Goal: Task Accomplishment & Management: Manage account settings

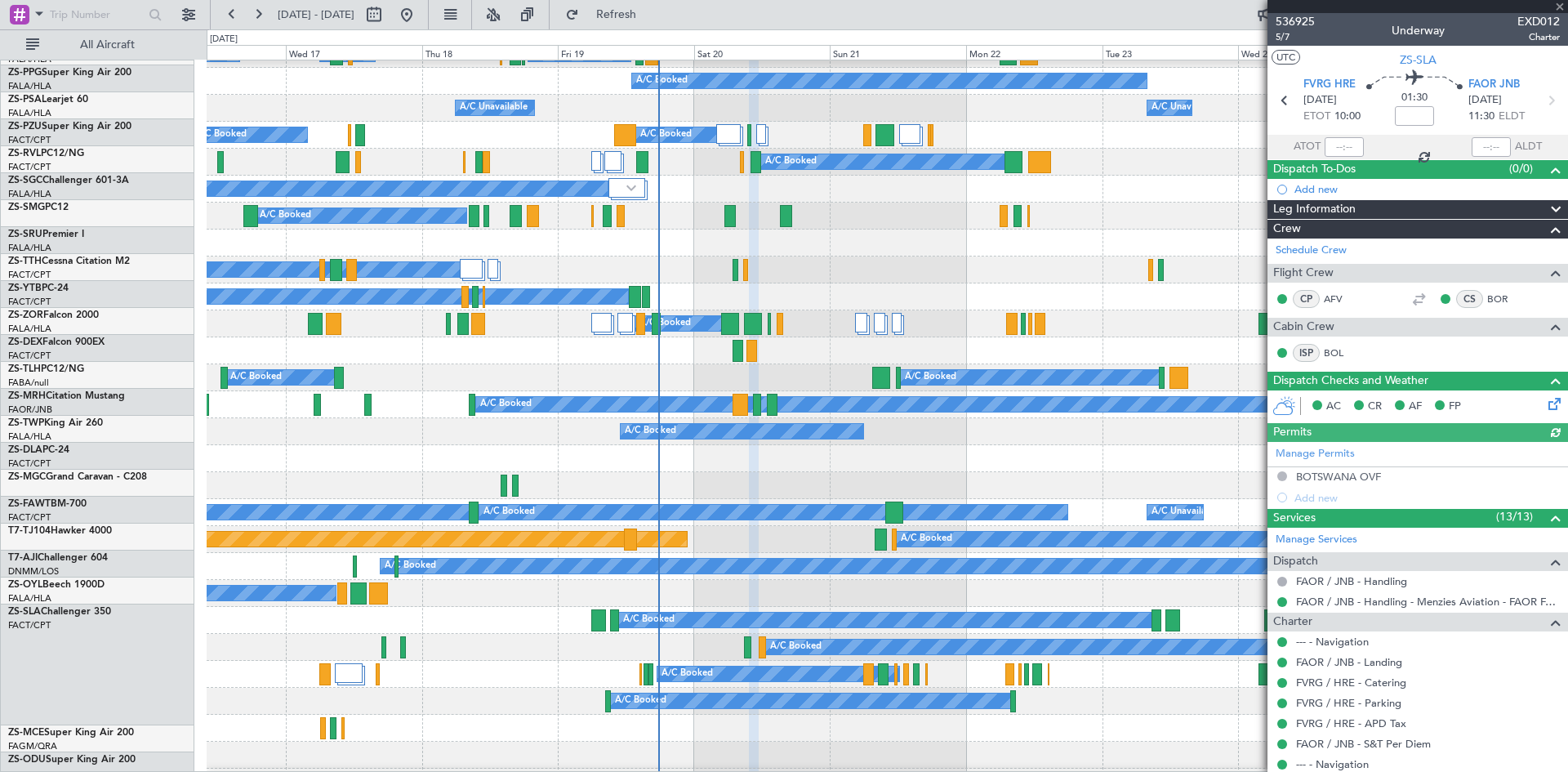
scroll to position [316, 0]
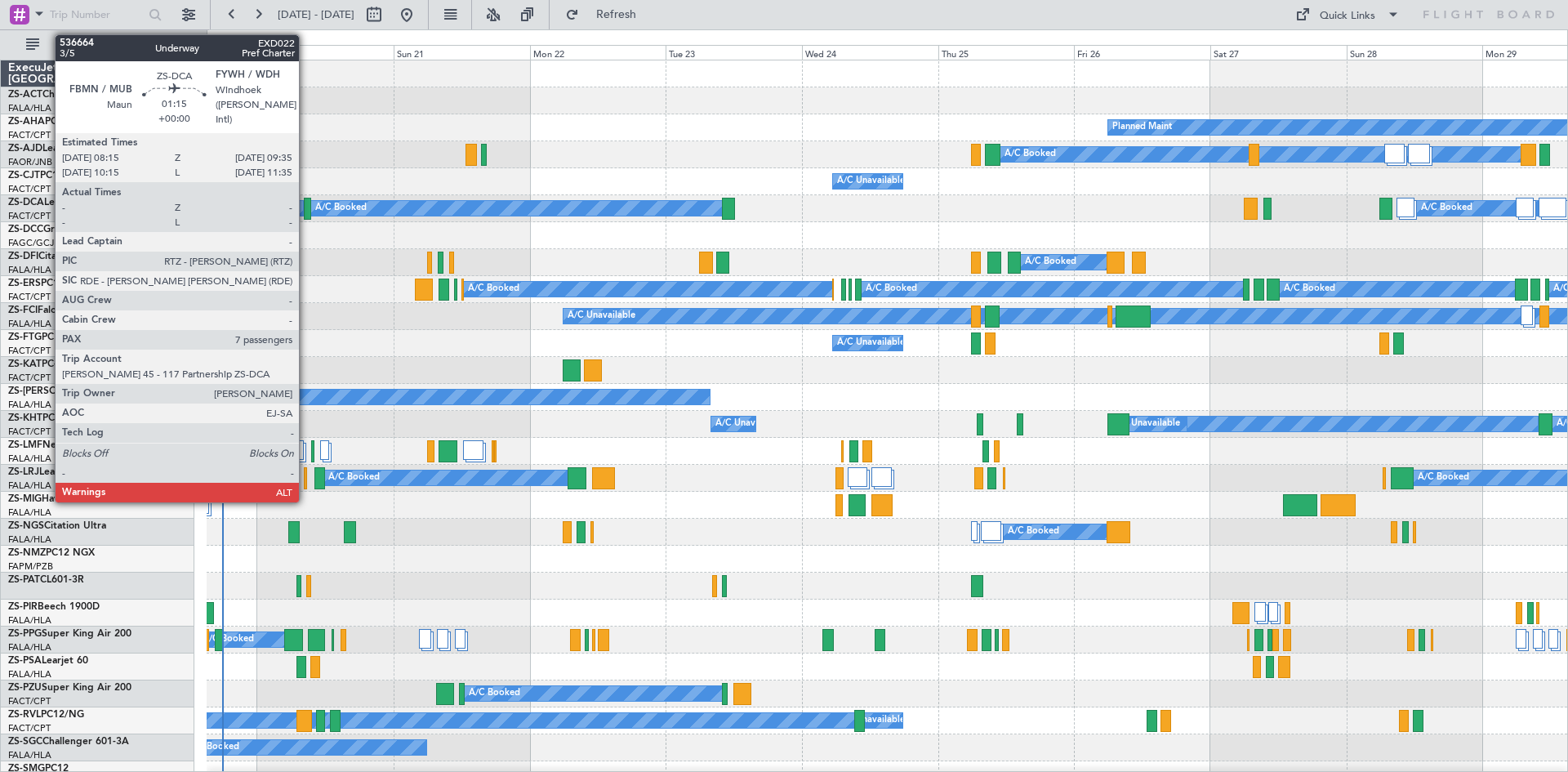
click at [307, 212] on div at bounding box center [308, 209] width 9 height 22
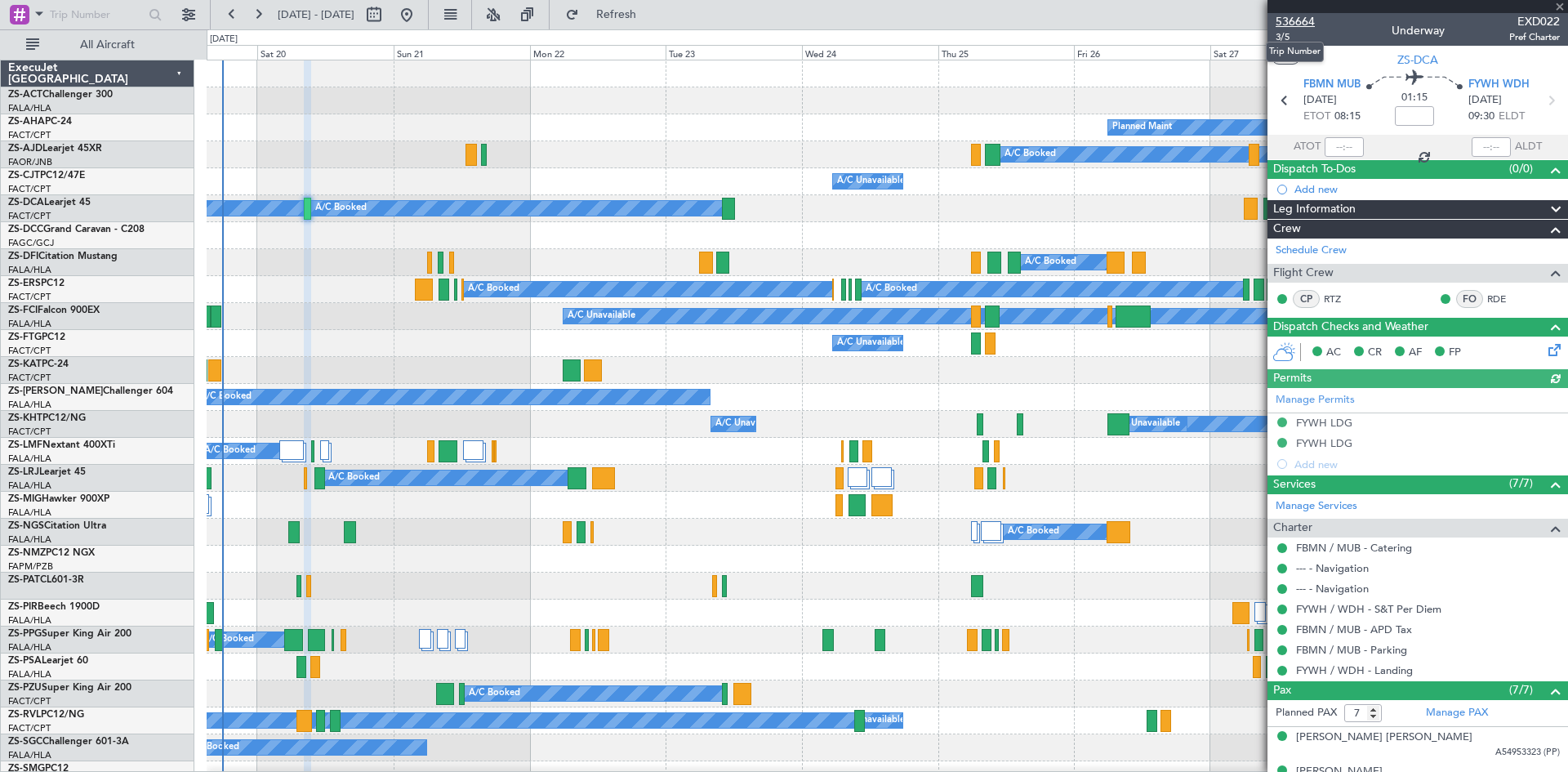
click at [1297, 21] on span "536664" at bounding box center [1296, 21] width 39 height 17
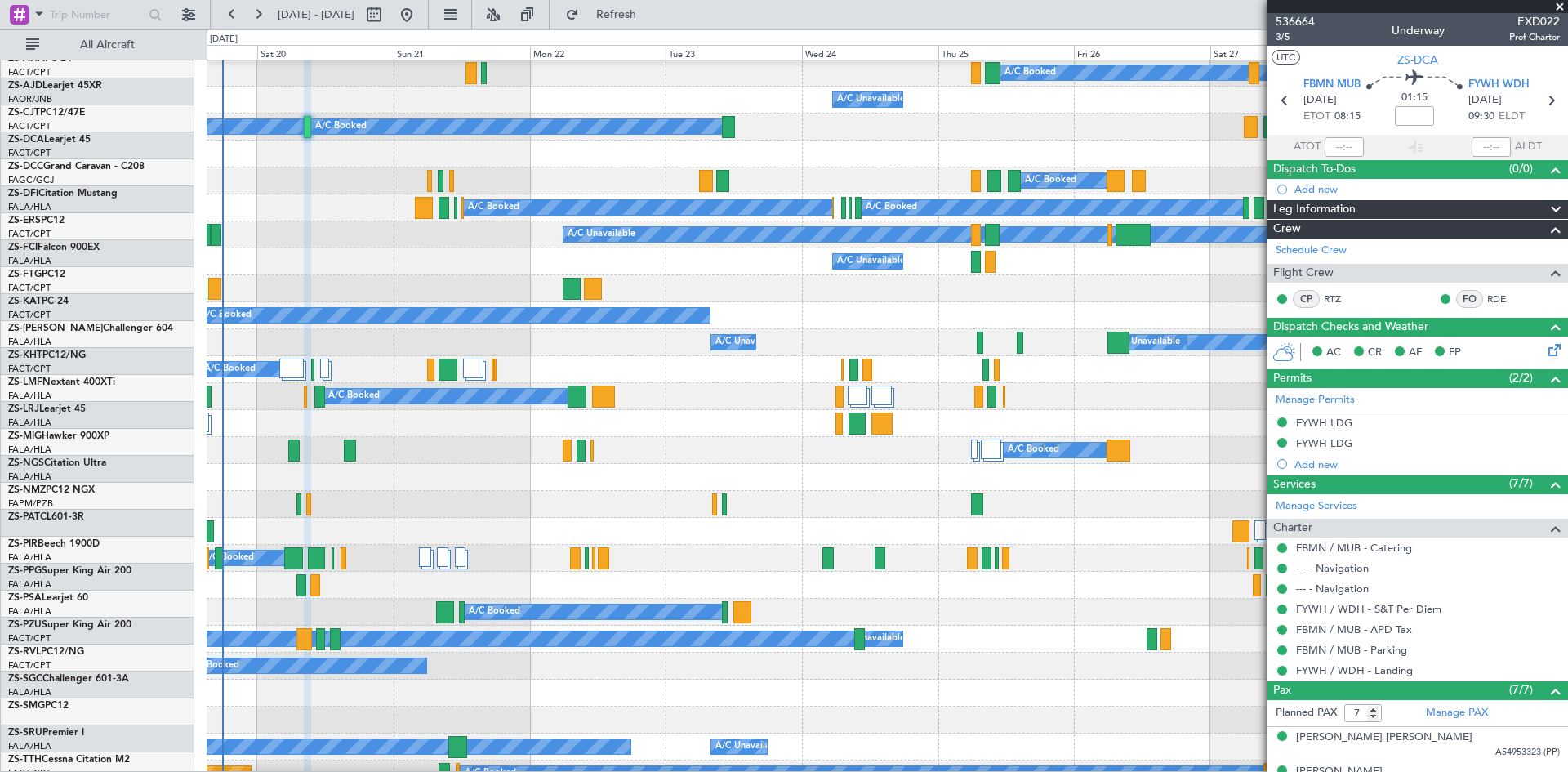
scroll to position [81, 0]
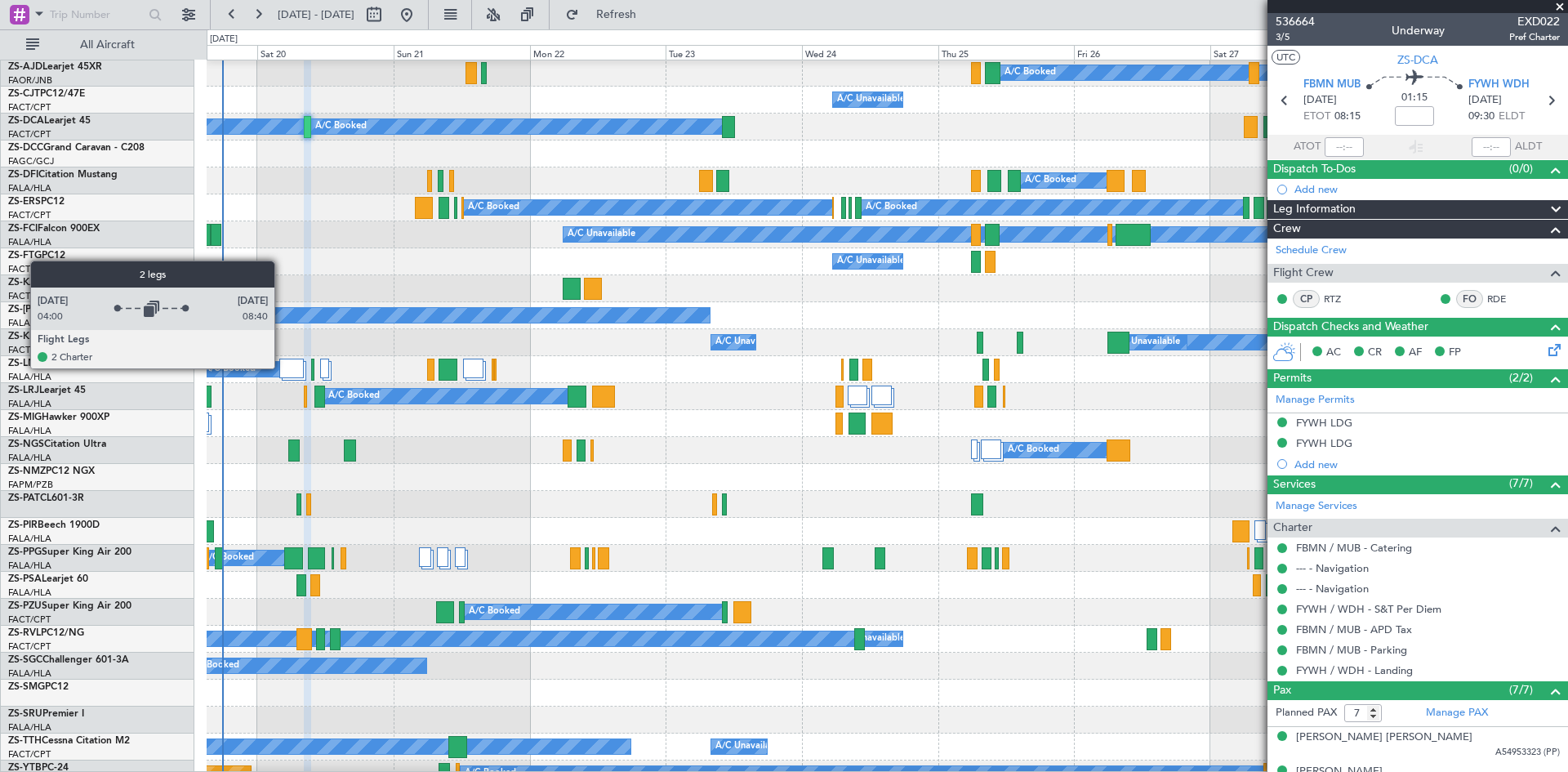
click at [282, 368] on div at bounding box center [291, 368] width 25 height 20
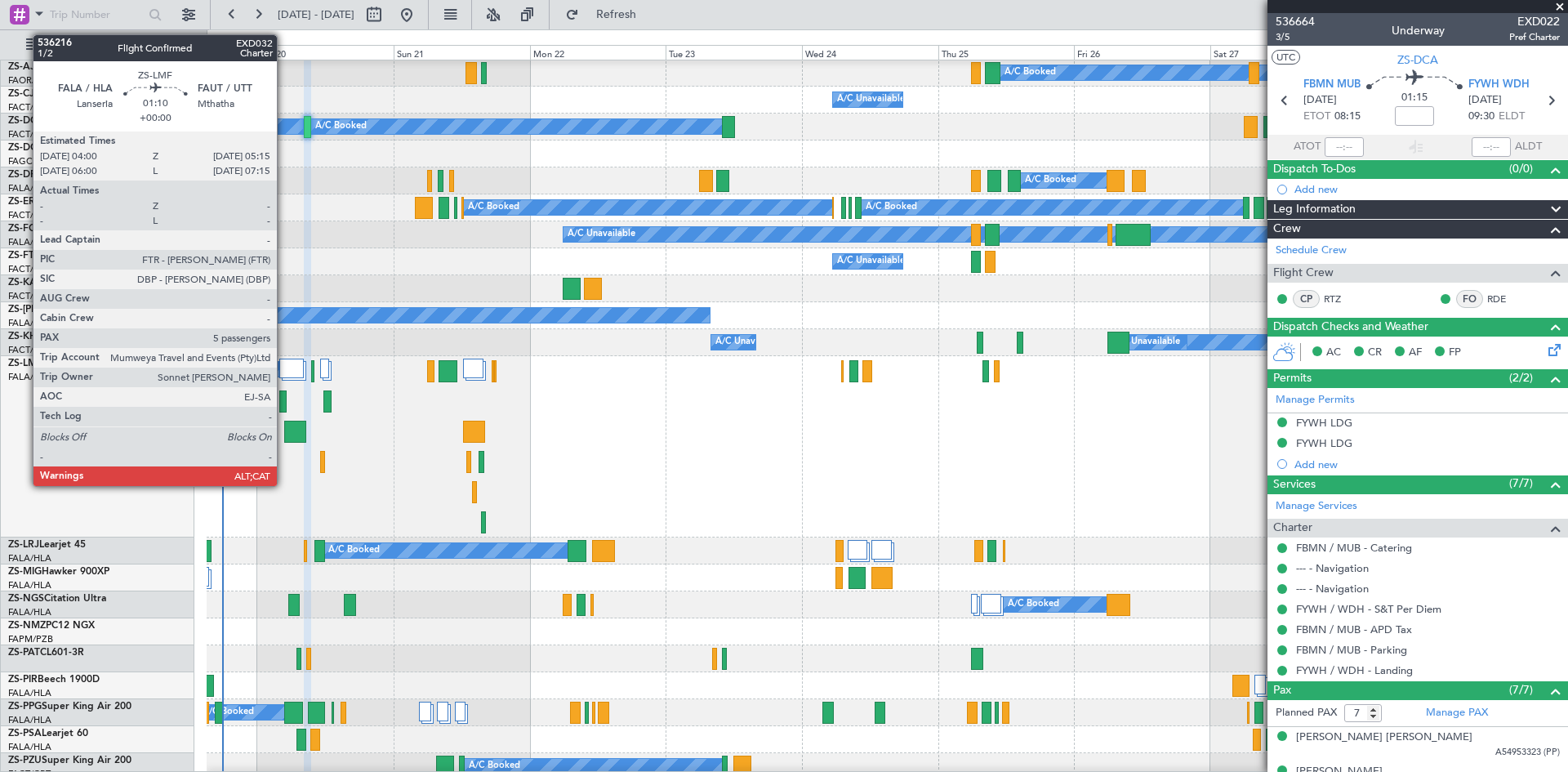
click at [284, 404] on div at bounding box center [283, 402] width 8 height 22
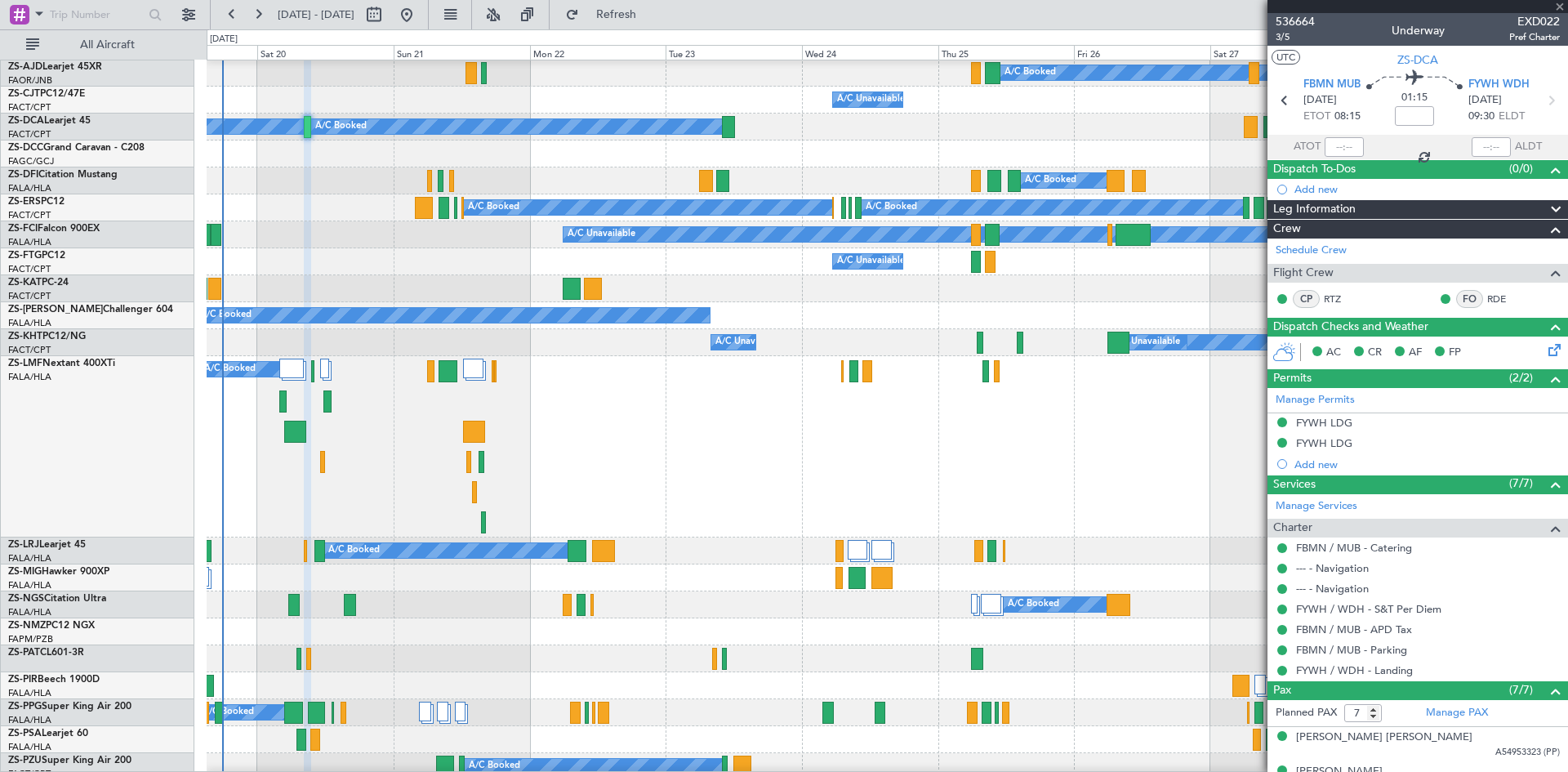
type input "5"
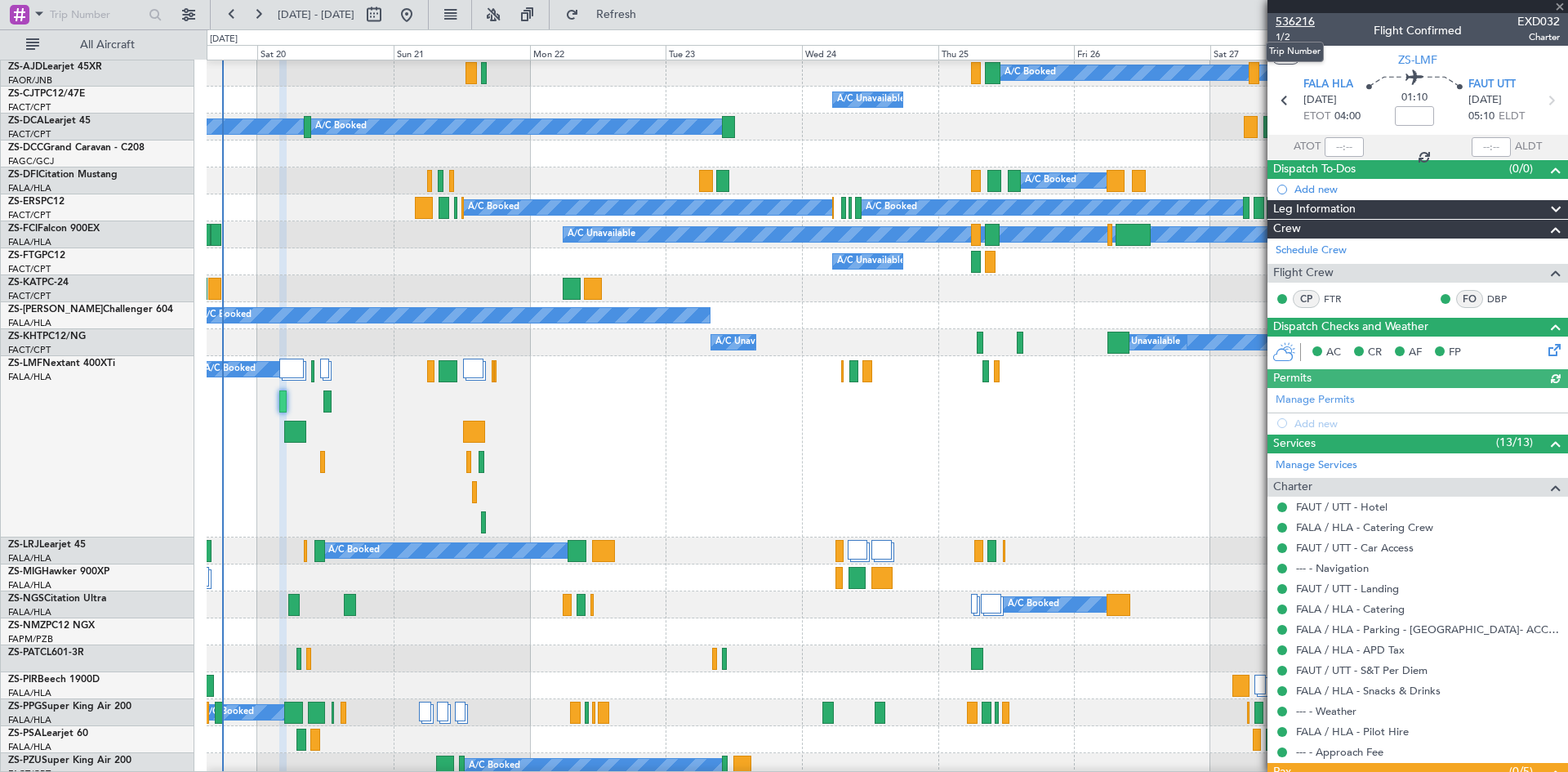
click at [1297, 16] on span "536216" at bounding box center [1296, 21] width 39 height 17
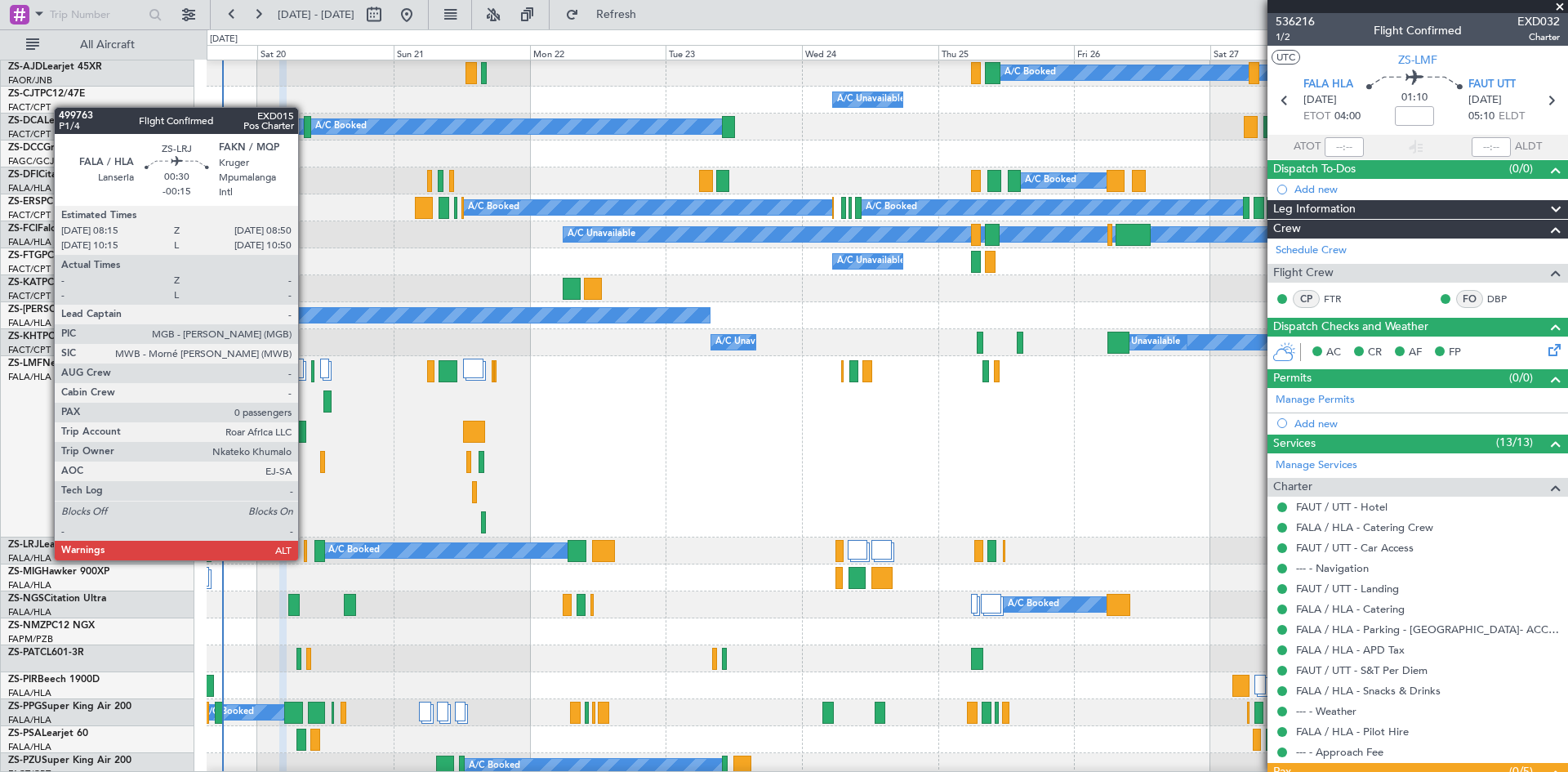
click at [306, 559] on div at bounding box center [306, 551] width 4 height 22
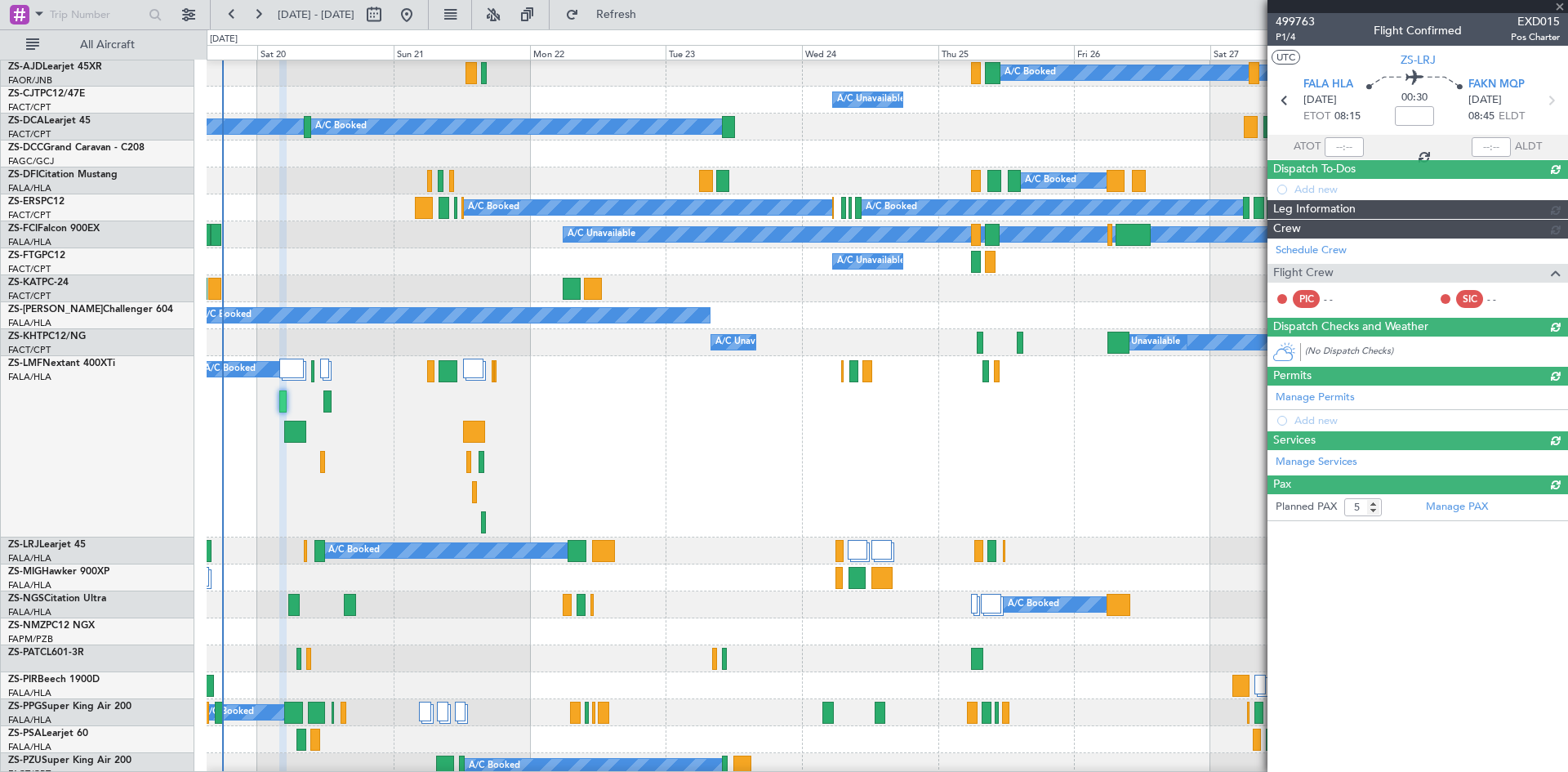
type input "-00:15"
type input "0"
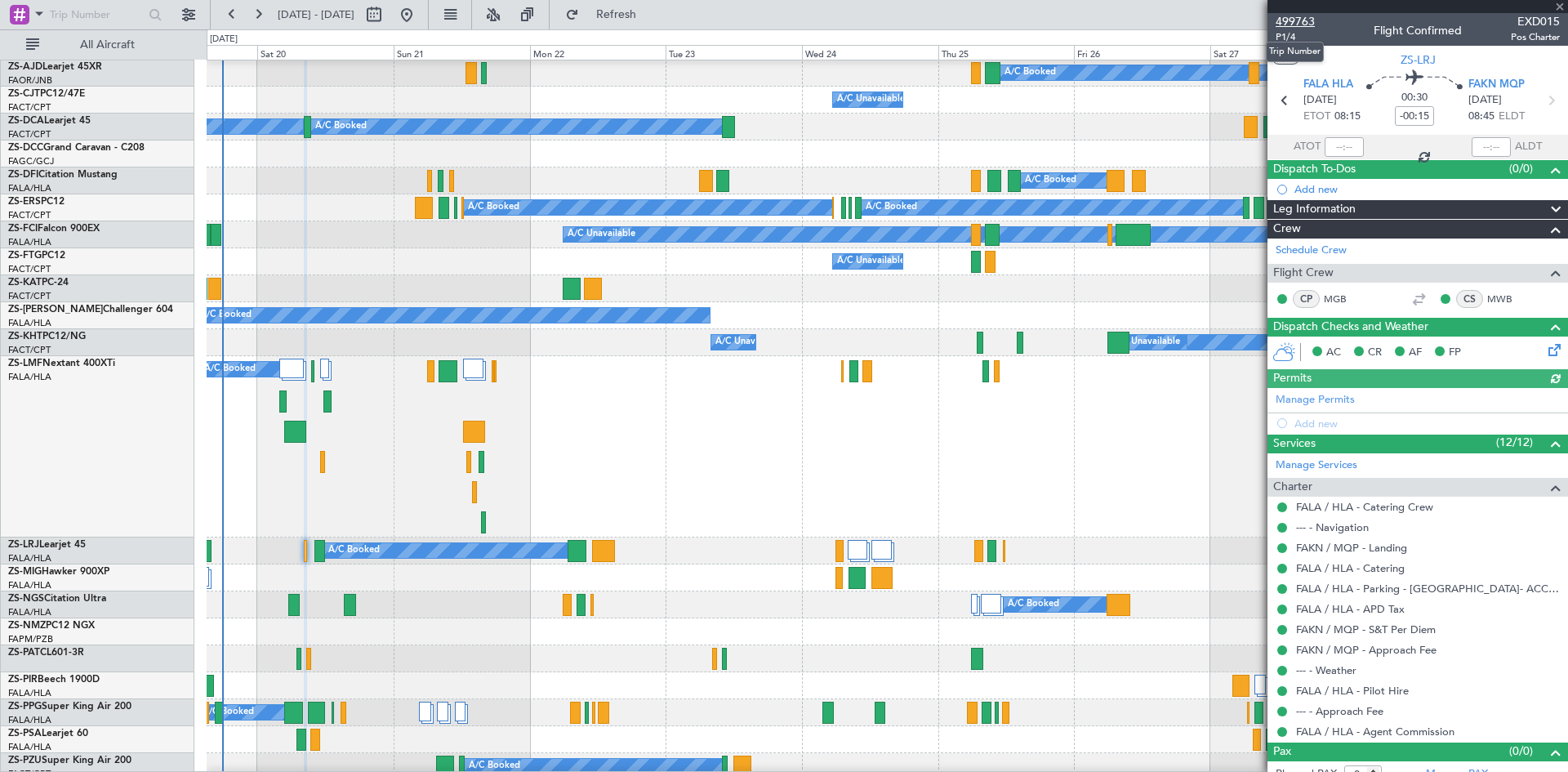
click at [1307, 21] on span "499763" at bounding box center [1296, 21] width 39 height 17
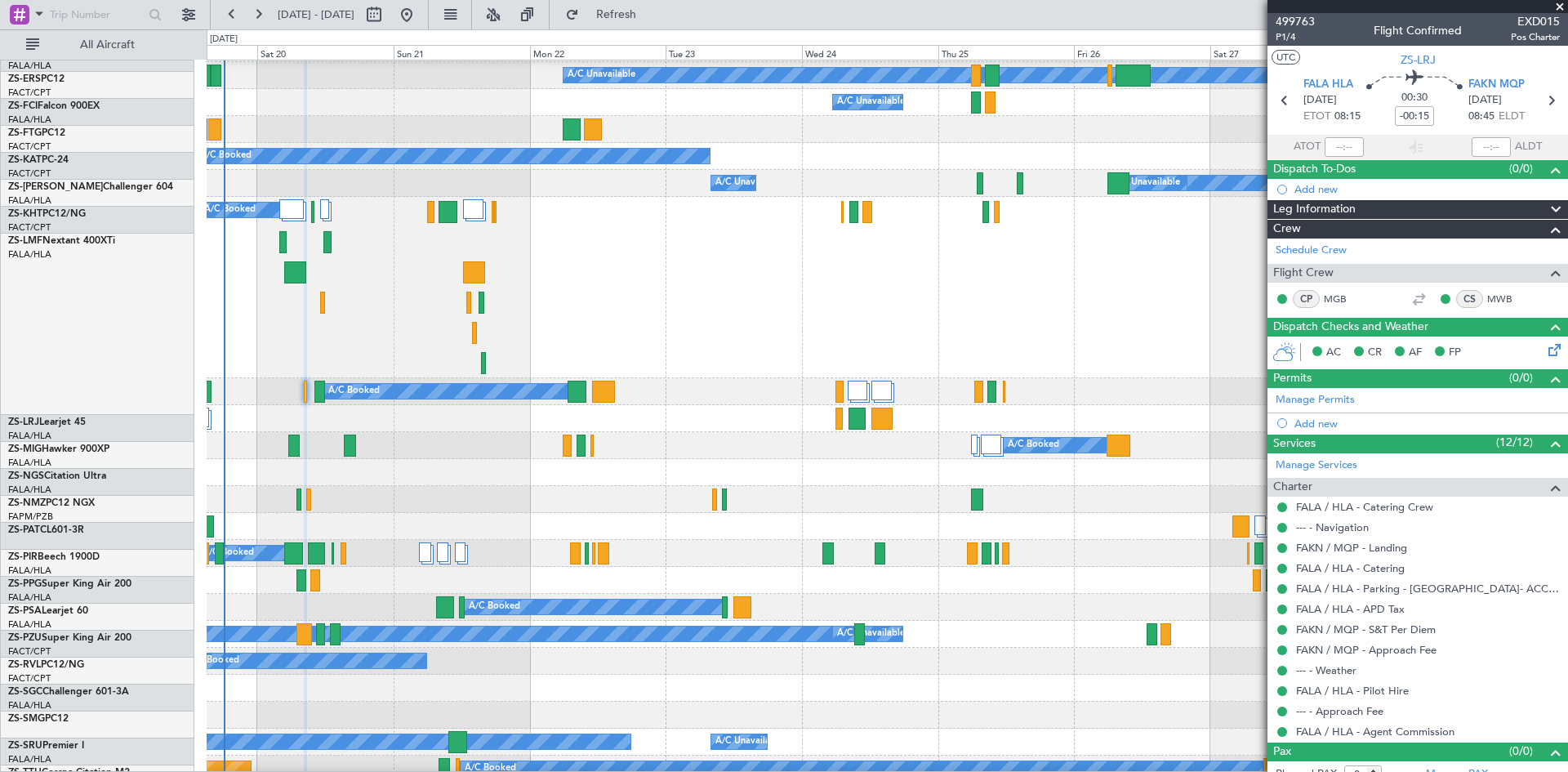
scroll to position [245, 0]
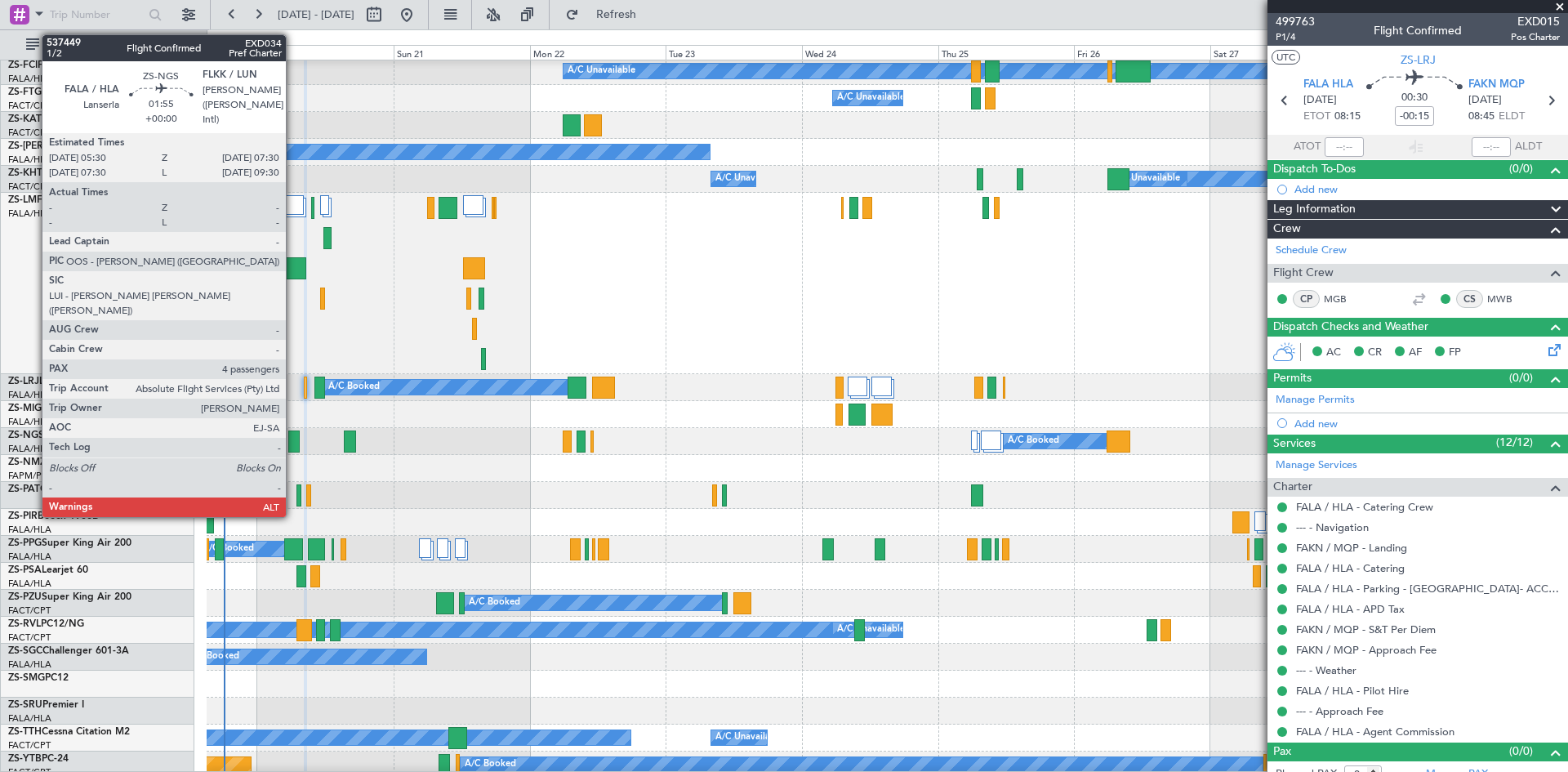
click at [293, 438] on div at bounding box center [294, 442] width 11 height 22
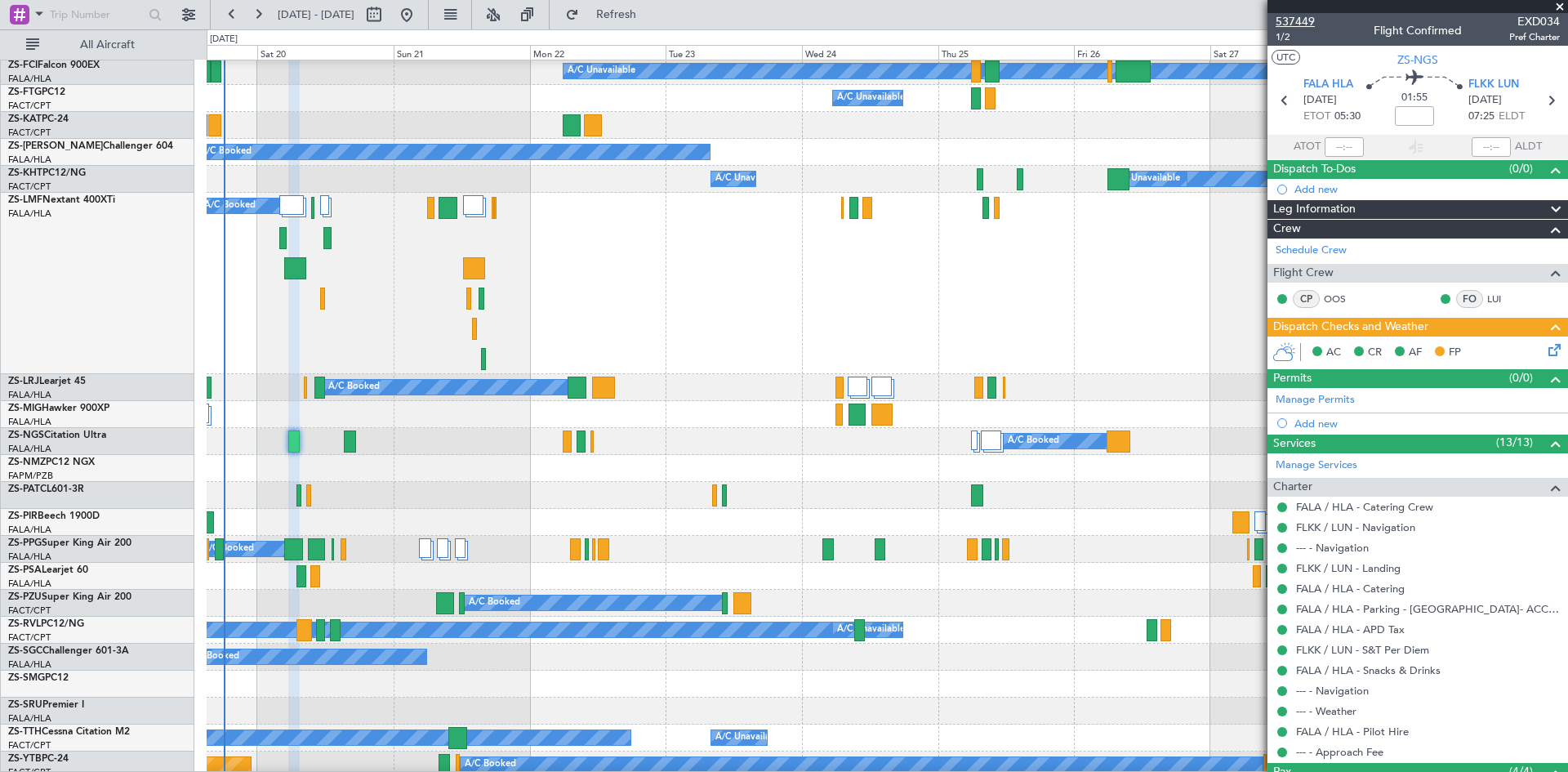
click at [1301, 22] on span "537449" at bounding box center [1296, 21] width 39 height 17
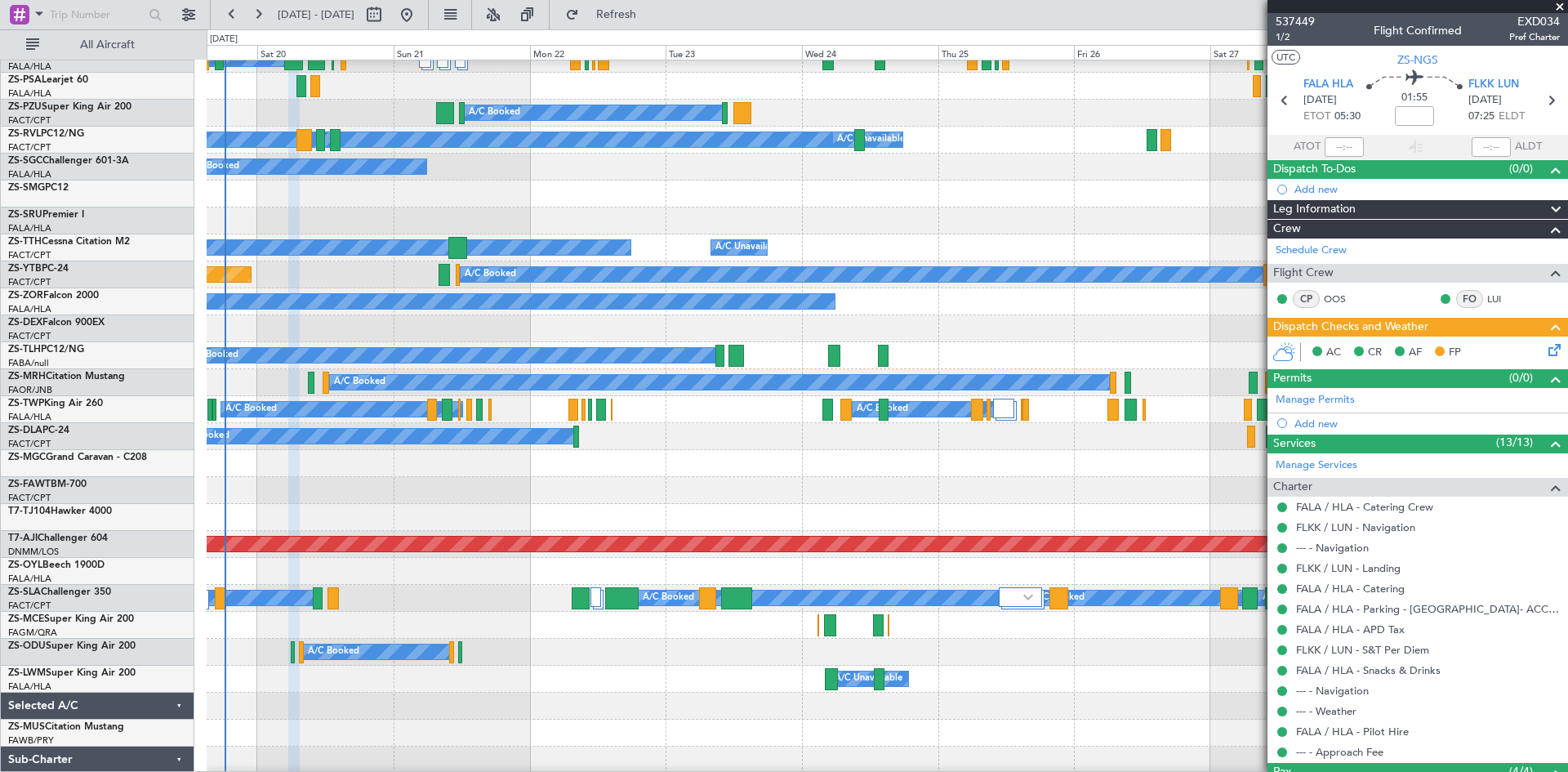
scroll to position [817, 0]
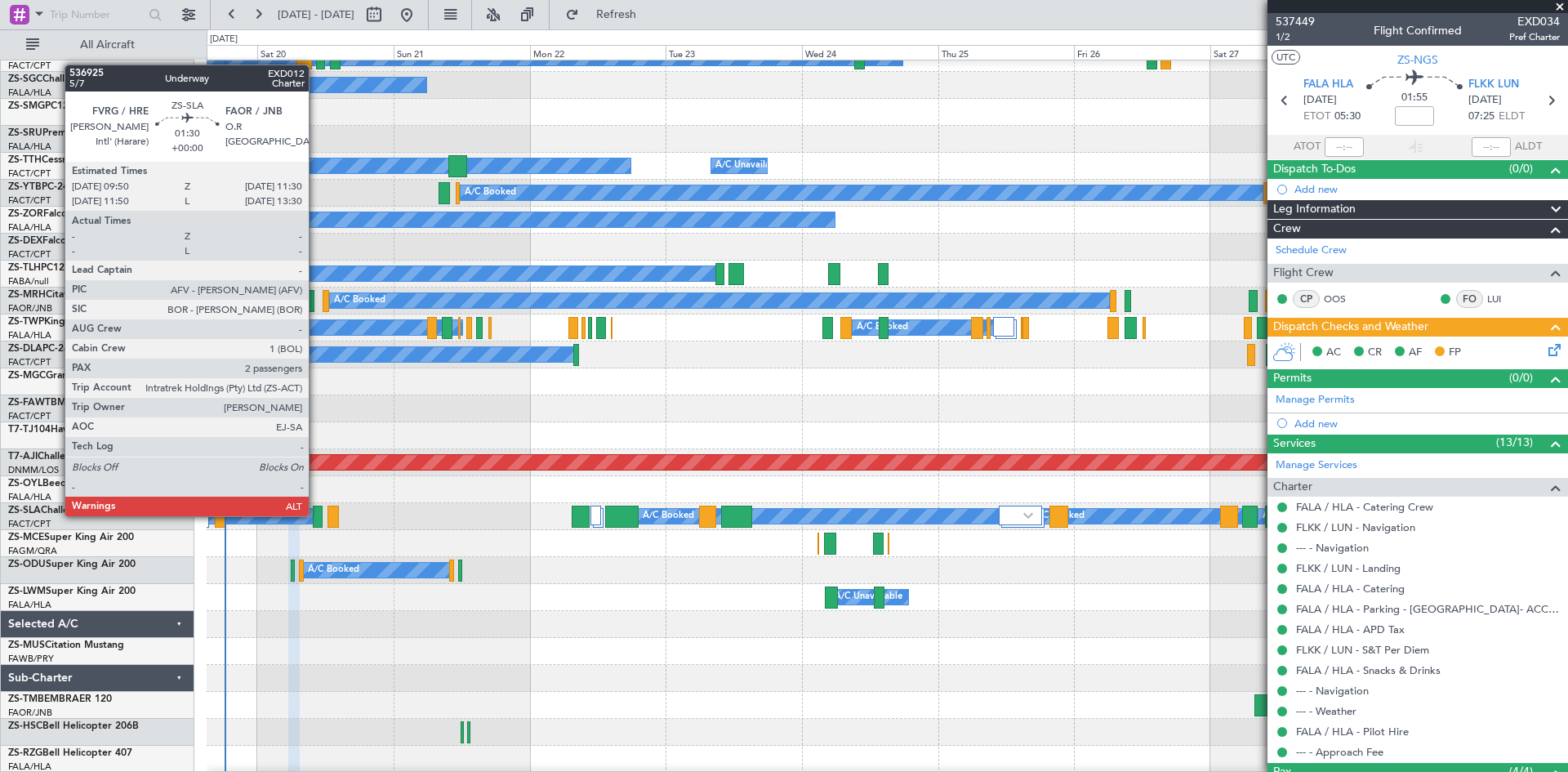
click at [316, 517] on div at bounding box center [317, 517] width 9 height 22
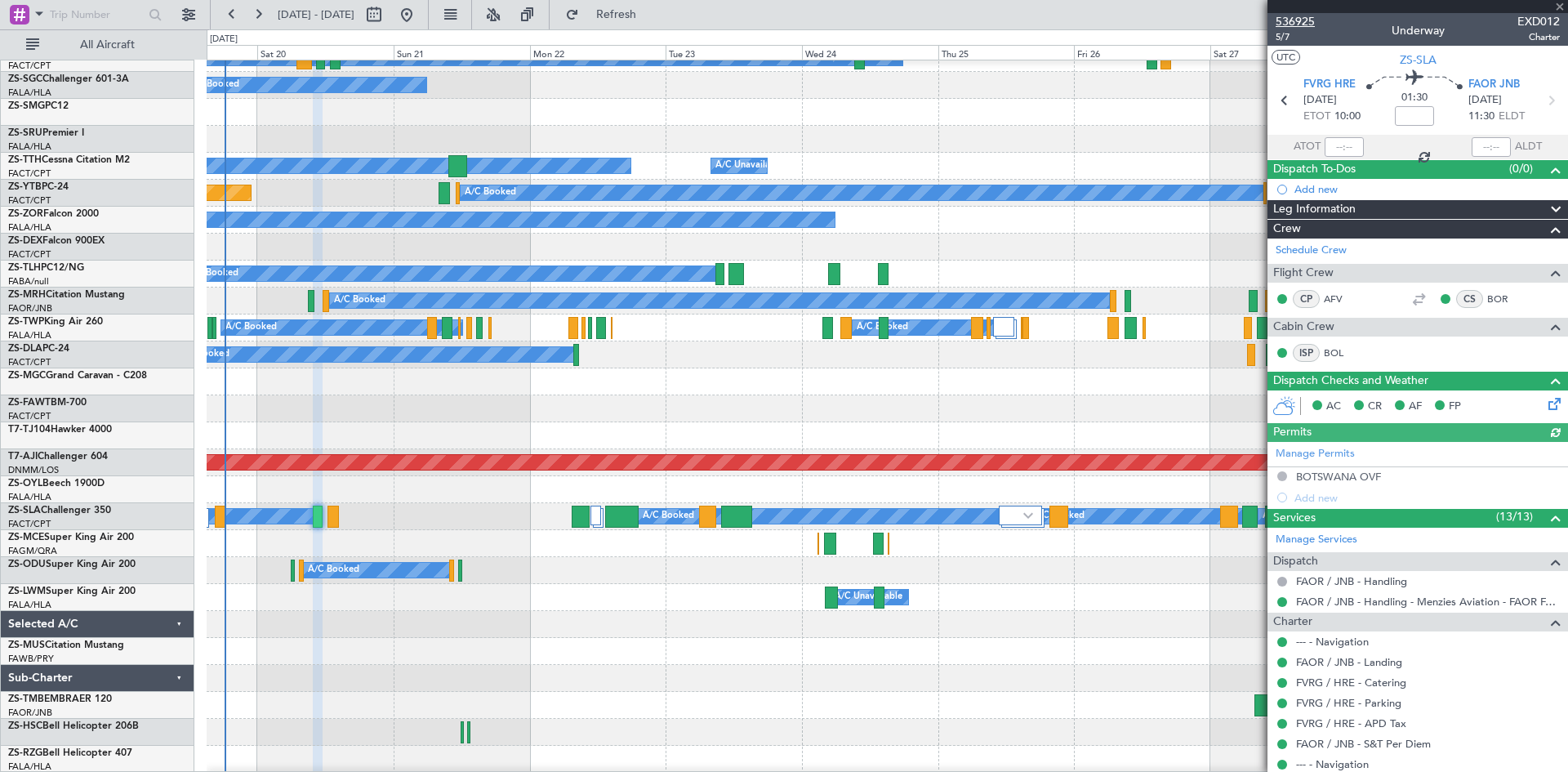
click at [1298, 21] on span "536925" at bounding box center [1296, 21] width 39 height 17
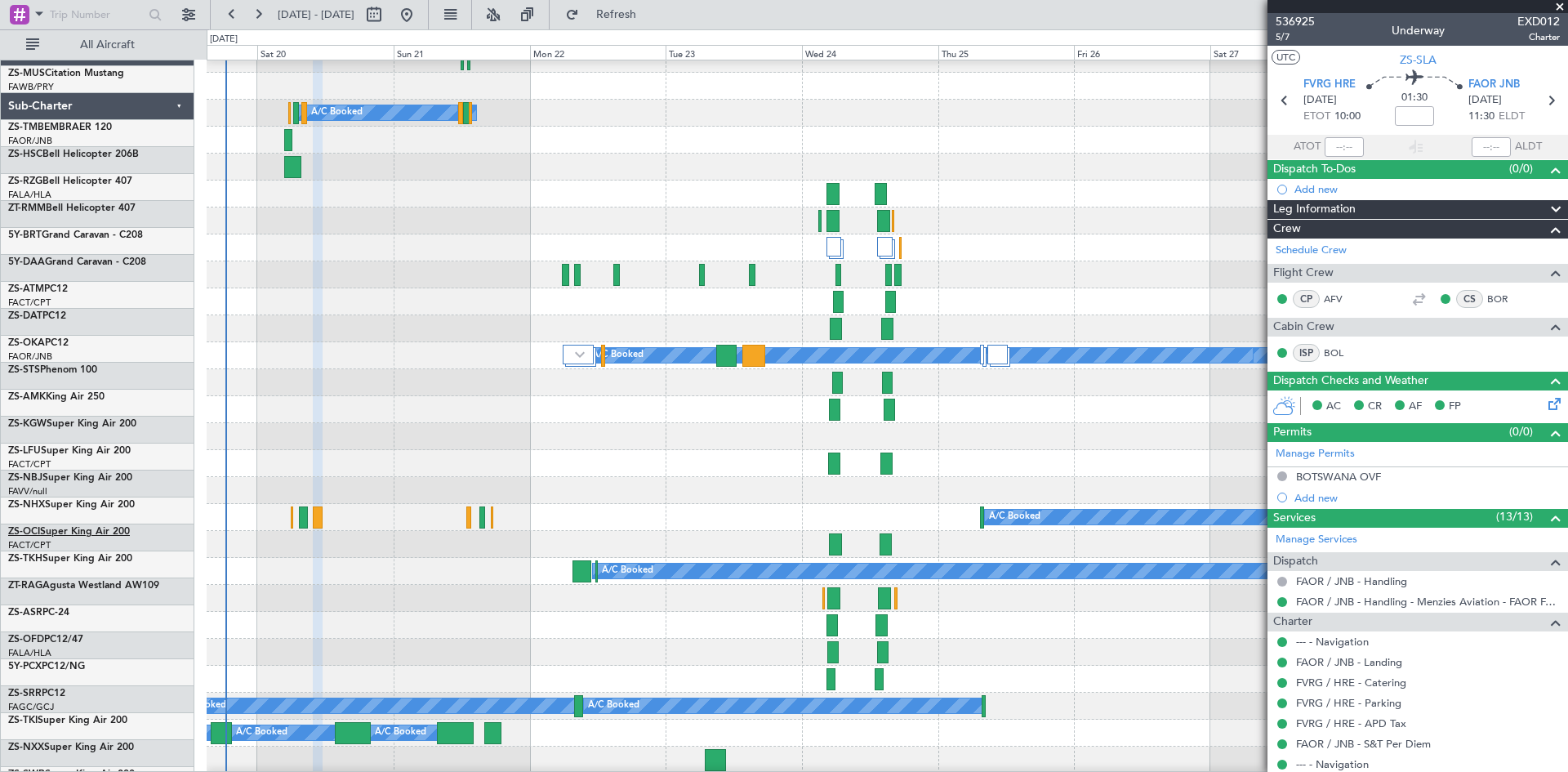
scroll to position [1716, 0]
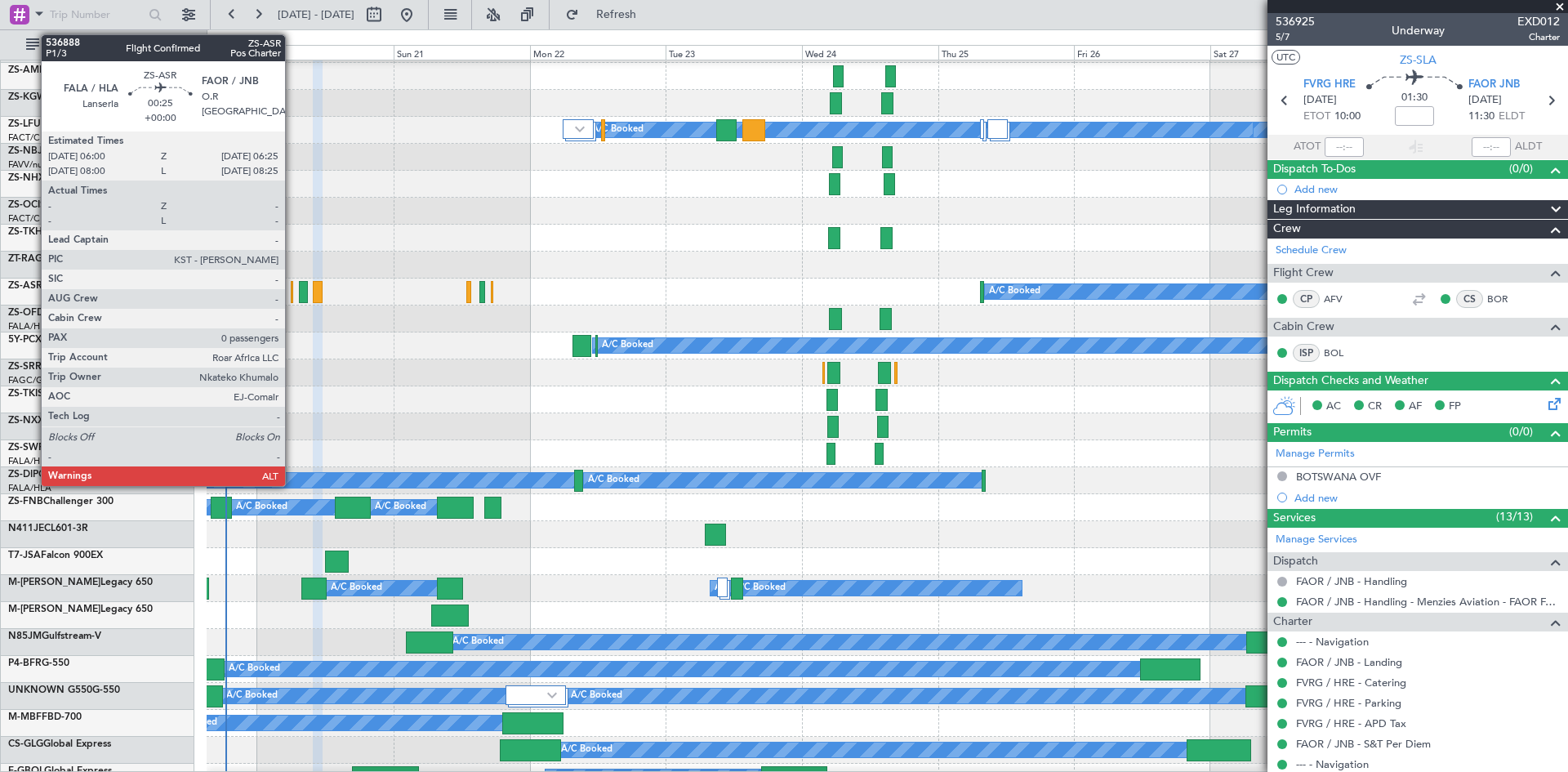
click at [292, 301] on div at bounding box center [292, 292] width 3 height 22
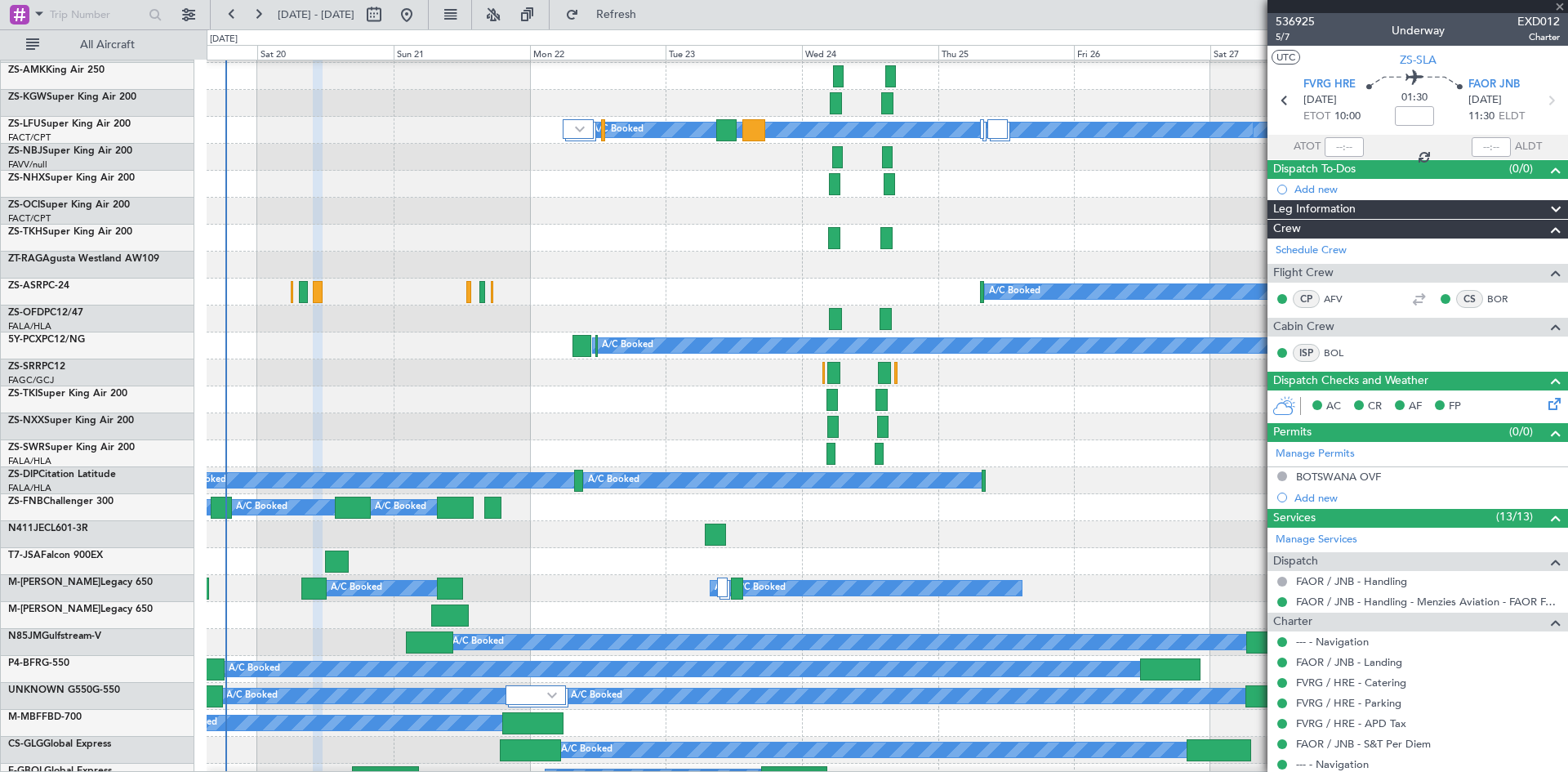
type input "0"
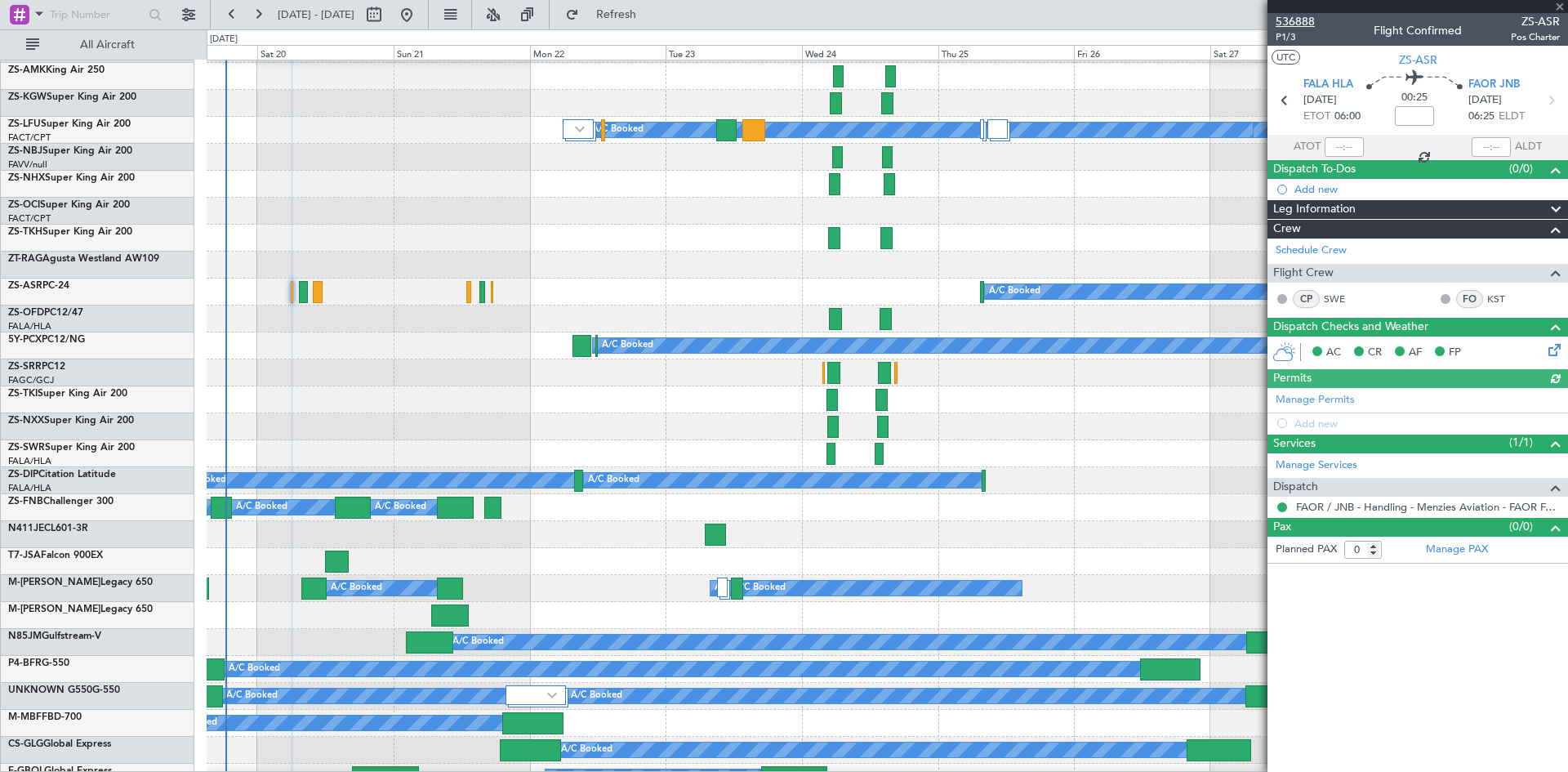
click at [1291, 22] on span "536888" at bounding box center [1296, 21] width 39 height 17
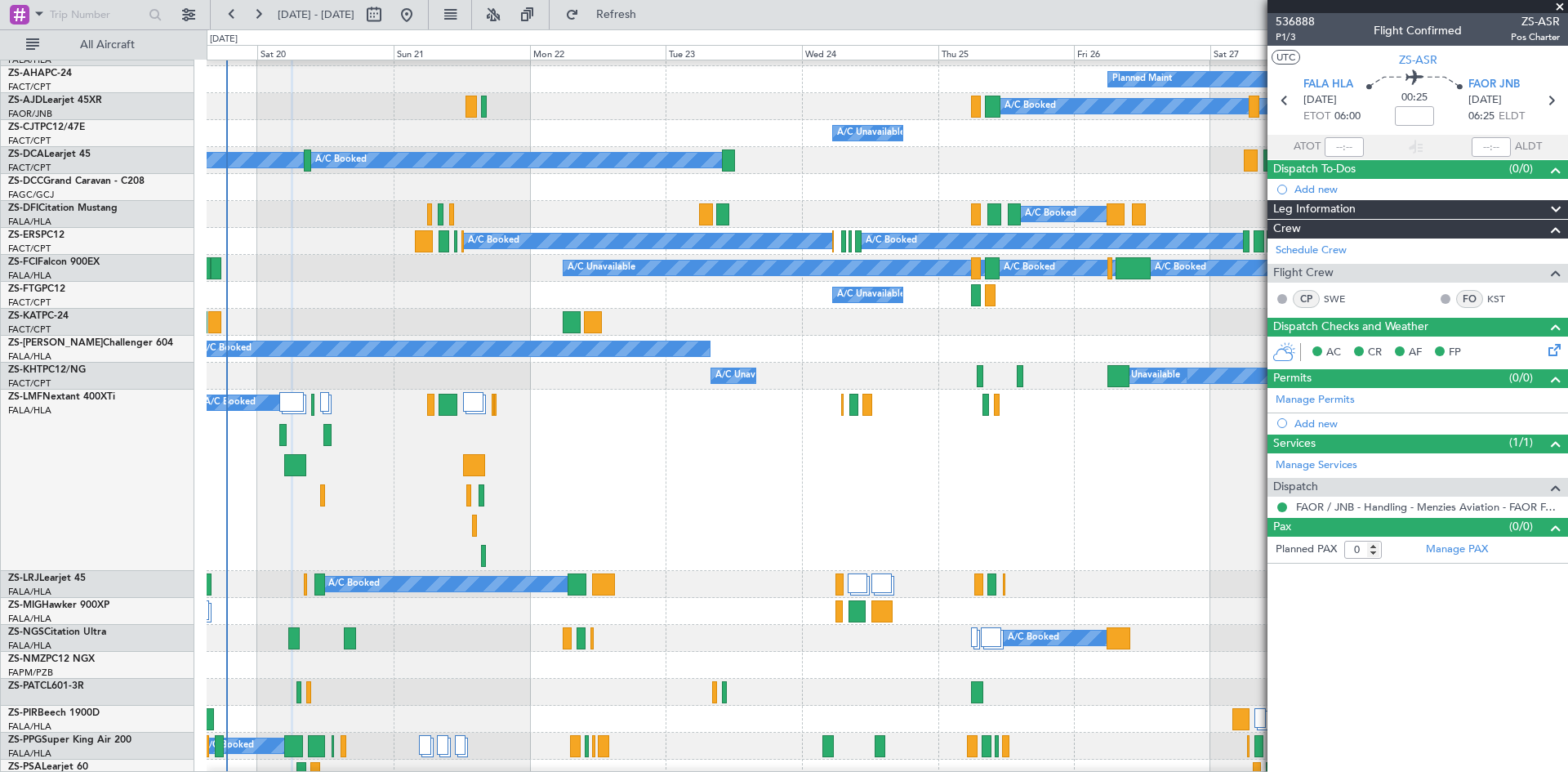
scroll to position [0, 0]
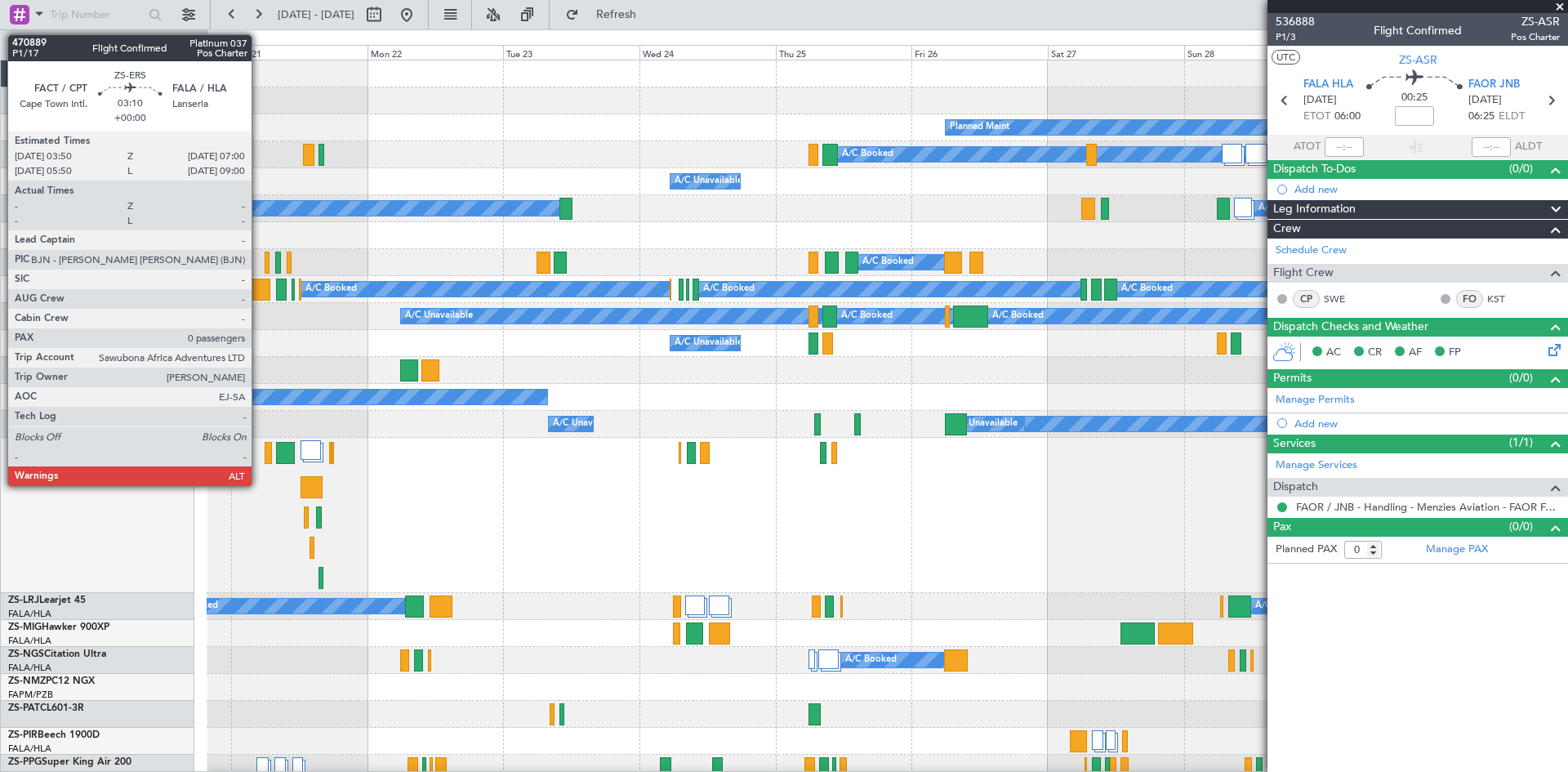
click at [259, 294] on div at bounding box center [261, 290] width 18 height 22
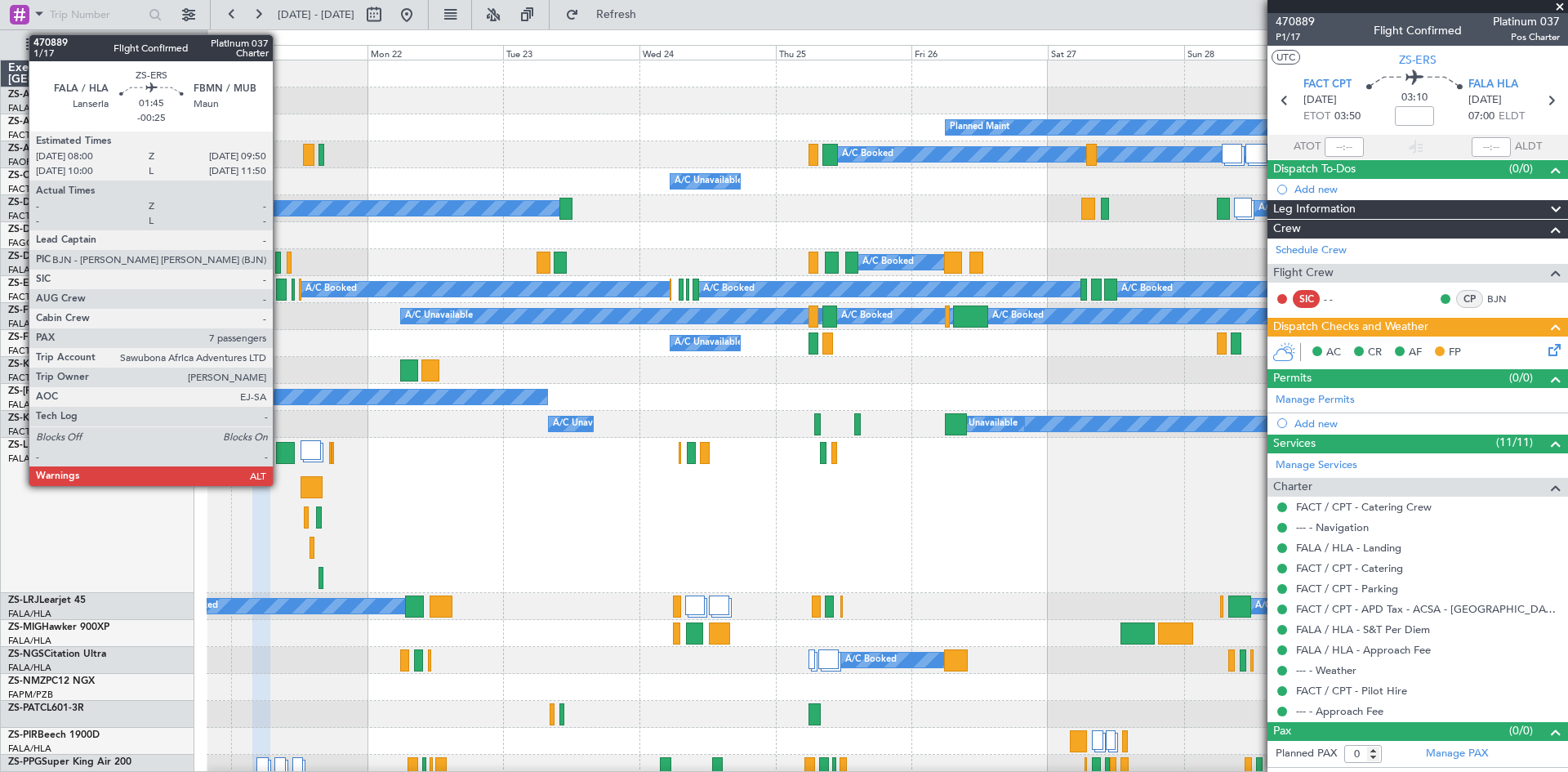
click at [280, 288] on div at bounding box center [281, 290] width 10 height 22
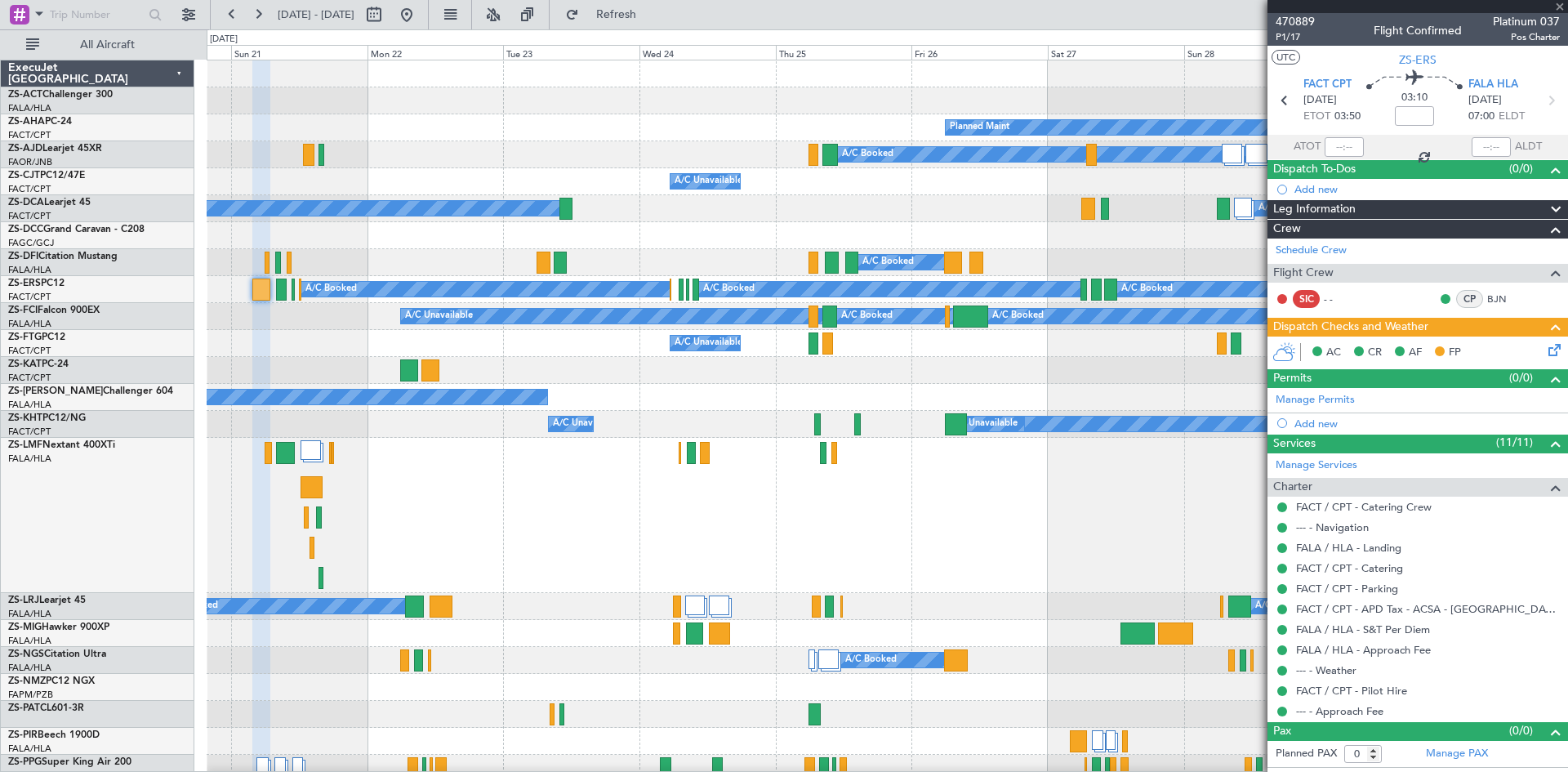
type input "-00:25"
type input "7"
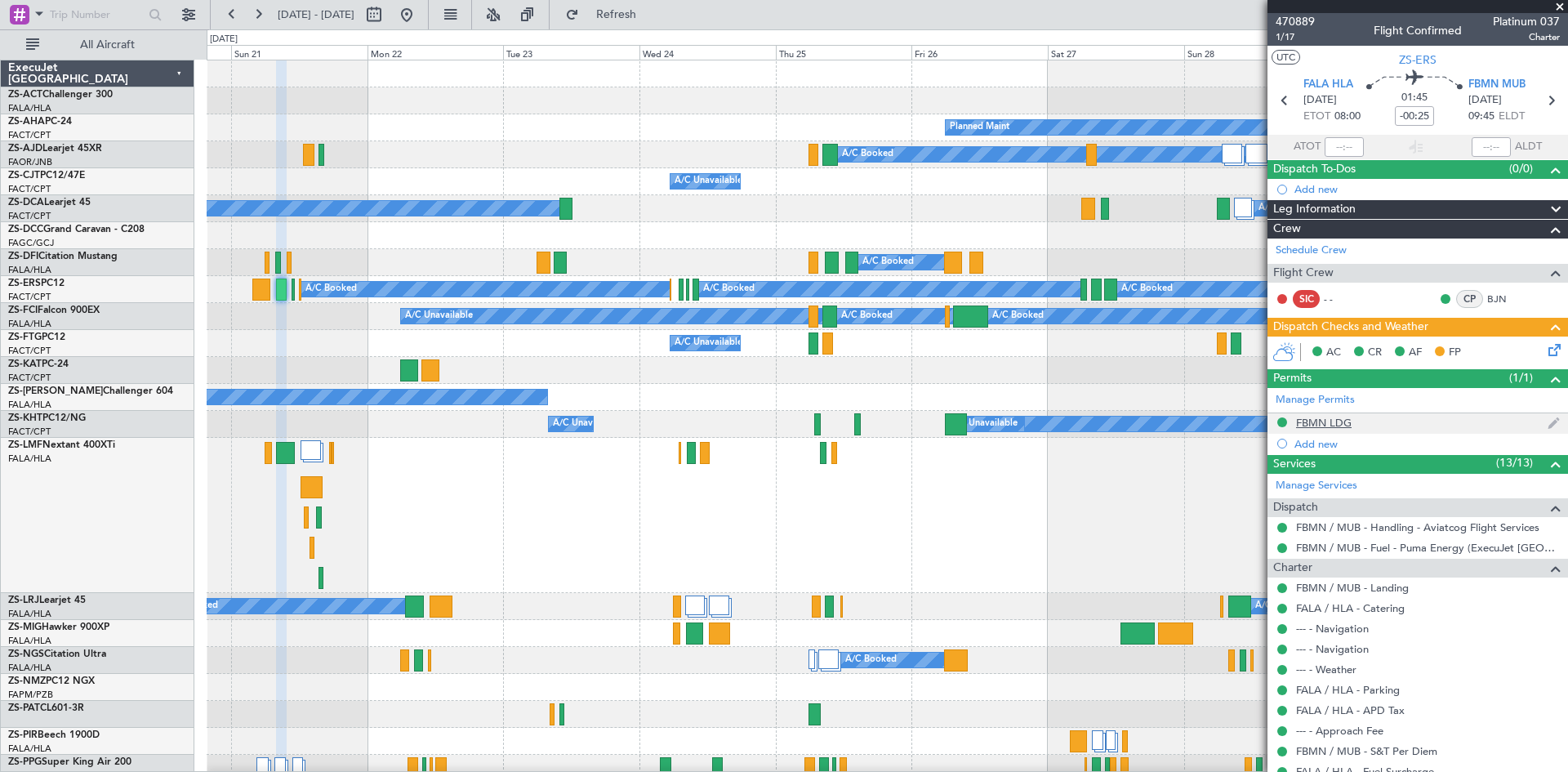
click at [1309, 422] on div "FBMN LDG" at bounding box center [1324, 422] width 56 height 14
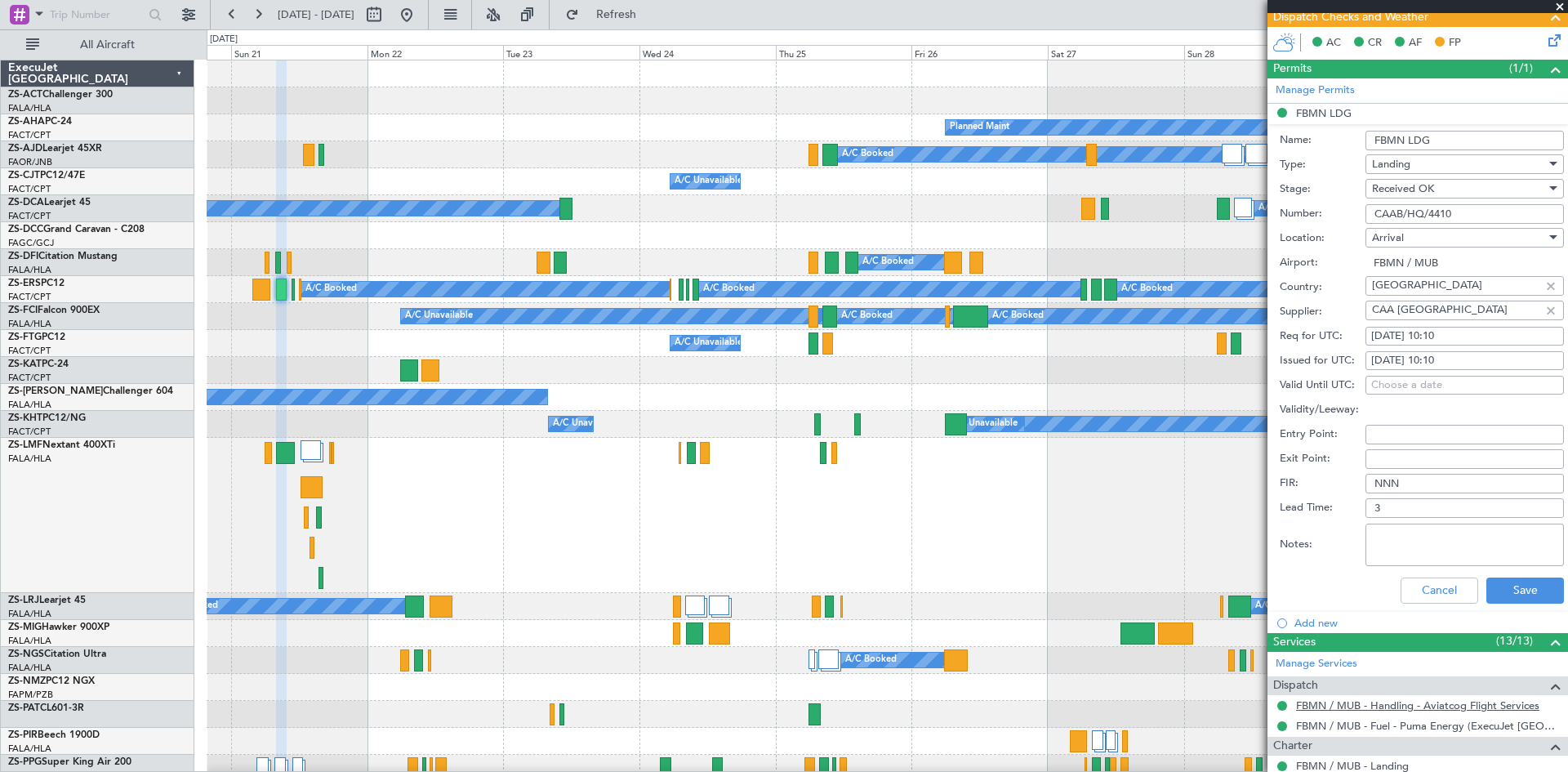
scroll to position [409, 0]
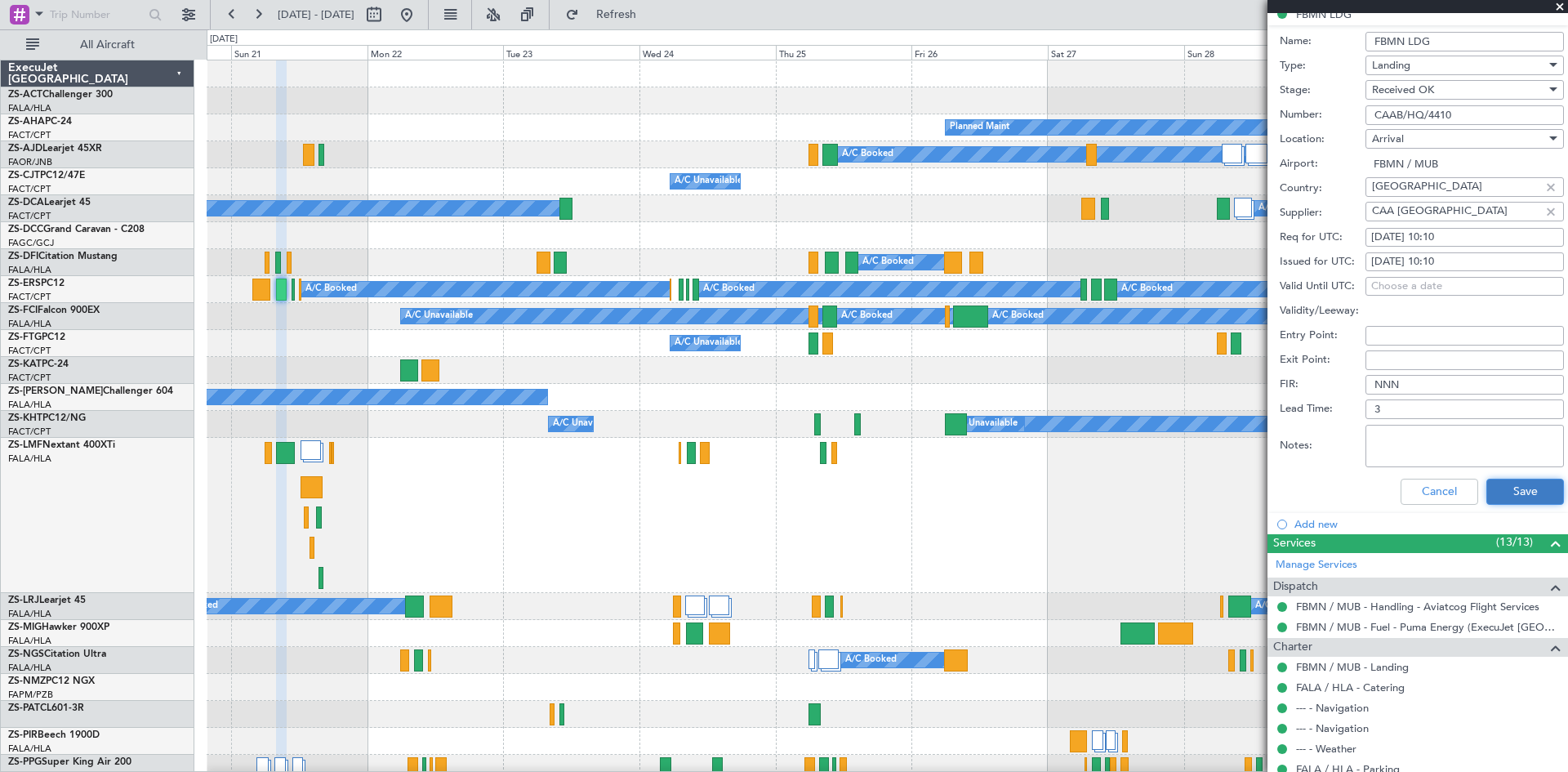
click at [1508, 490] on button "Save" at bounding box center [1525, 492] width 78 height 27
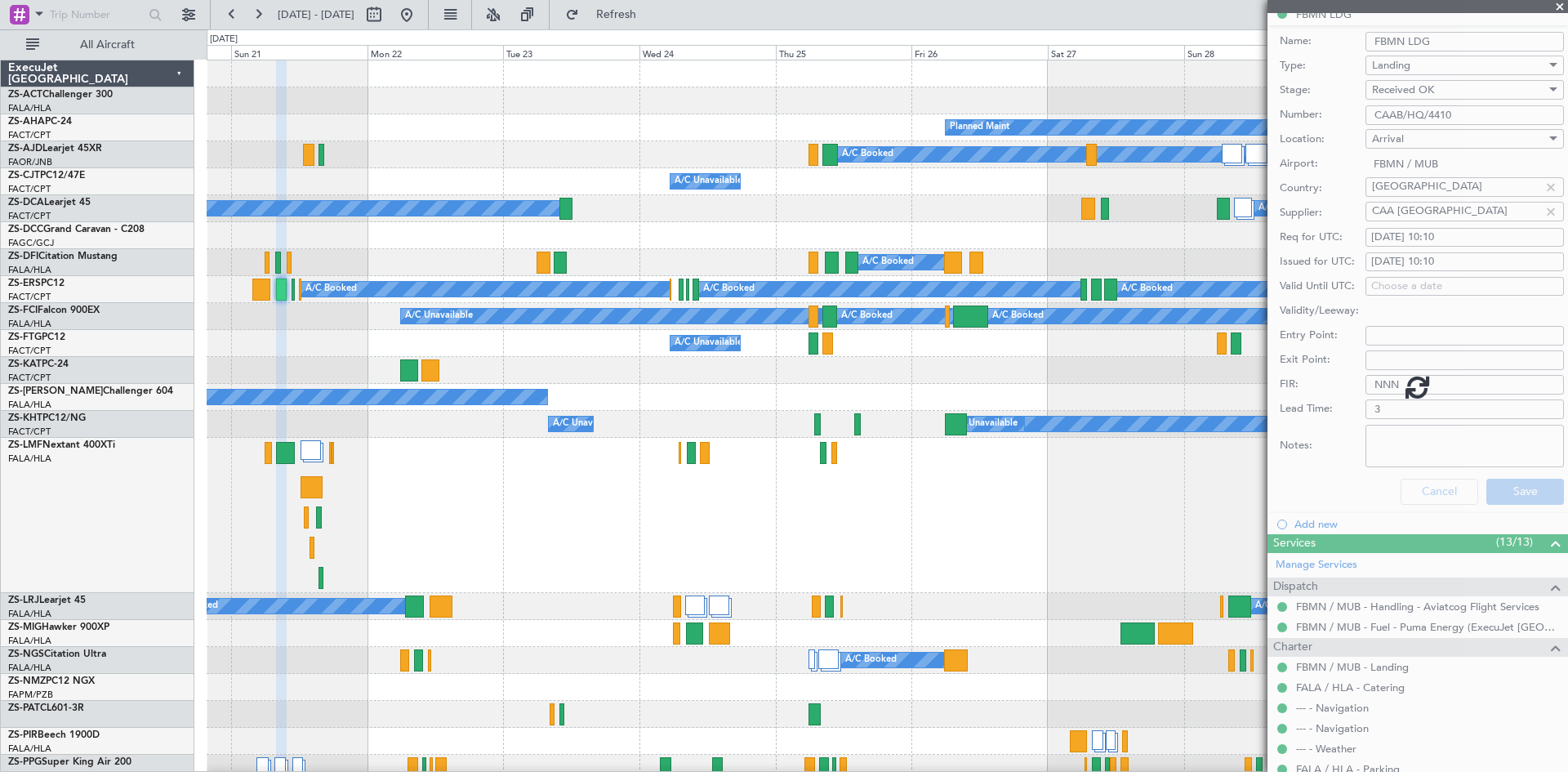
scroll to position [0, 0]
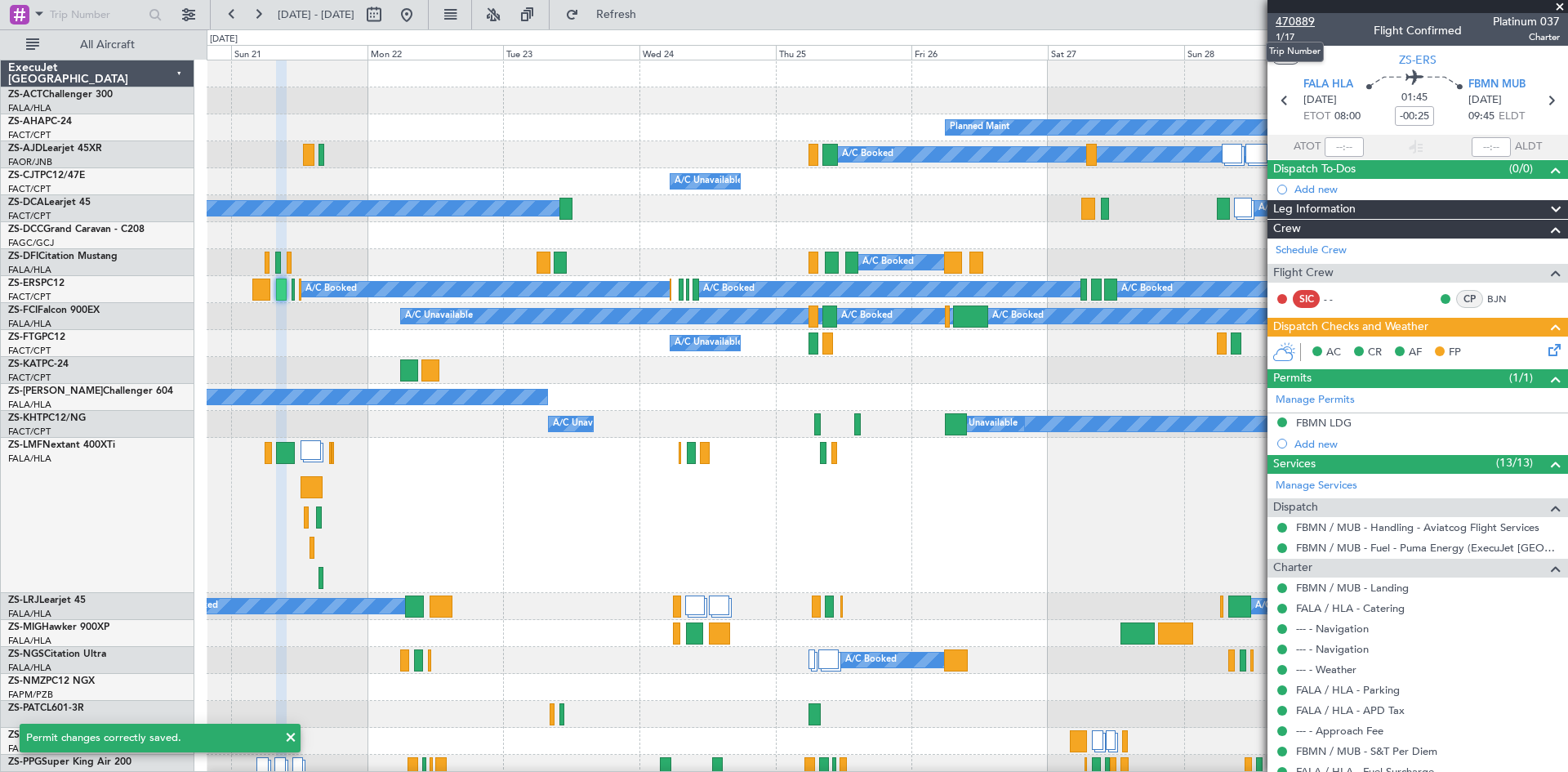
click at [1301, 15] on span "470889" at bounding box center [1296, 21] width 39 height 17
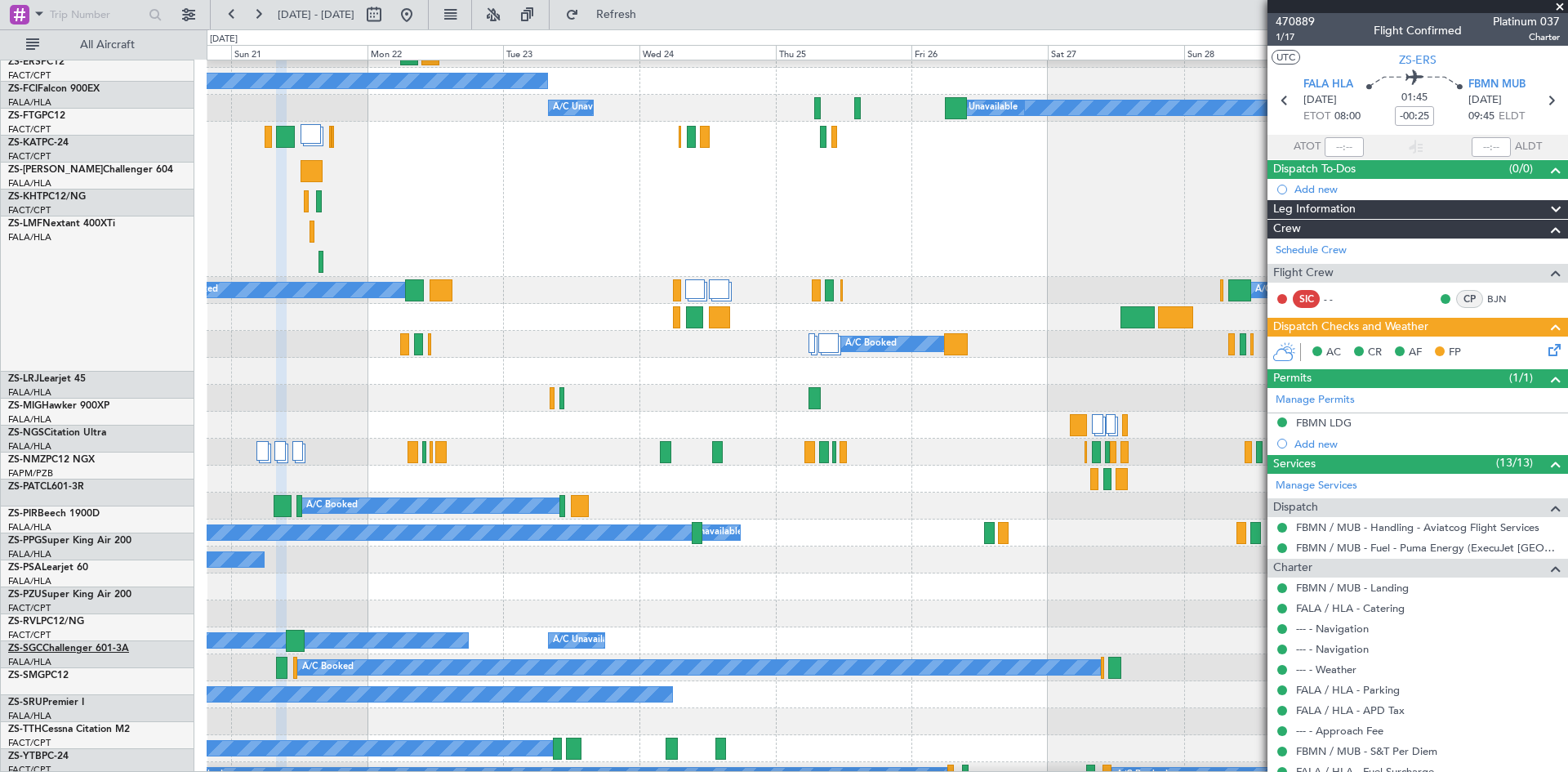
scroll to position [326, 0]
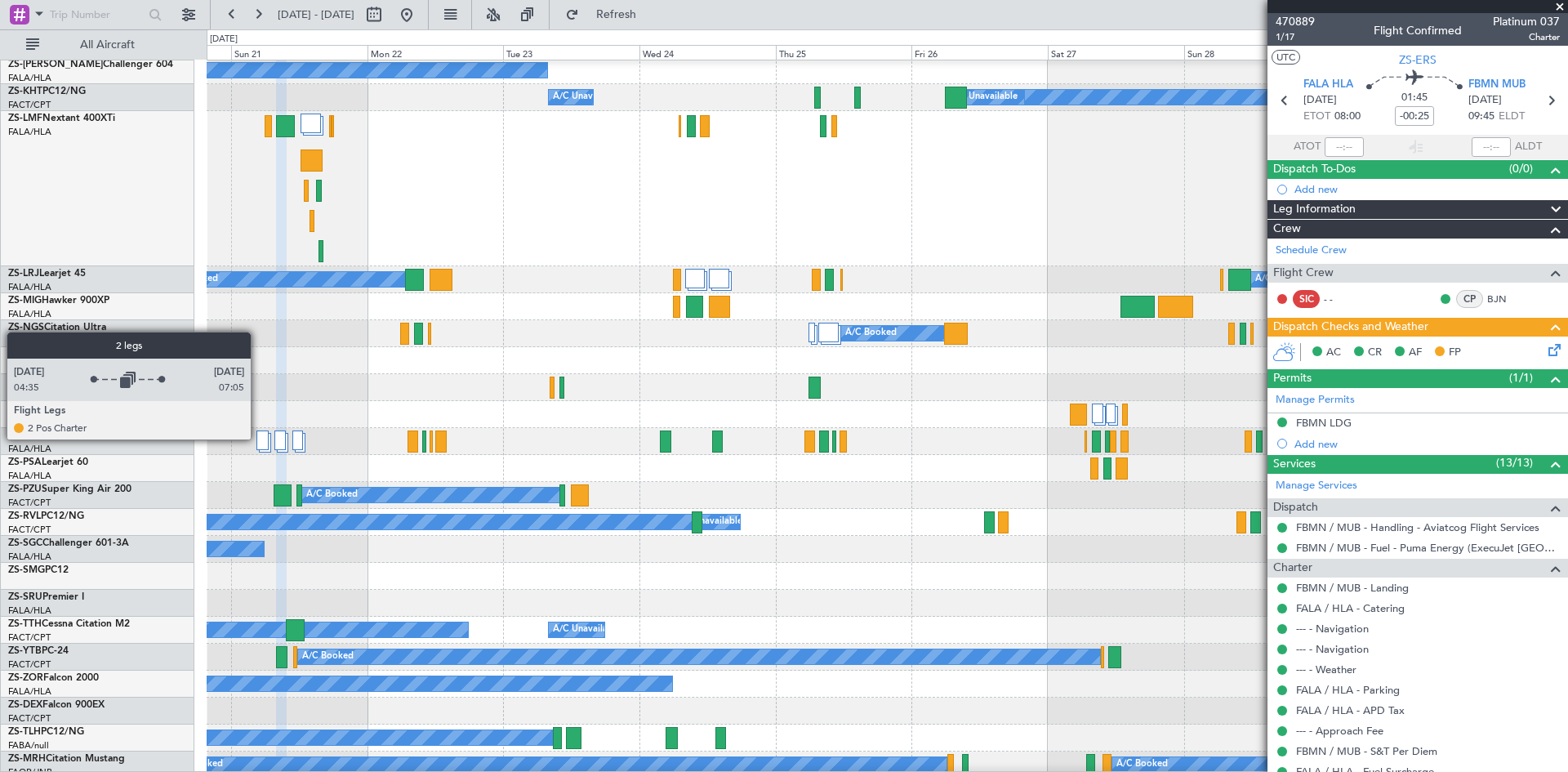
click at [258, 439] on div at bounding box center [262, 440] width 12 height 20
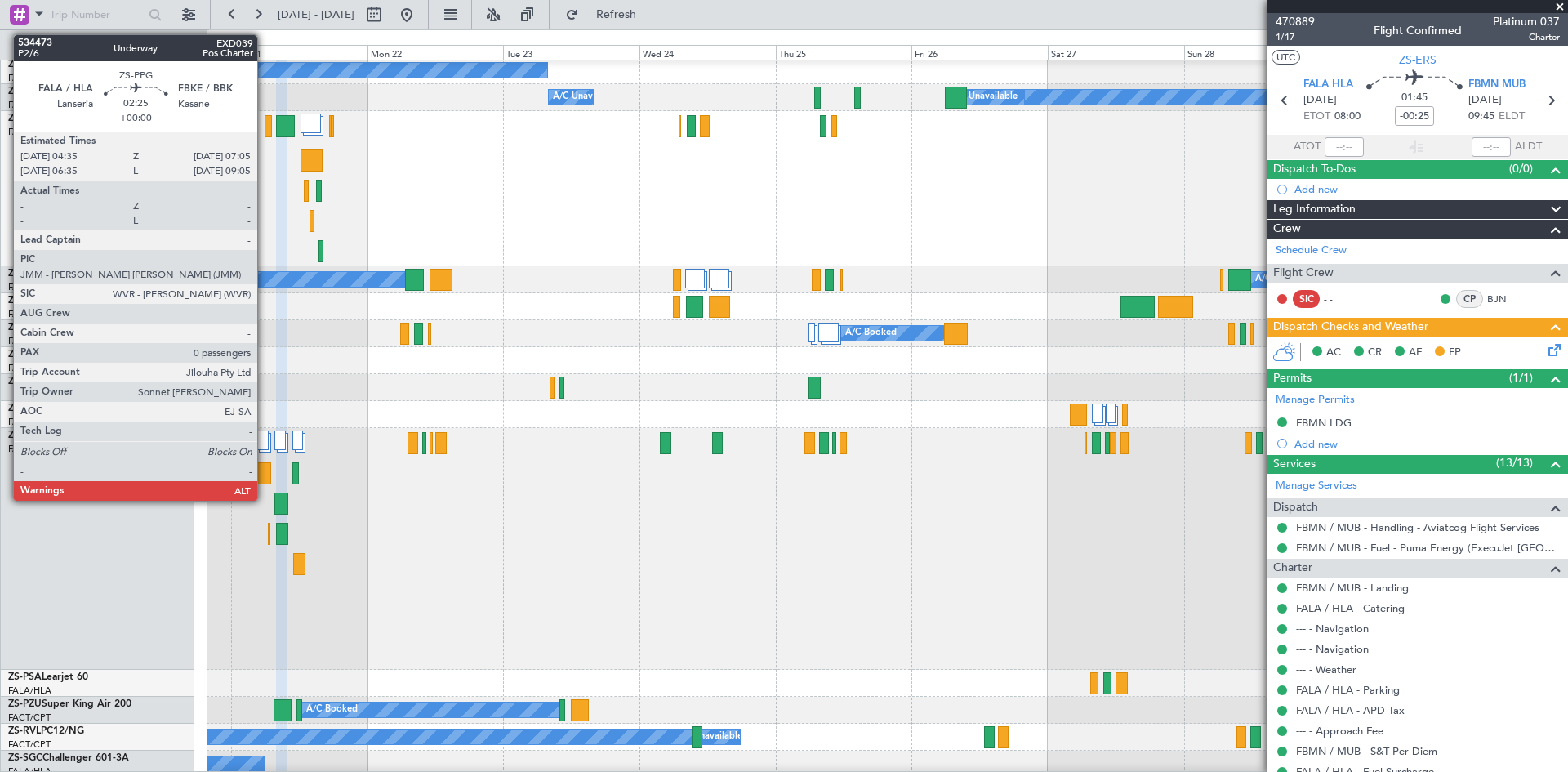
click at [265, 474] on div at bounding box center [263, 474] width 15 height 22
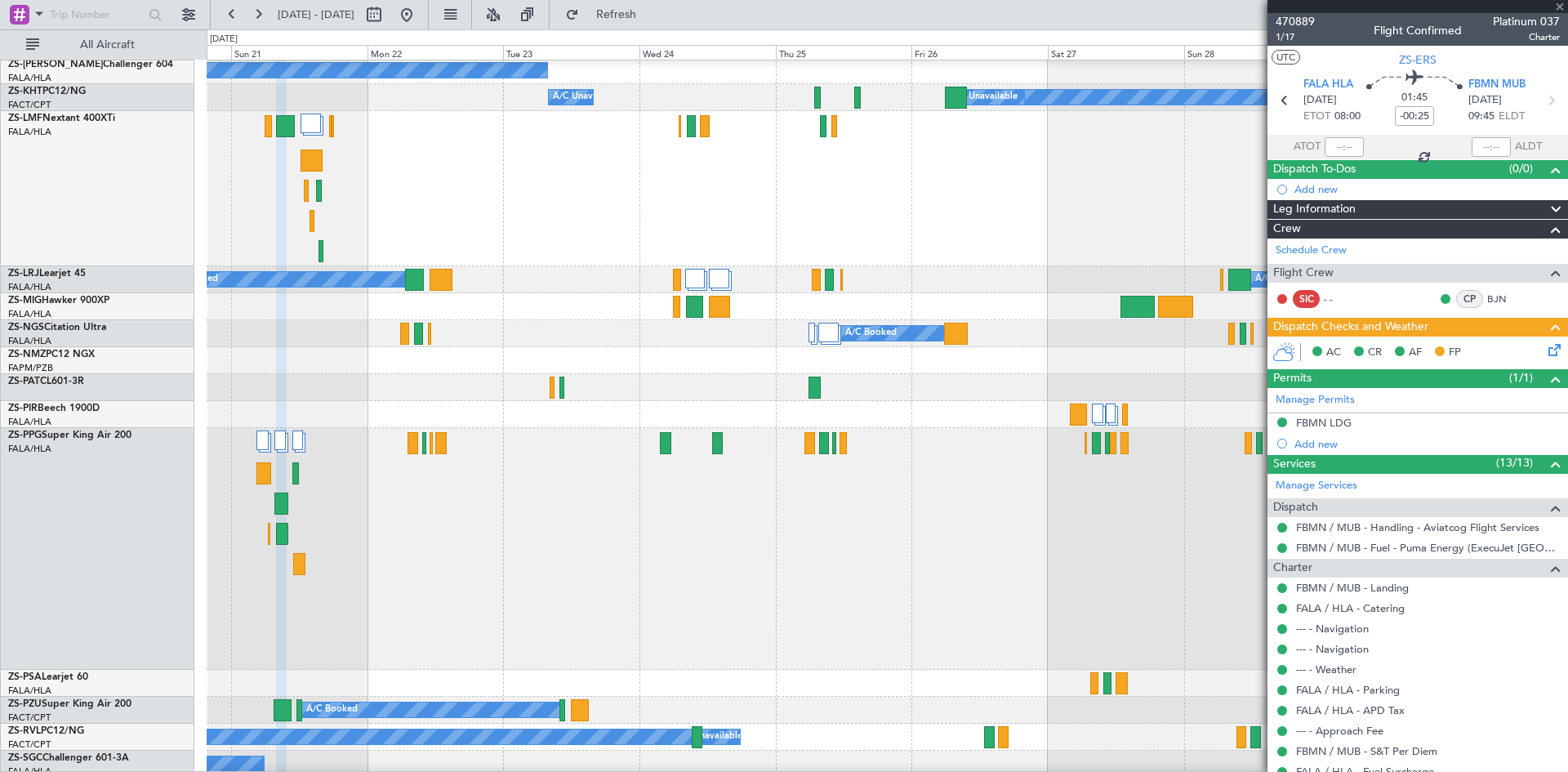
type input "0"
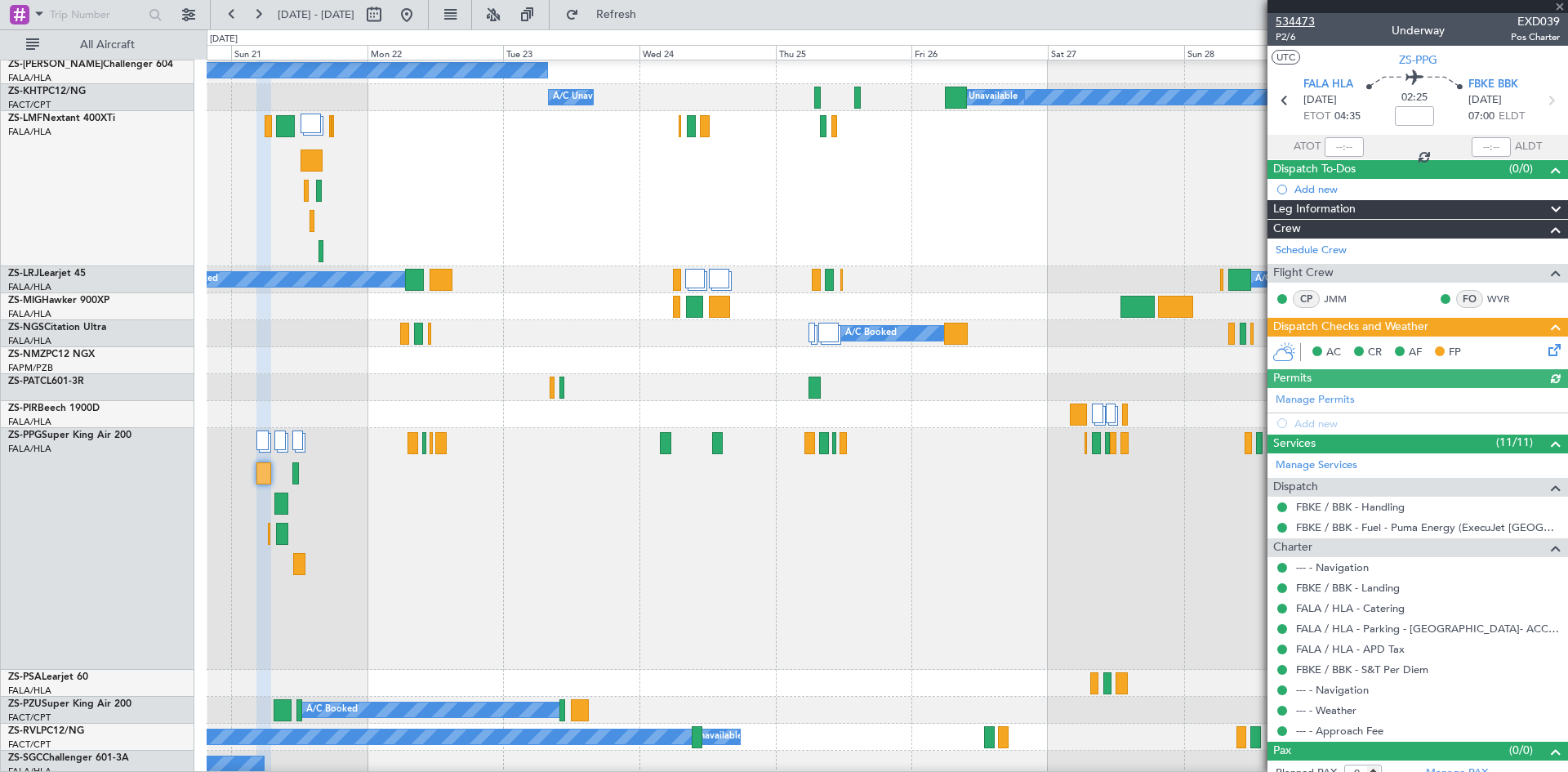
click at [1304, 26] on span "534473" at bounding box center [1296, 21] width 39 height 17
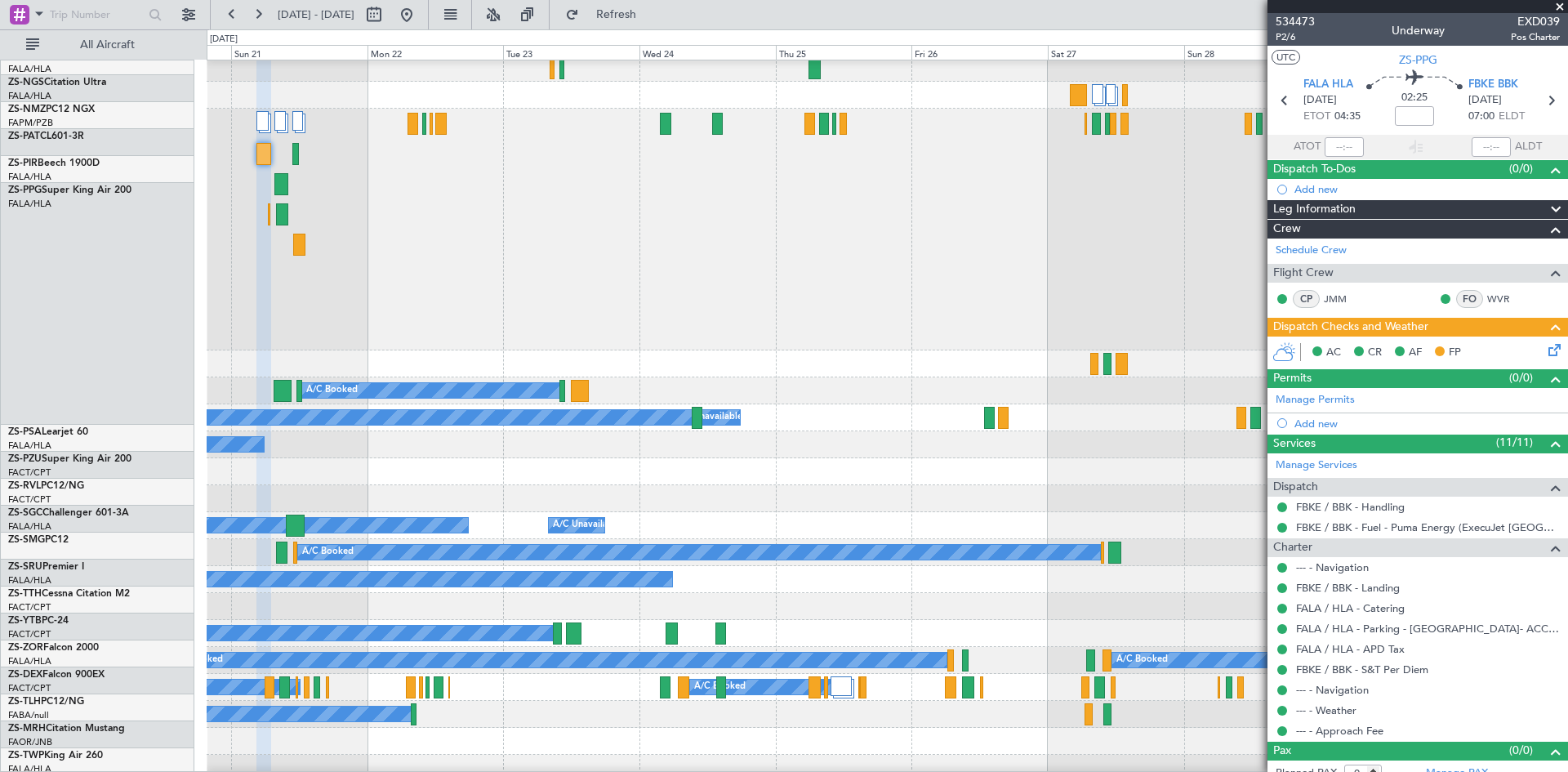
scroll to position [735, 0]
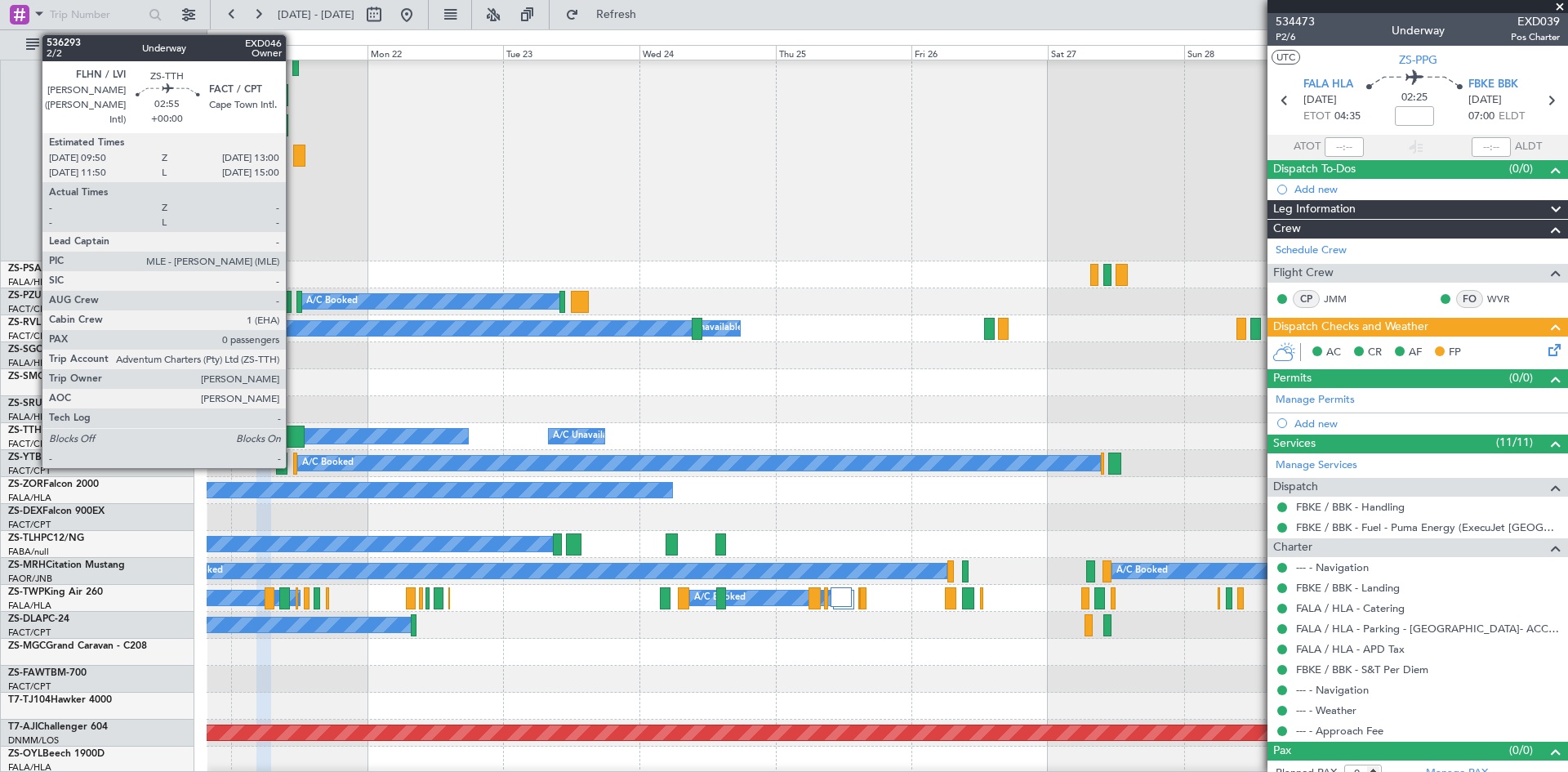
click at [293, 438] on div at bounding box center [295, 437] width 18 height 22
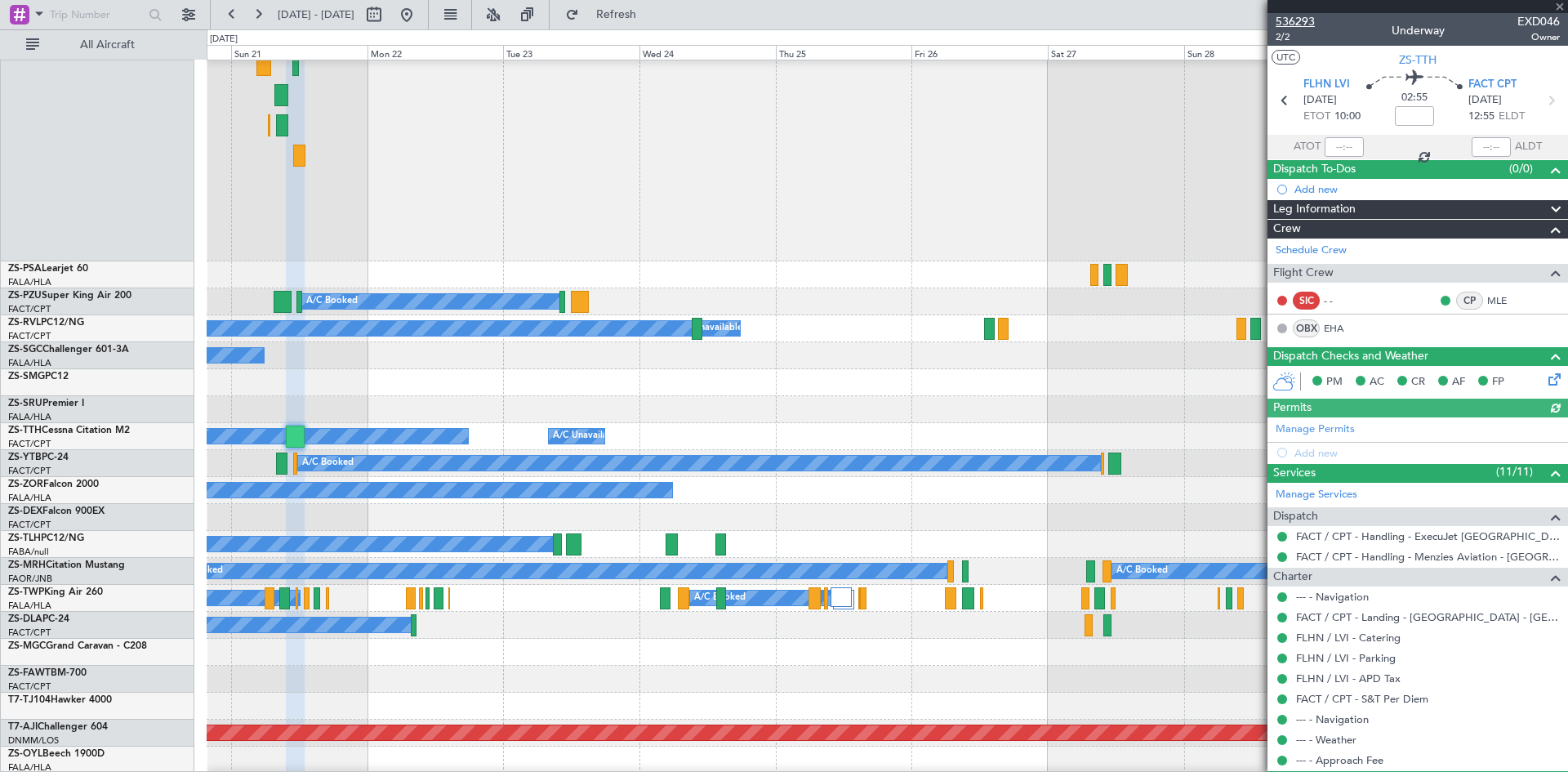
click at [1300, 22] on span "536293" at bounding box center [1296, 21] width 39 height 17
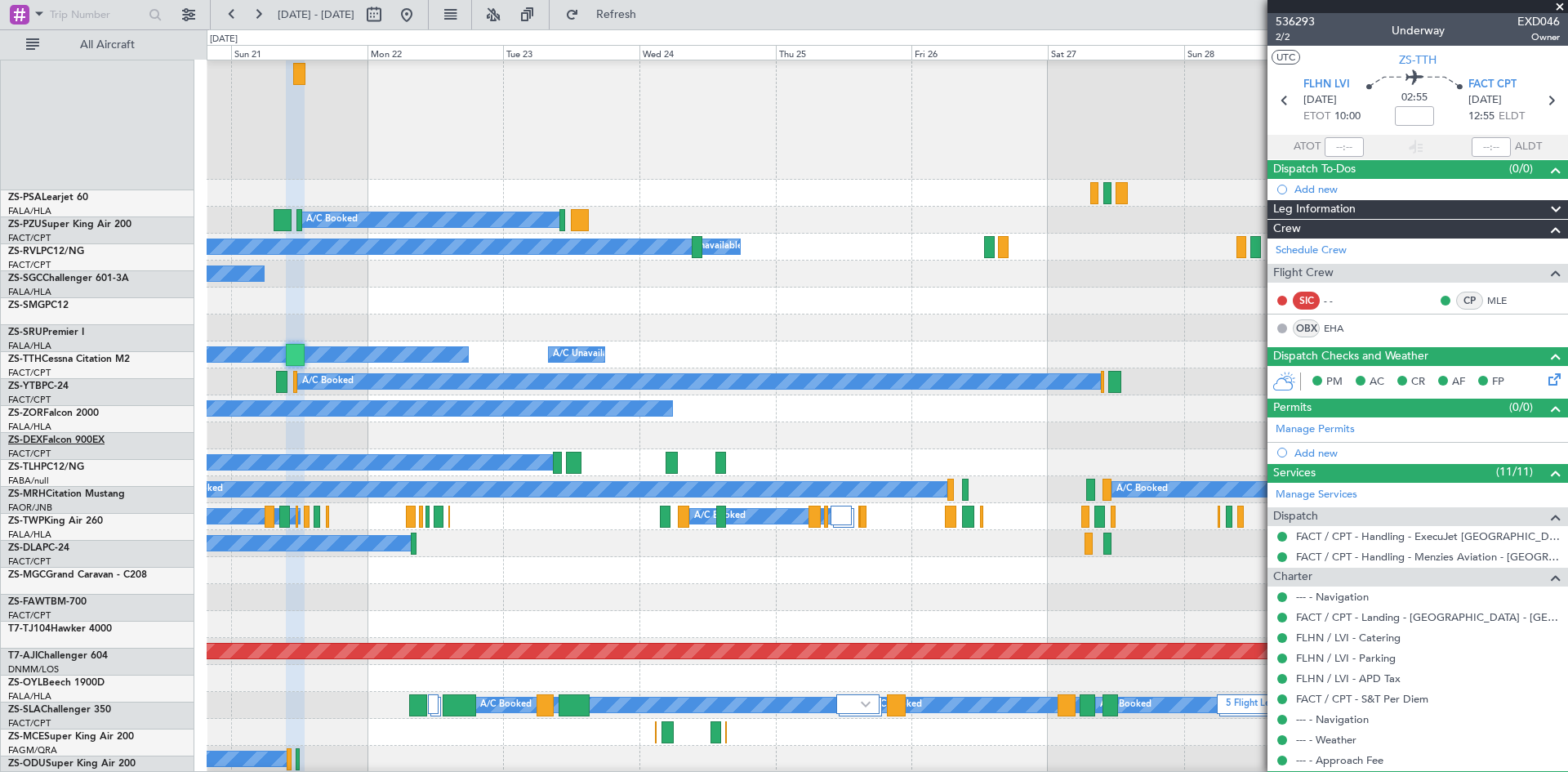
scroll to position [817, 0]
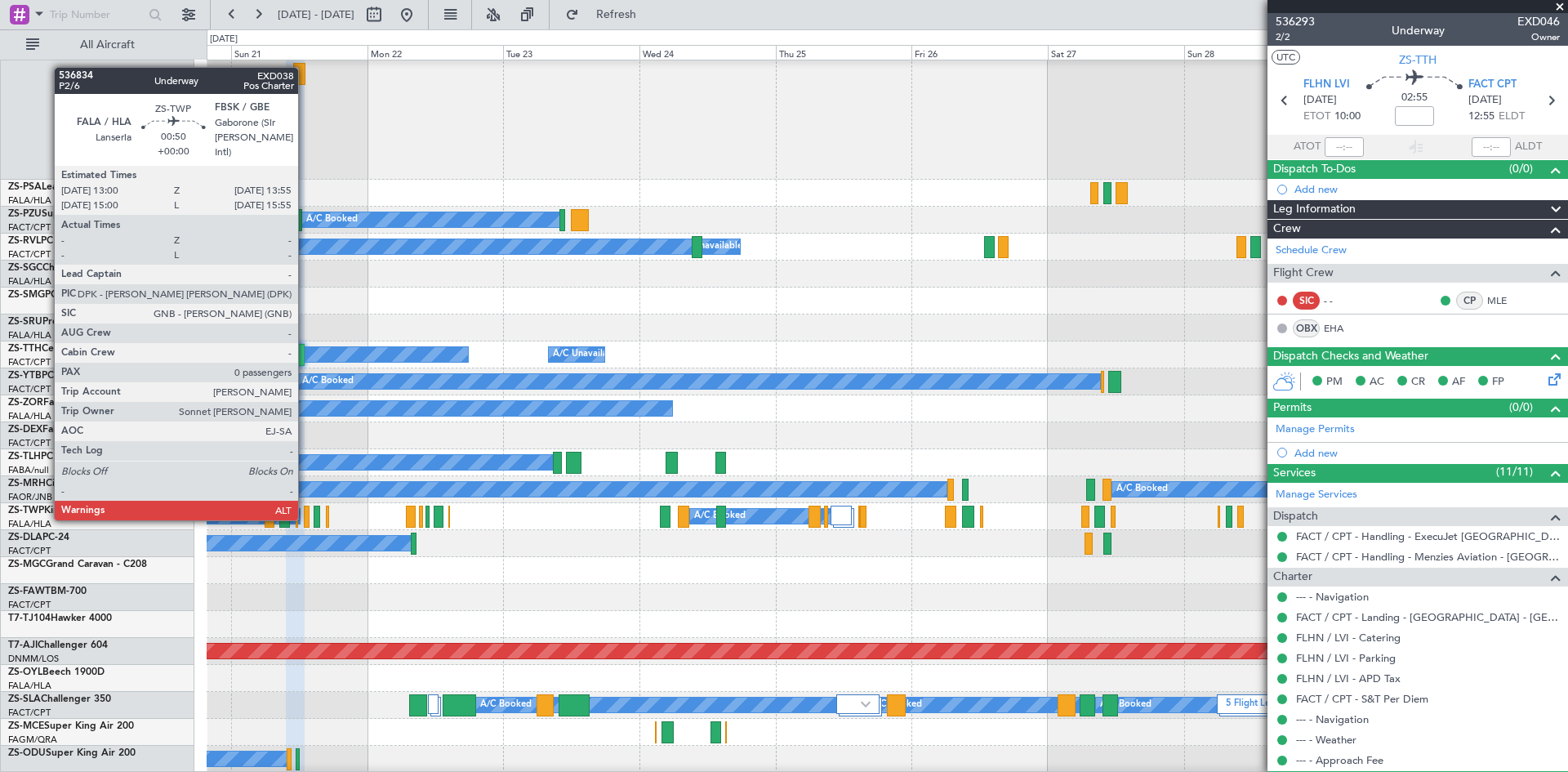
click at [306, 519] on div at bounding box center [307, 517] width 6 height 22
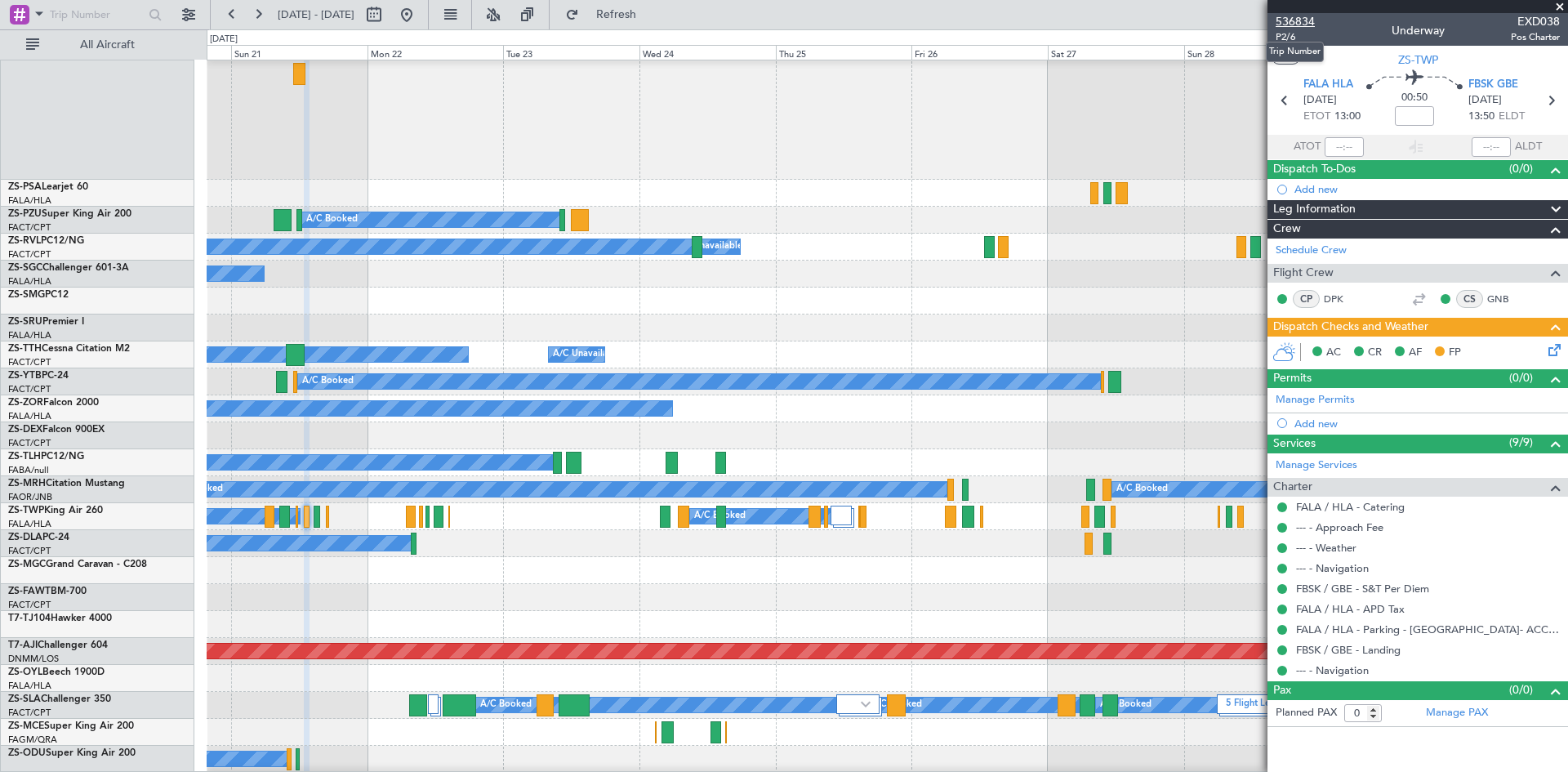
click at [1302, 27] on span "536834" at bounding box center [1296, 21] width 39 height 17
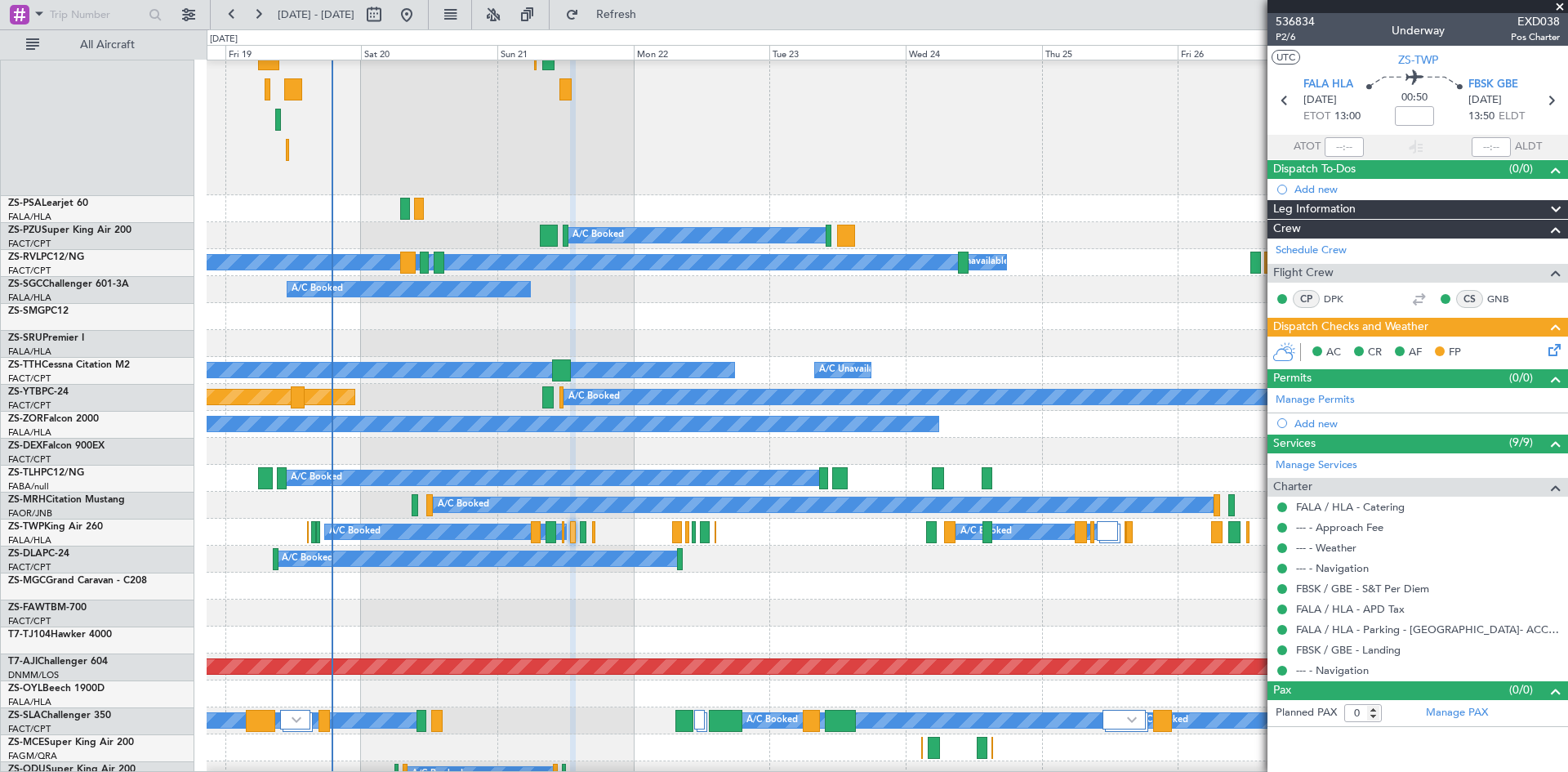
scroll to position [828, 0]
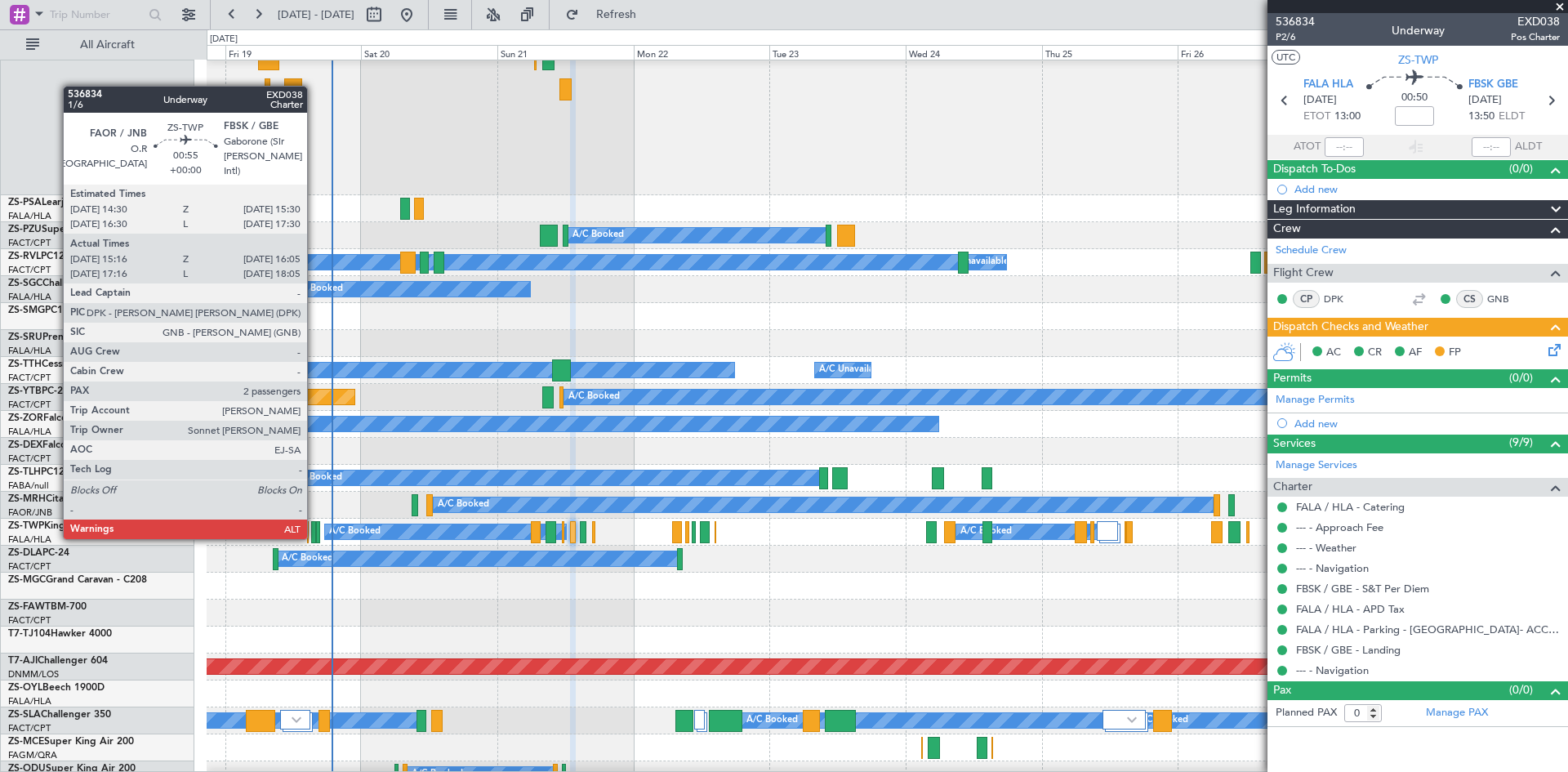
click at [314, 538] on div at bounding box center [313, 532] width 5 height 22
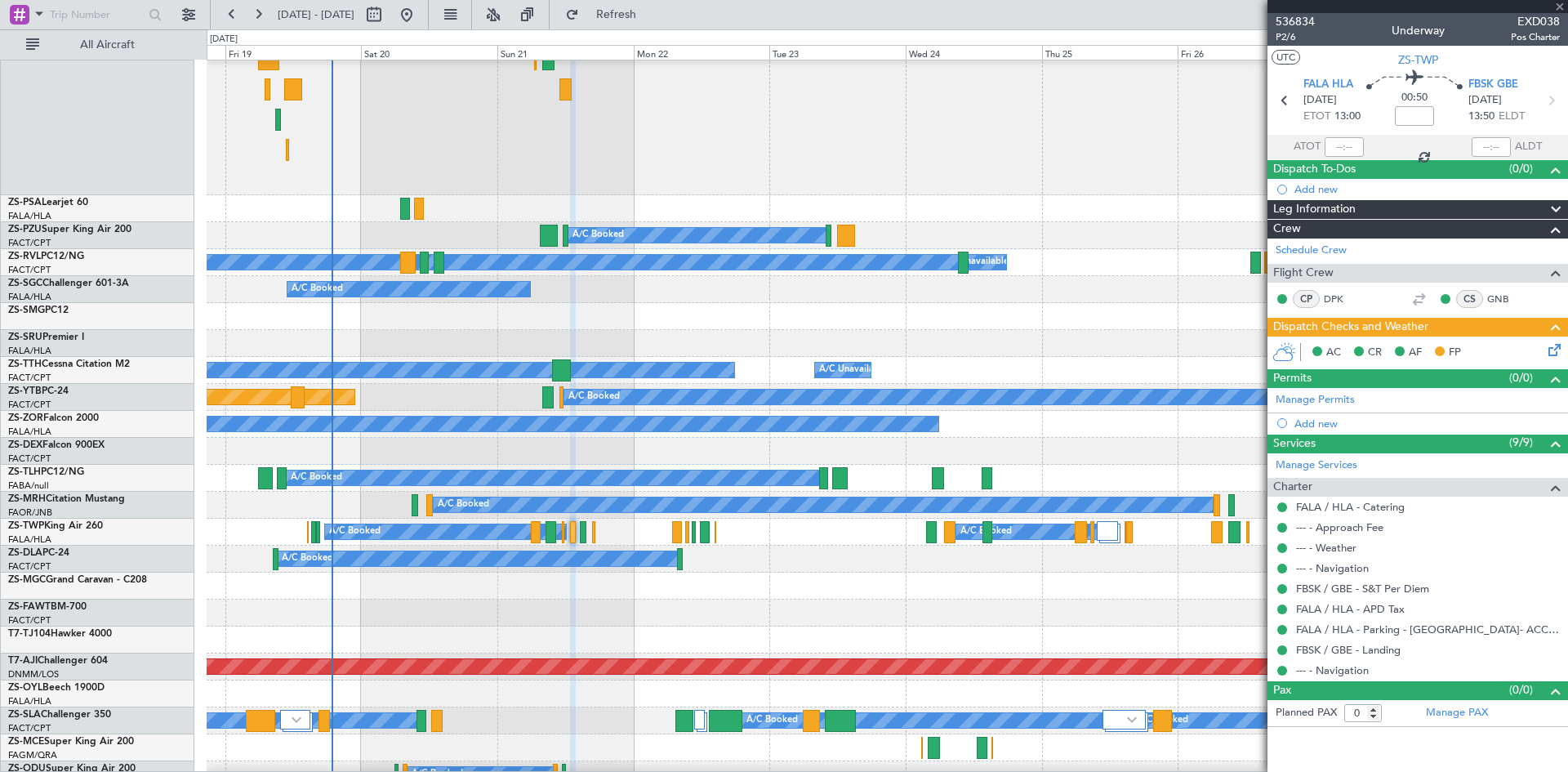
type input "15:16"
type input "16:00"
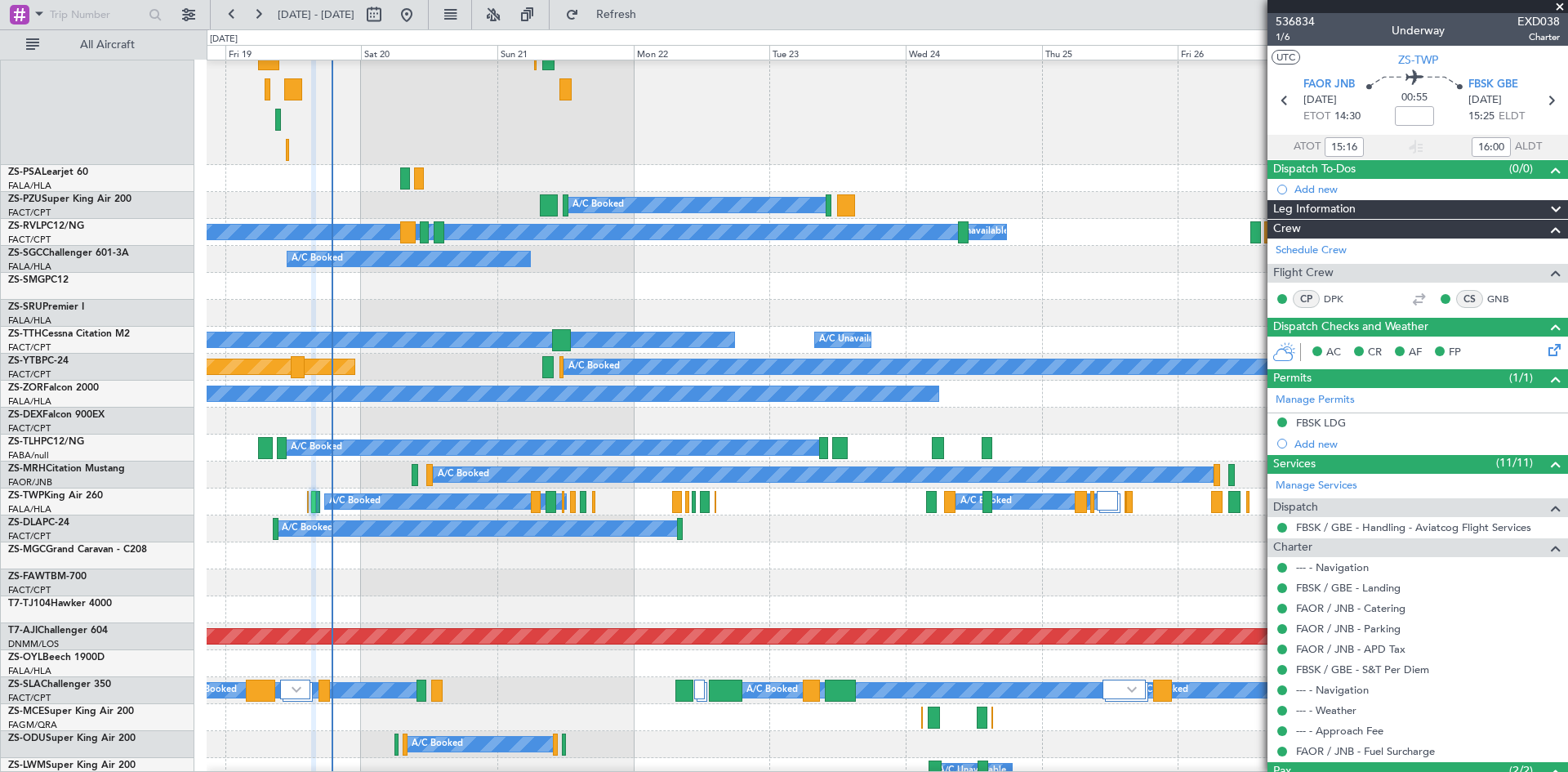
click at [1558, 9] on span at bounding box center [1559, 7] width 16 height 15
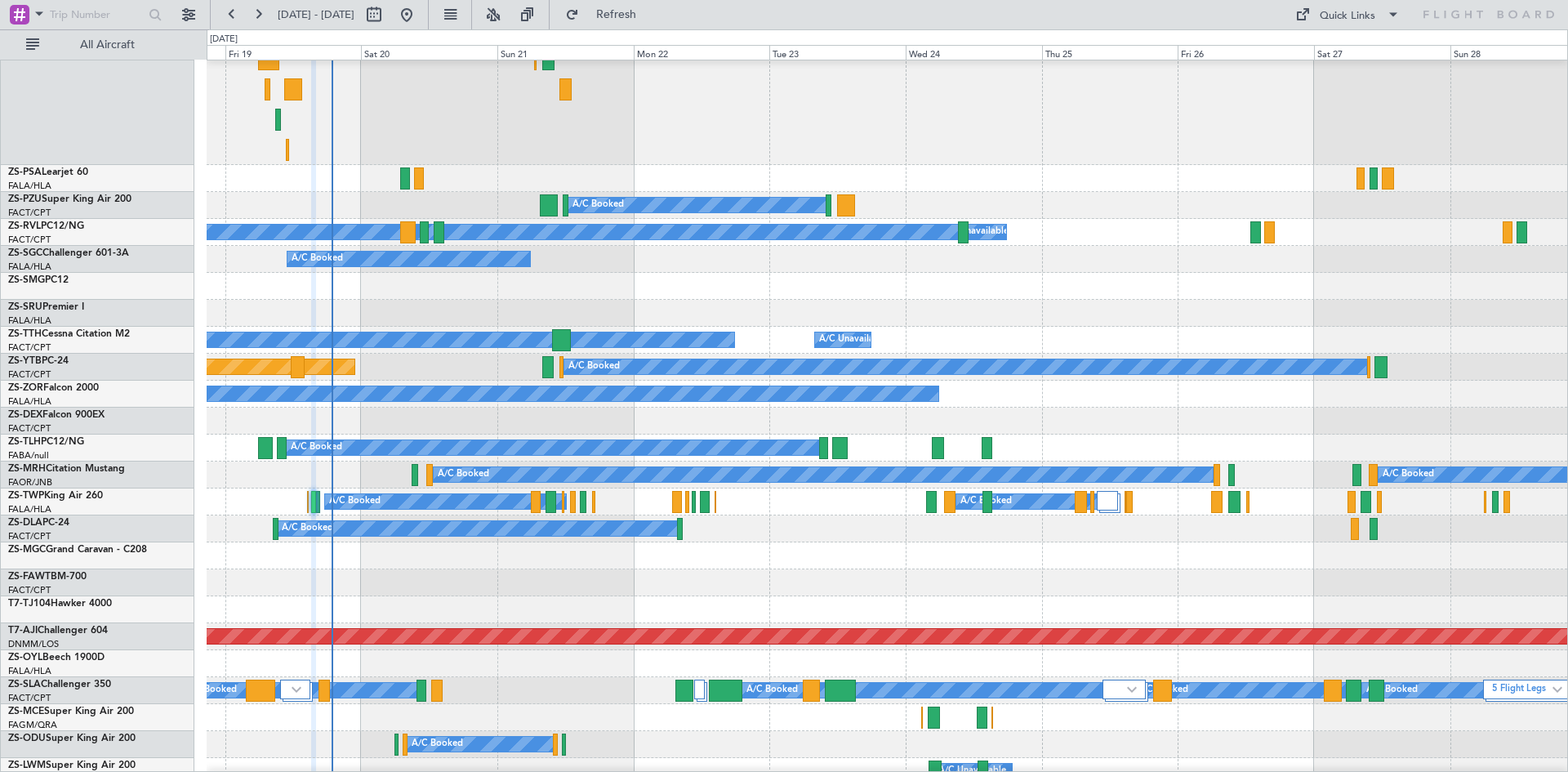
type input "0"
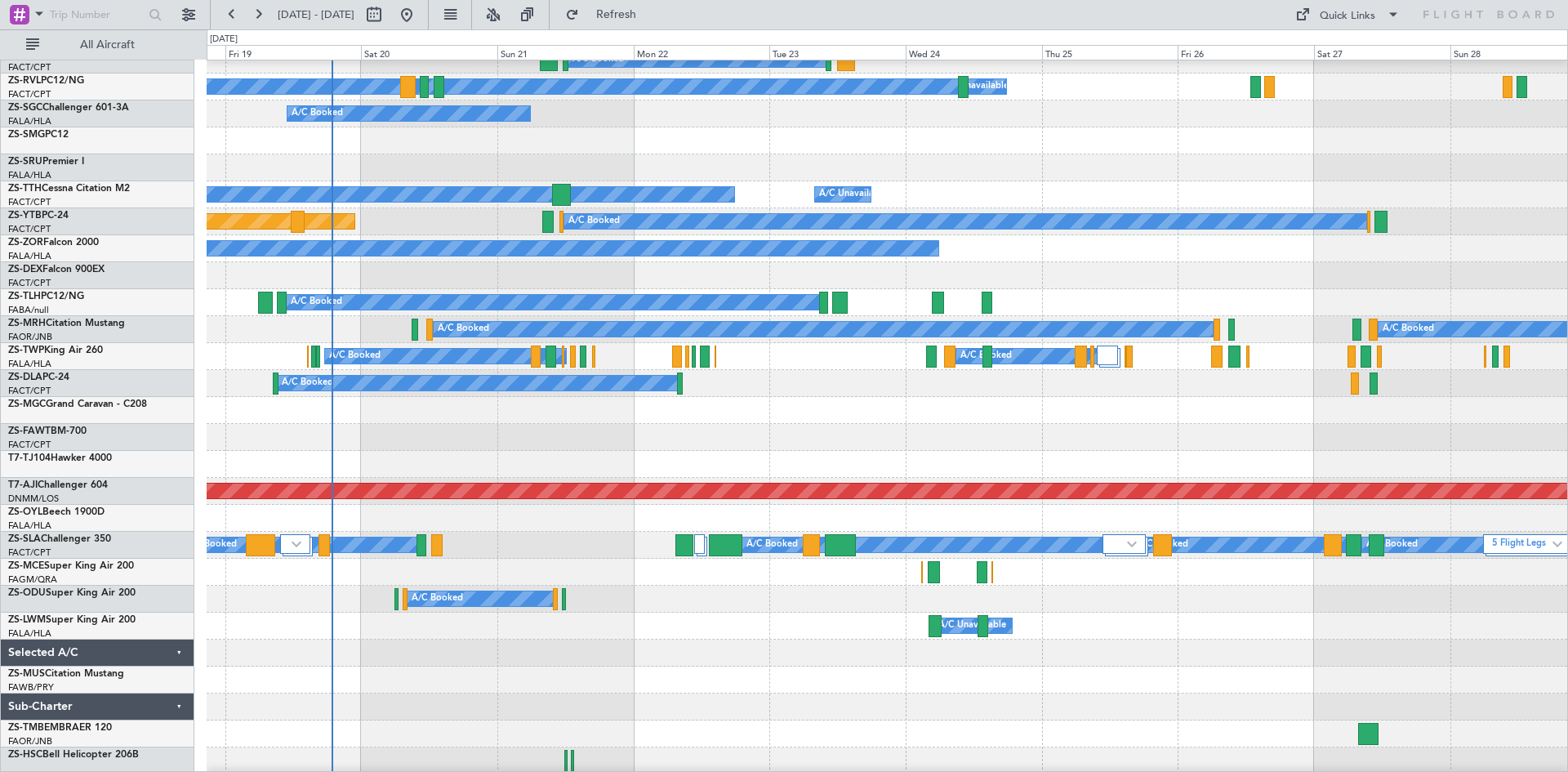
scroll to position [991, 0]
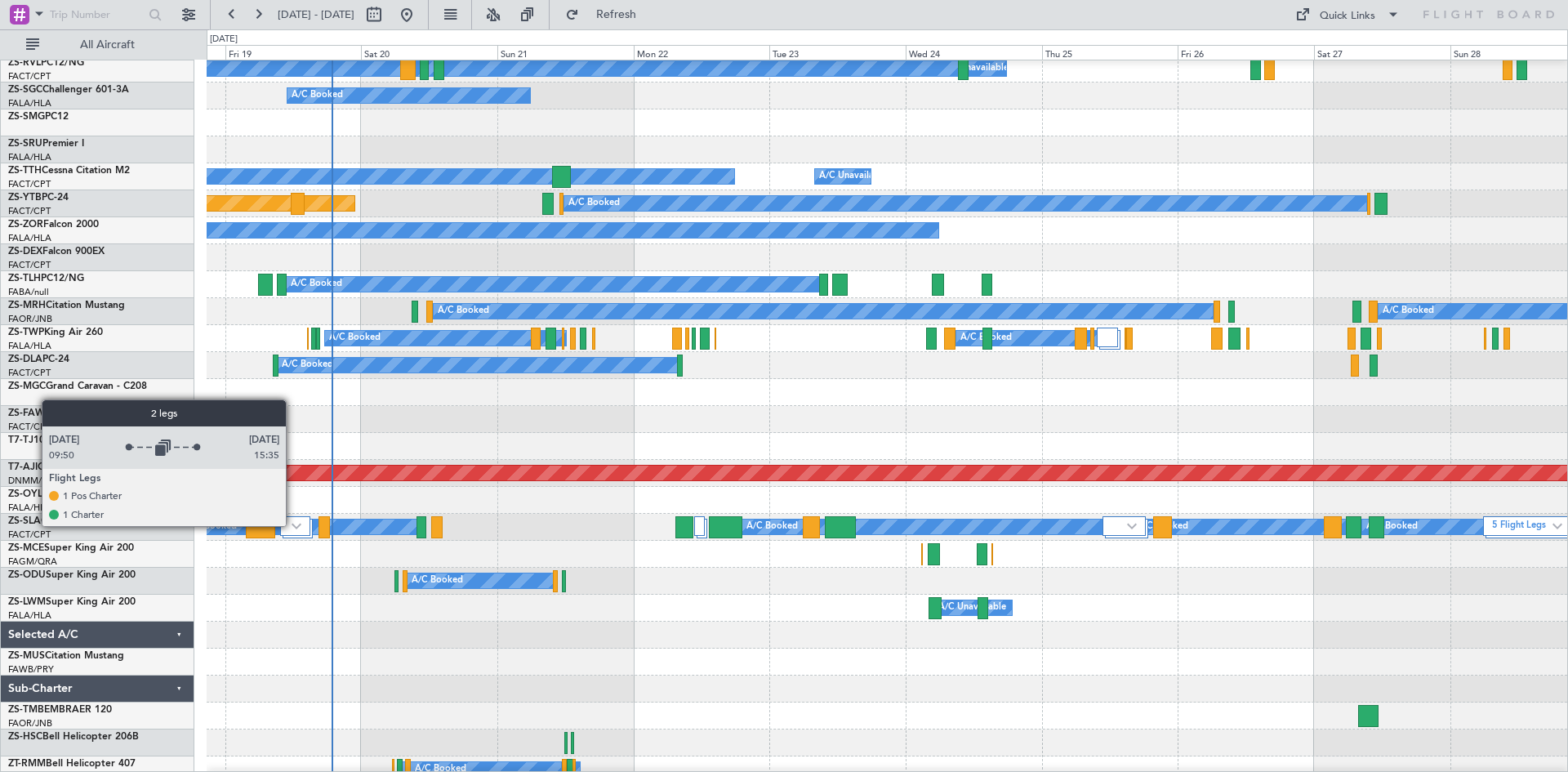
click at [293, 525] on img at bounding box center [295, 526] width 9 height 7
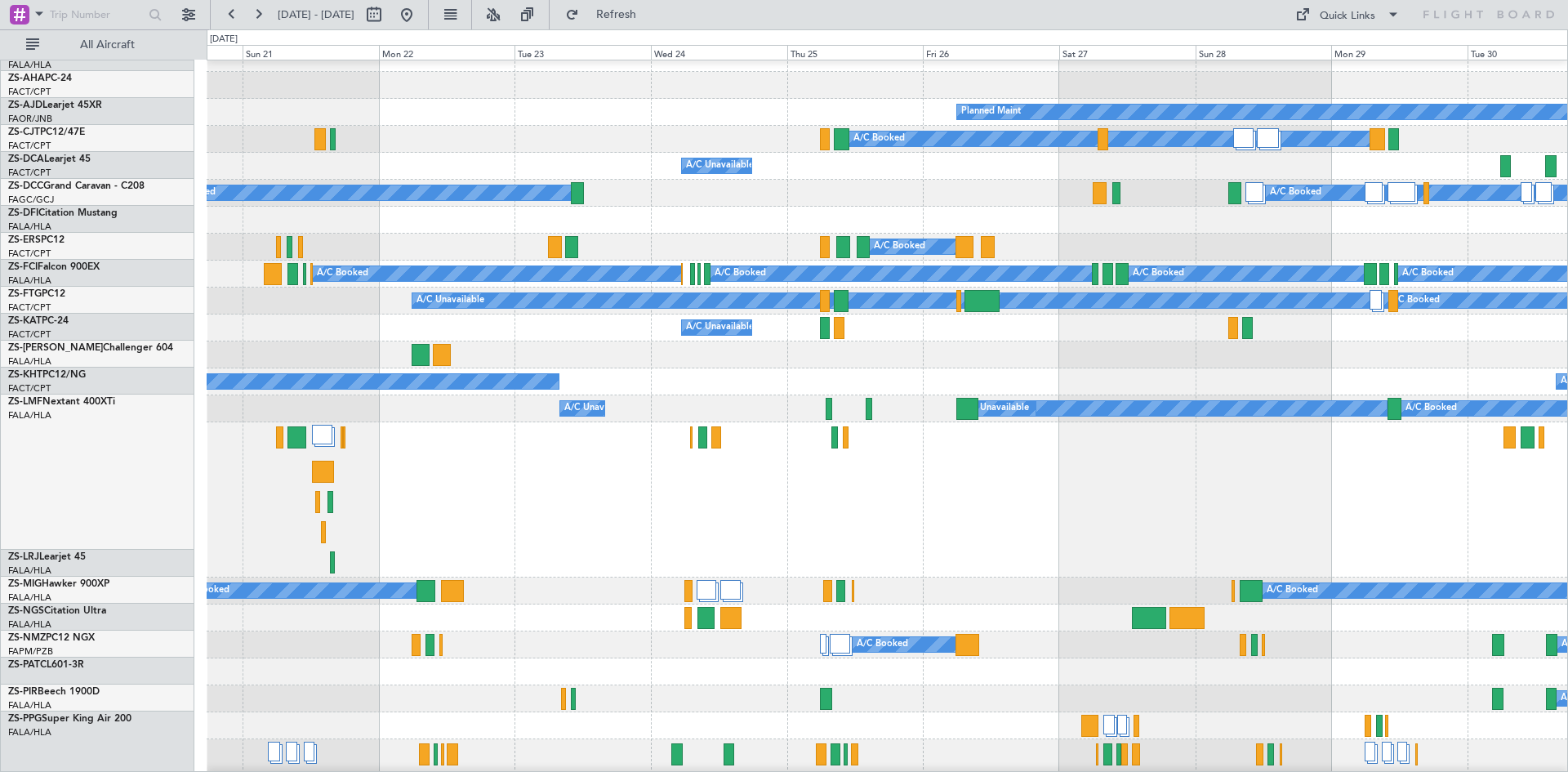
scroll to position [0, 0]
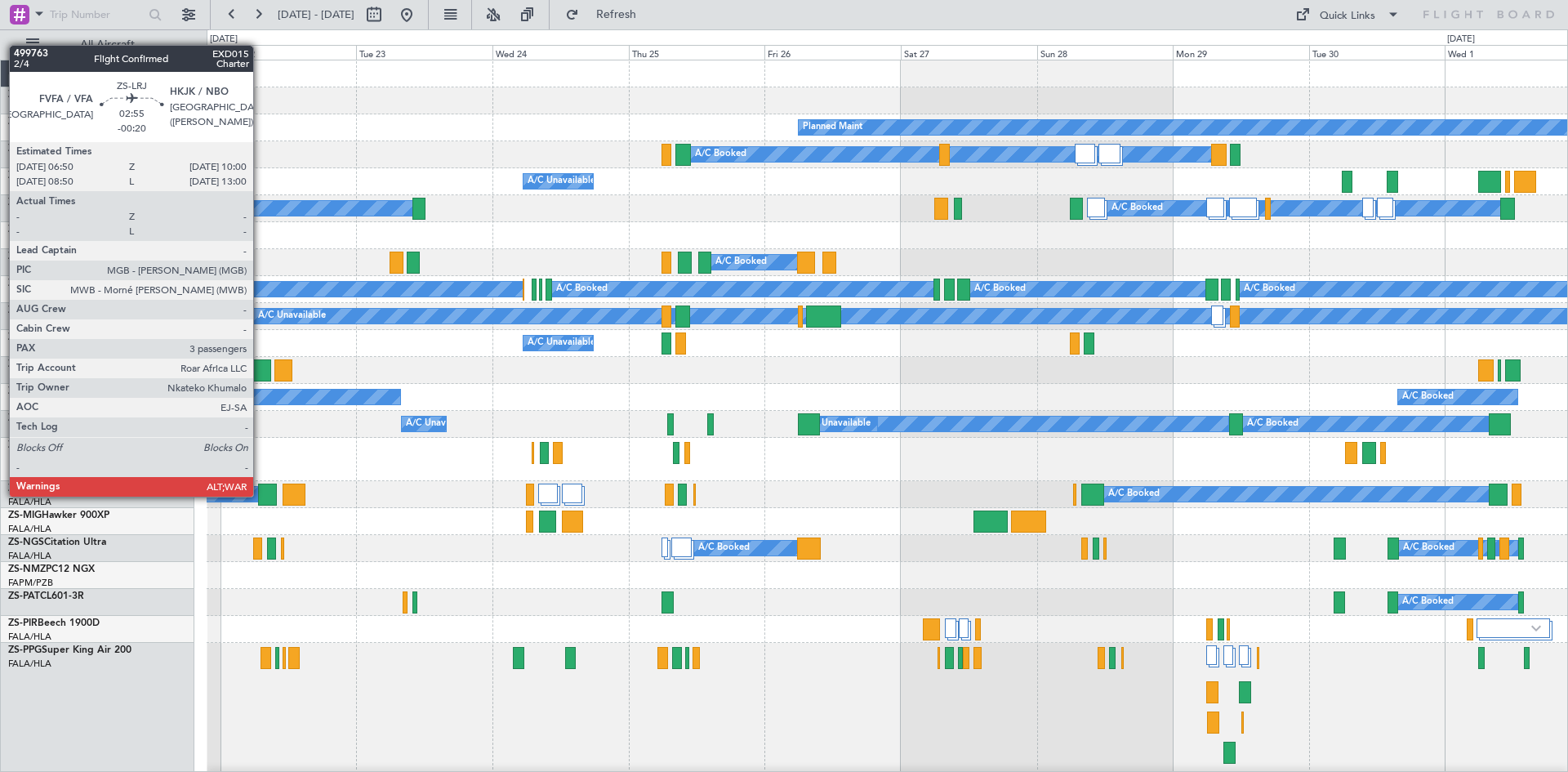
click at [260, 495] on div at bounding box center [266, 495] width 18 height 22
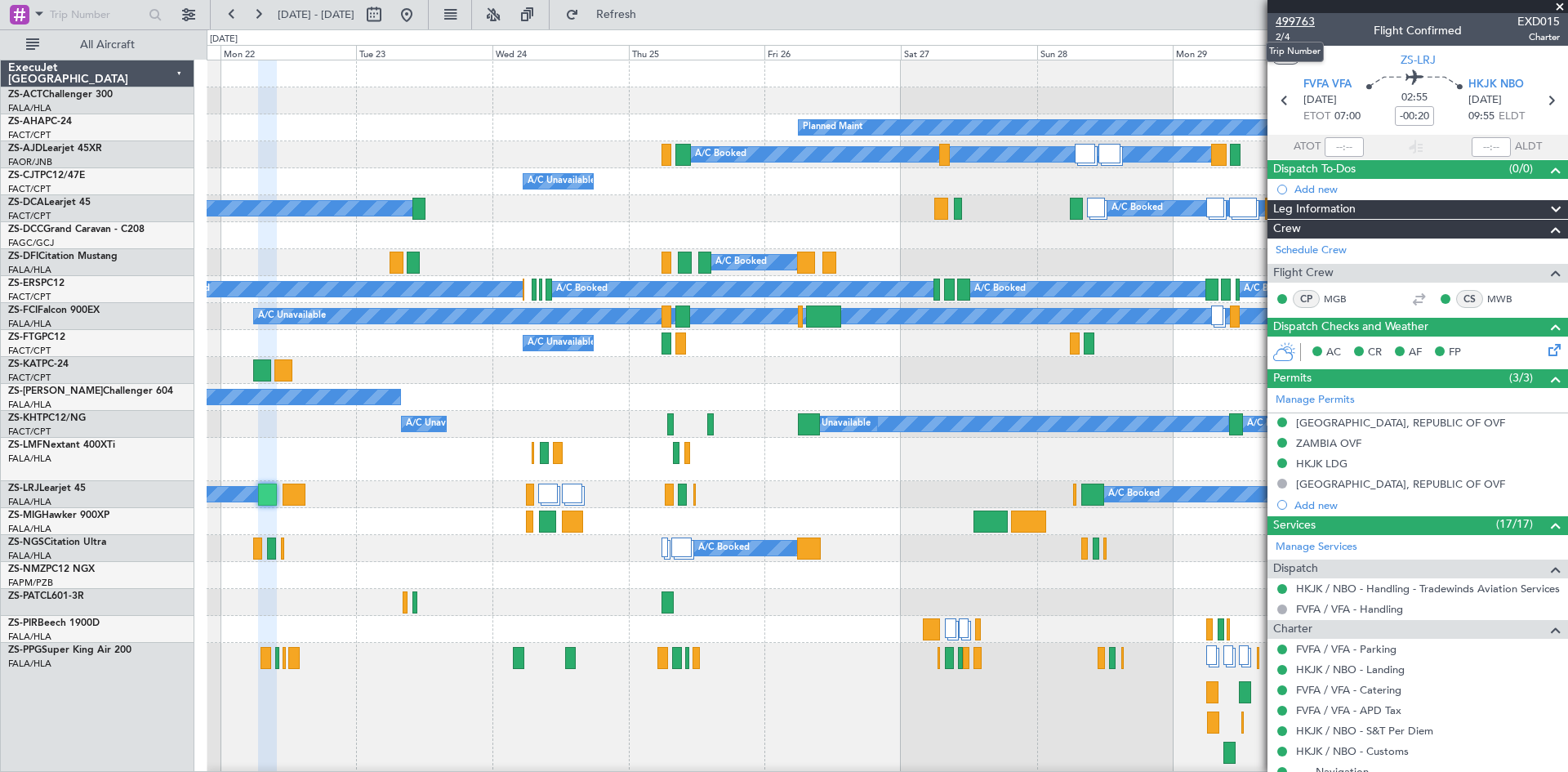
click at [1297, 21] on span "499763" at bounding box center [1296, 21] width 39 height 17
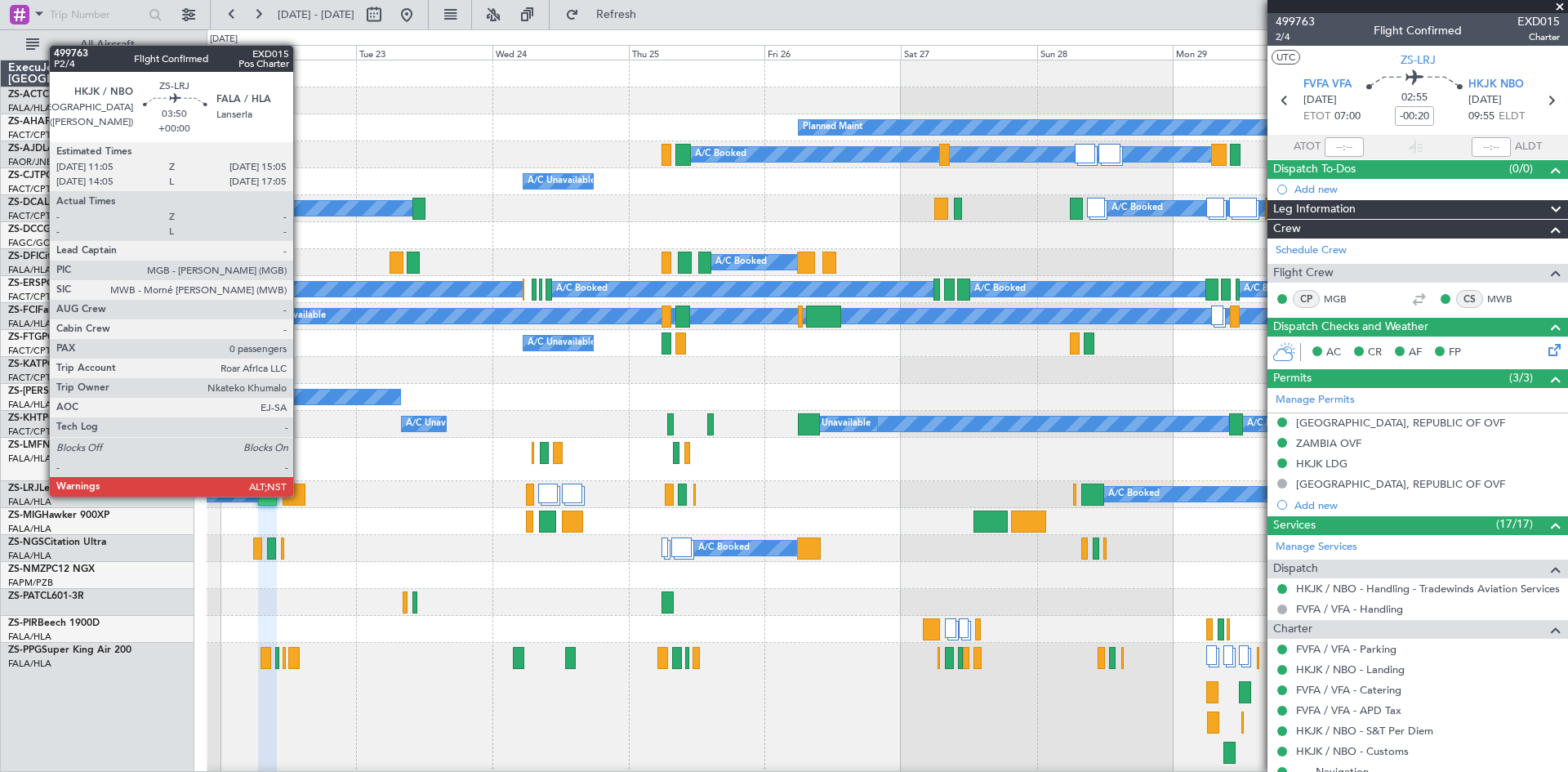
click at [301, 495] on div at bounding box center [294, 495] width 23 height 22
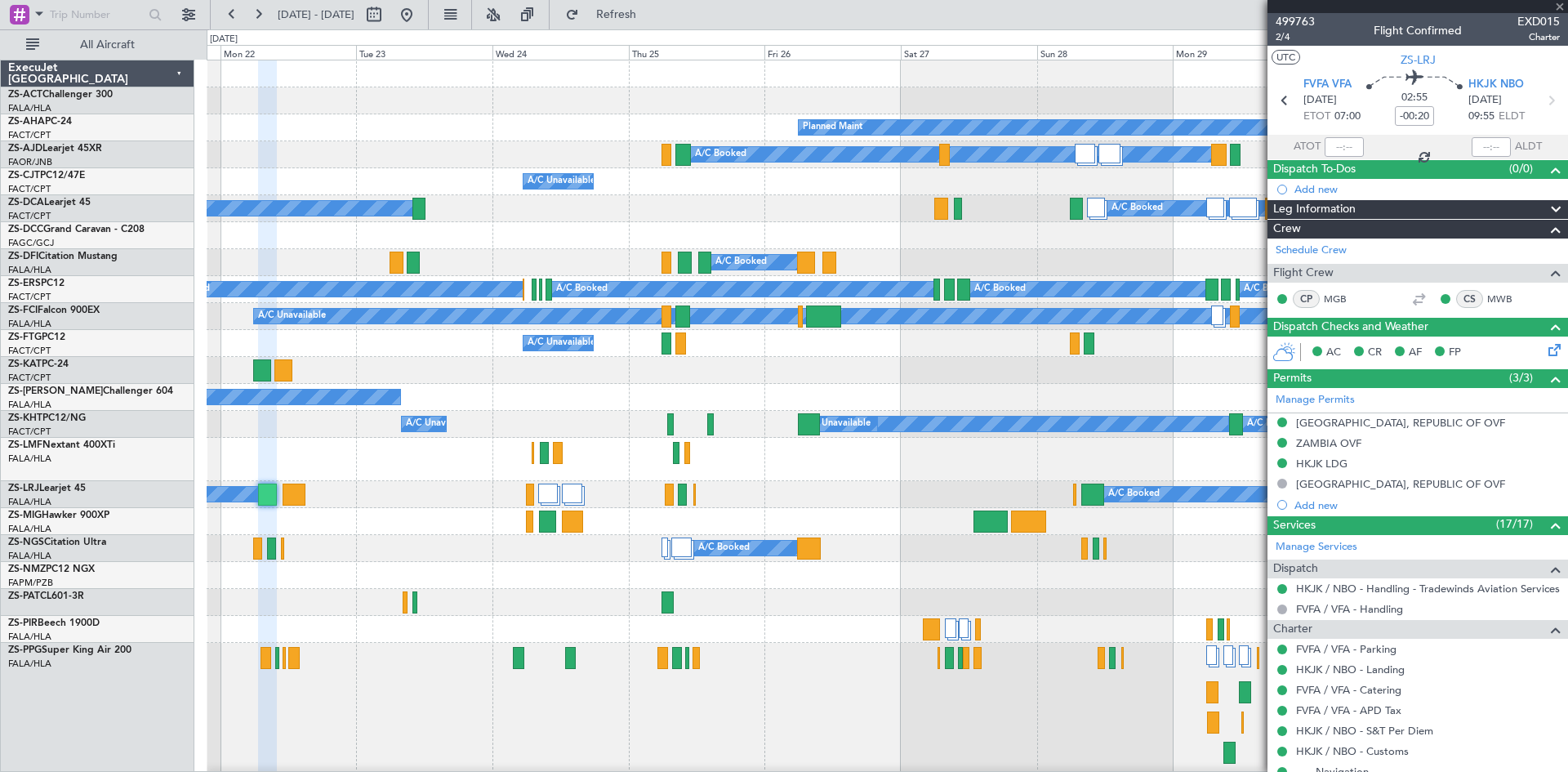
type input "0"
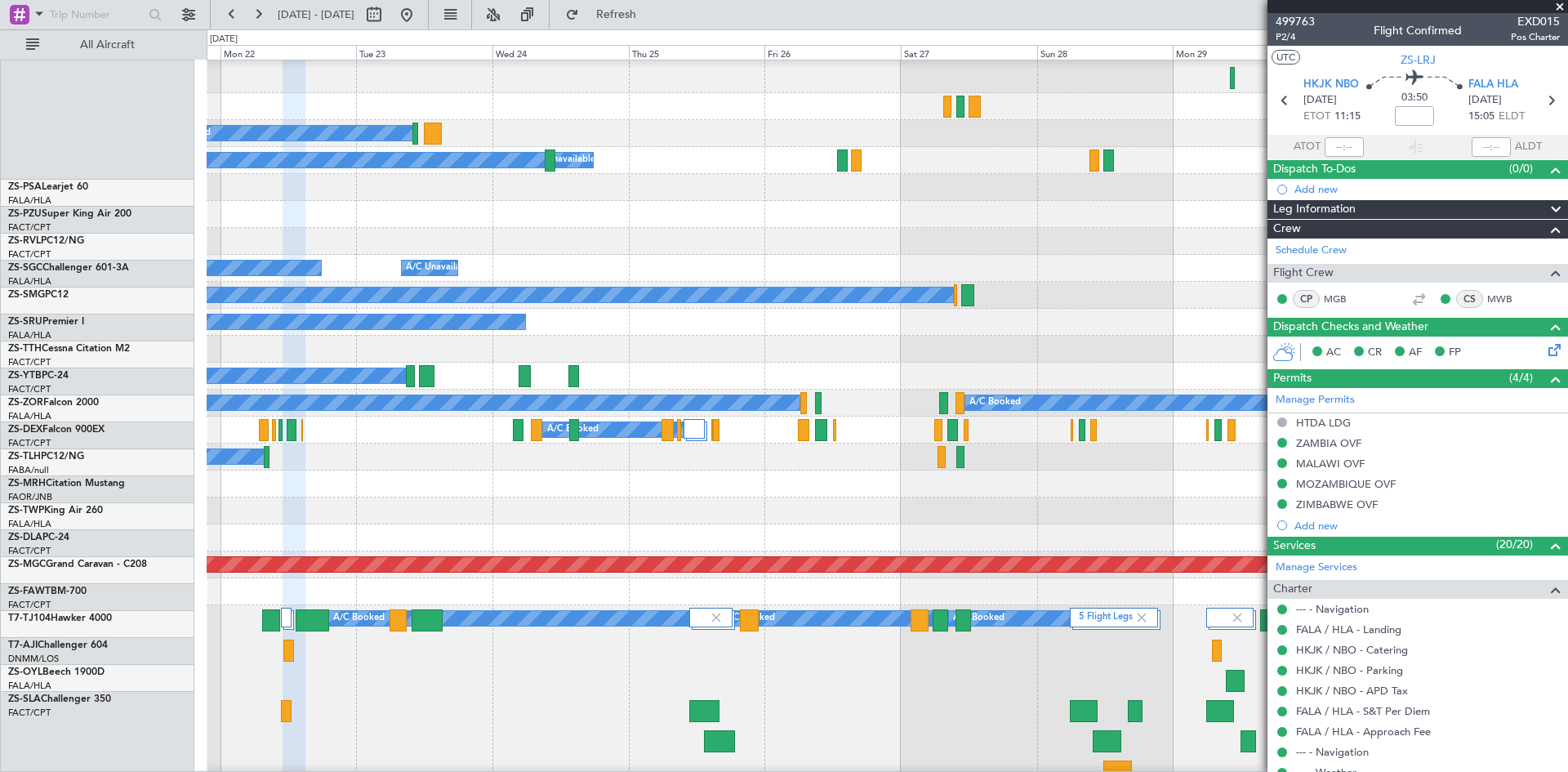
scroll to position [735, 0]
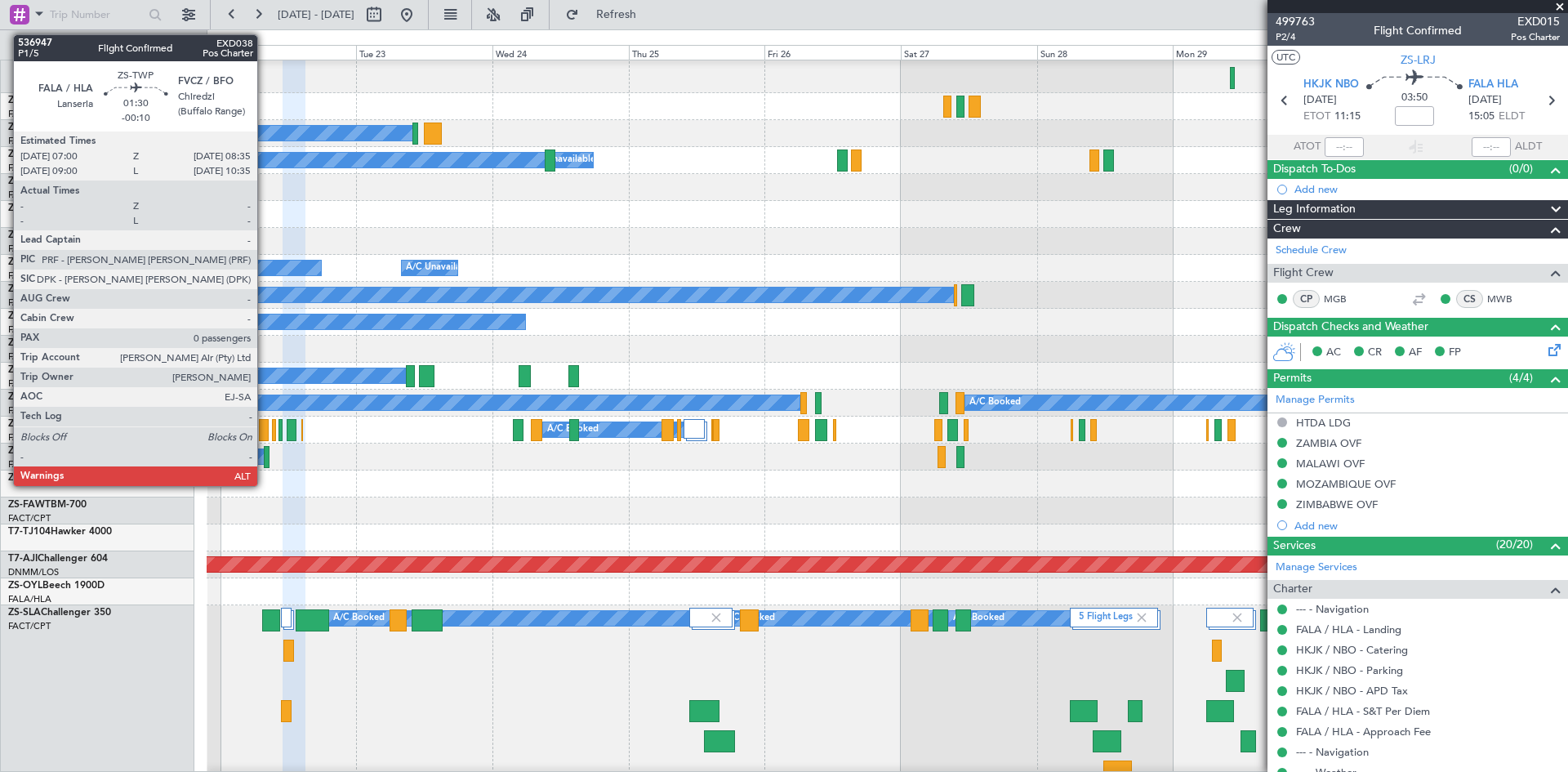
click at [265, 431] on div at bounding box center [263, 430] width 9 height 22
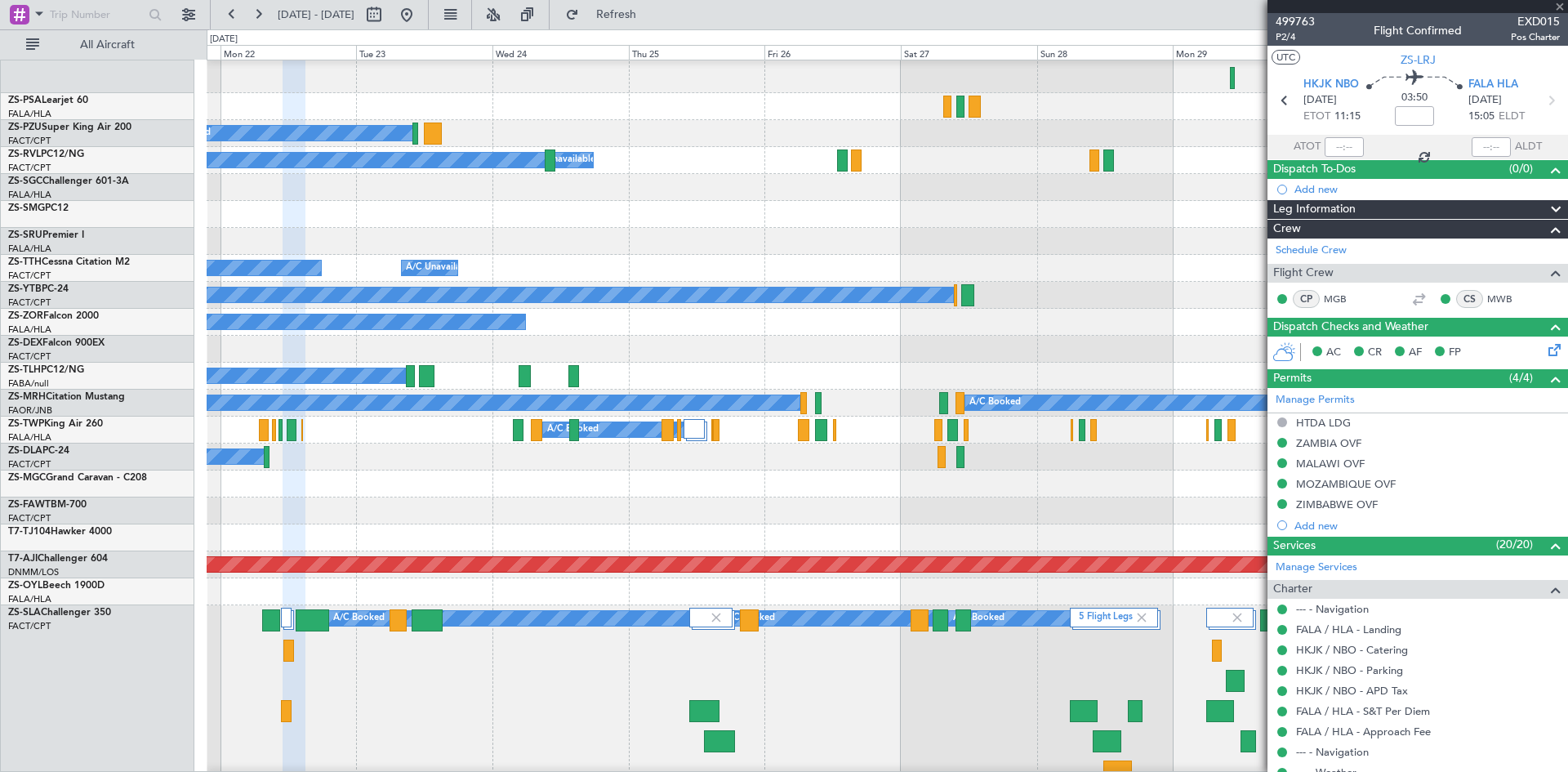
type input "-00:10"
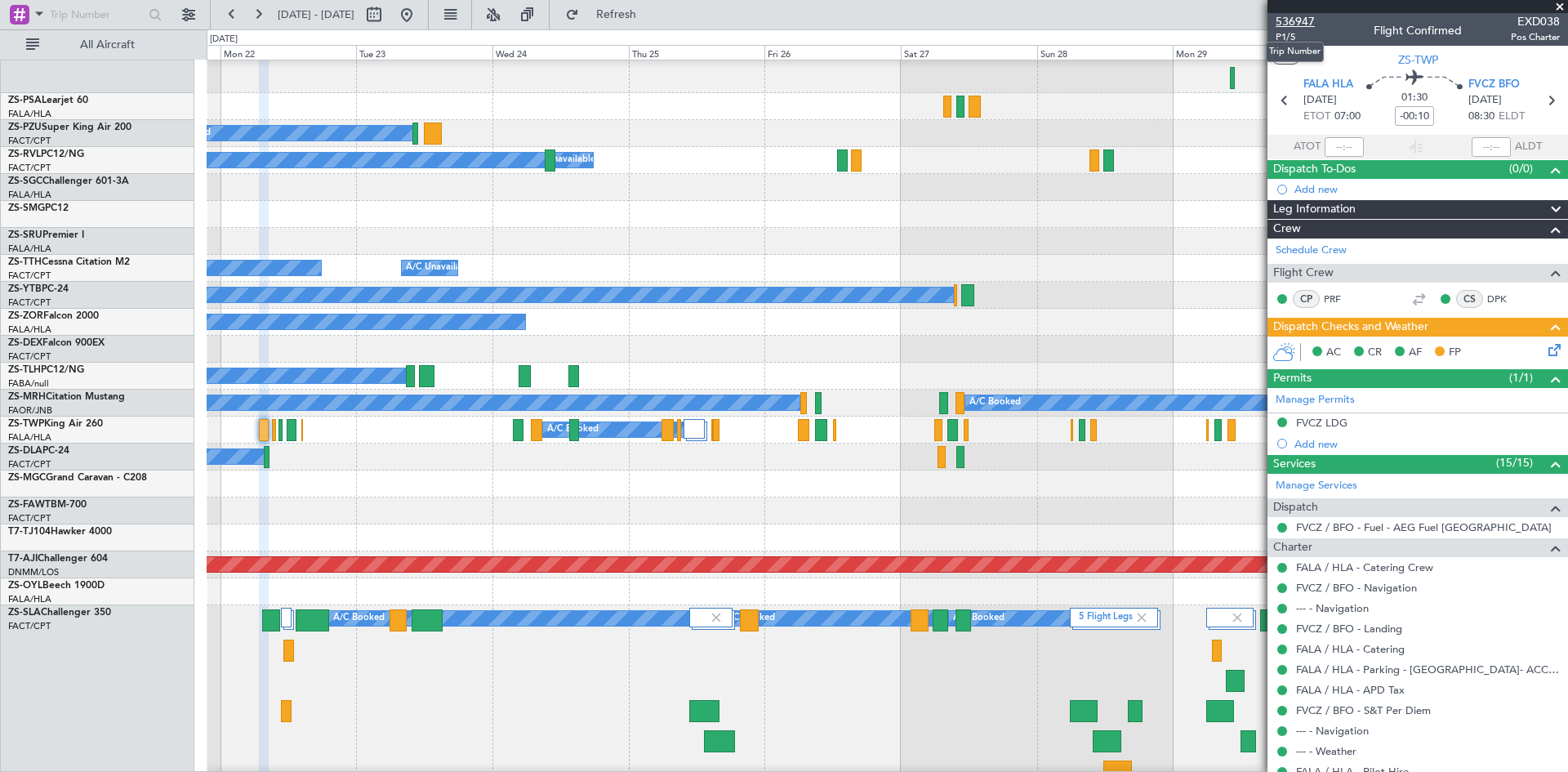
click at [1298, 21] on span "536947" at bounding box center [1296, 21] width 39 height 17
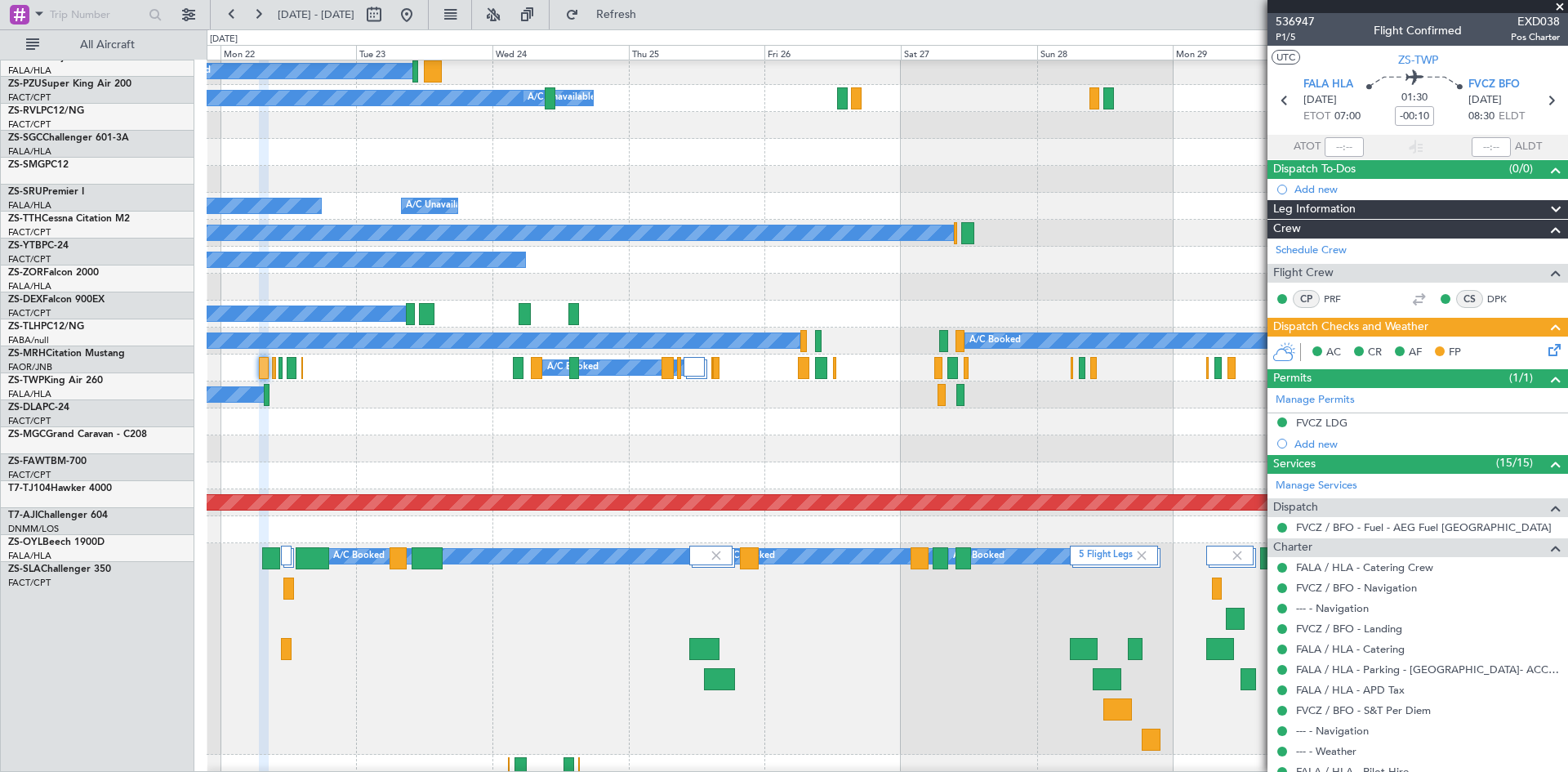
scroll to position [808, 0]
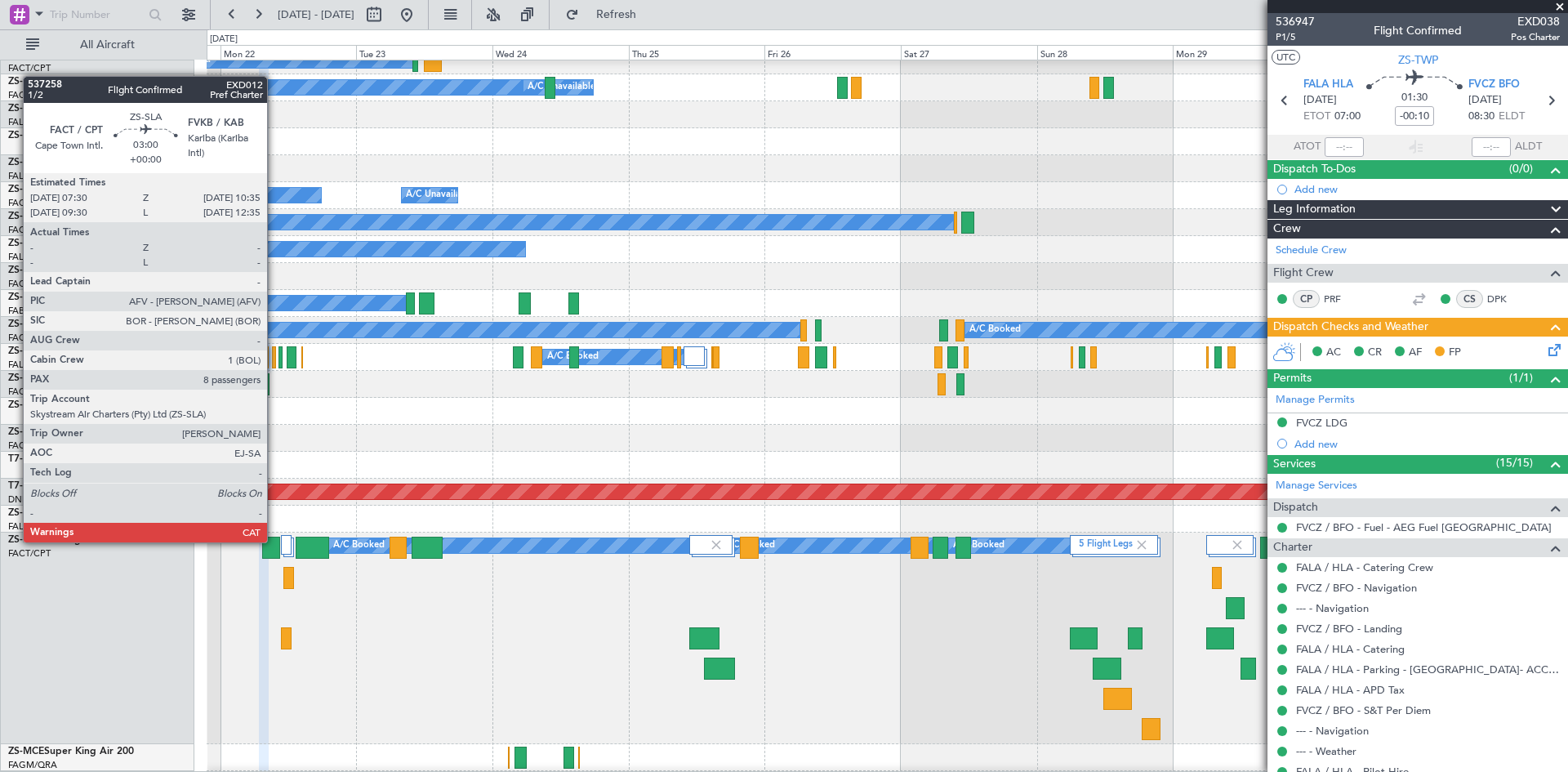
click at [274, 541] on div at bounding box center [271, 548] width 18 height 22
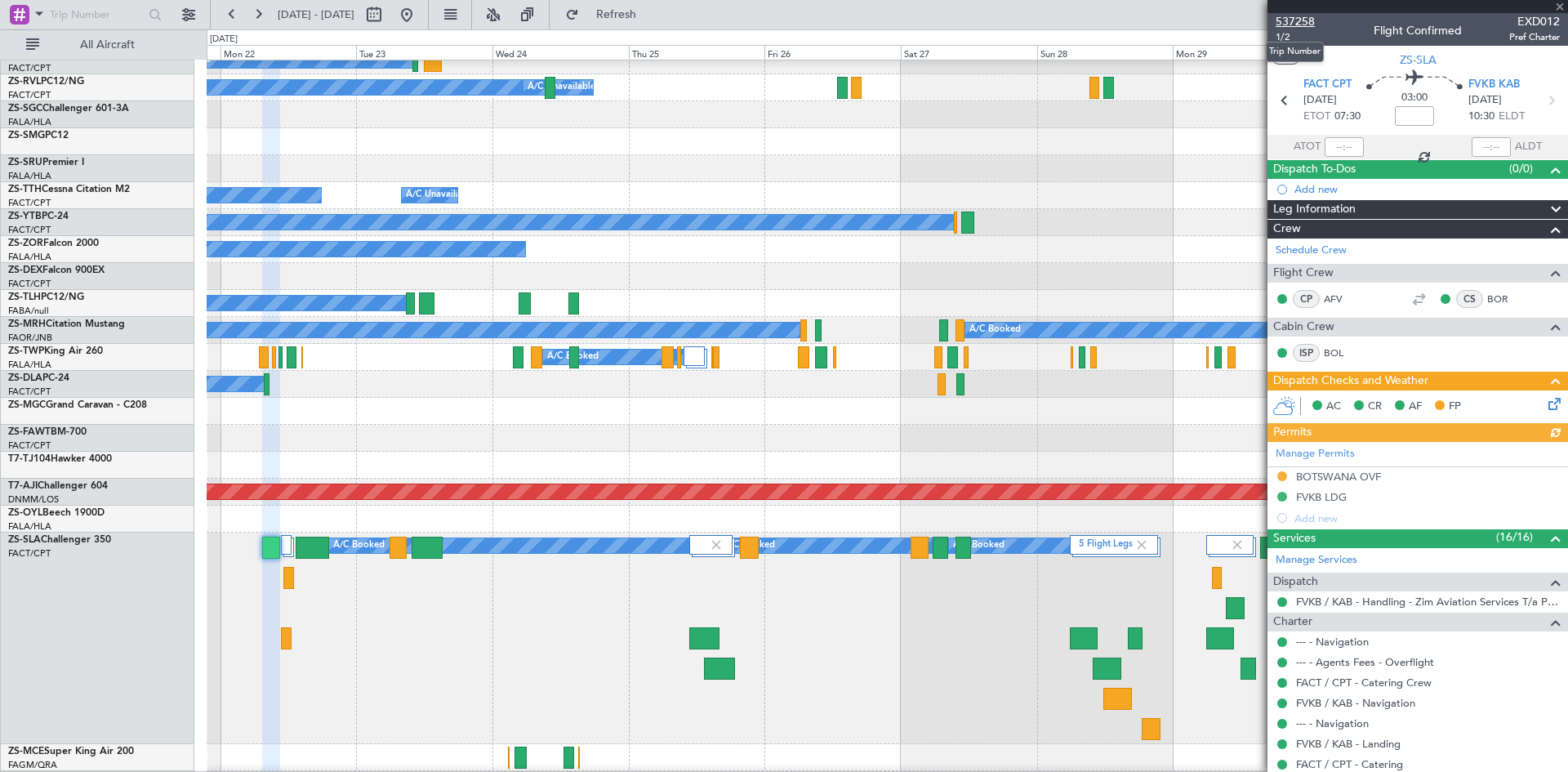
click at [1293, 21] on span "537258" at bounding box center [1296, 21] width 39 height 17
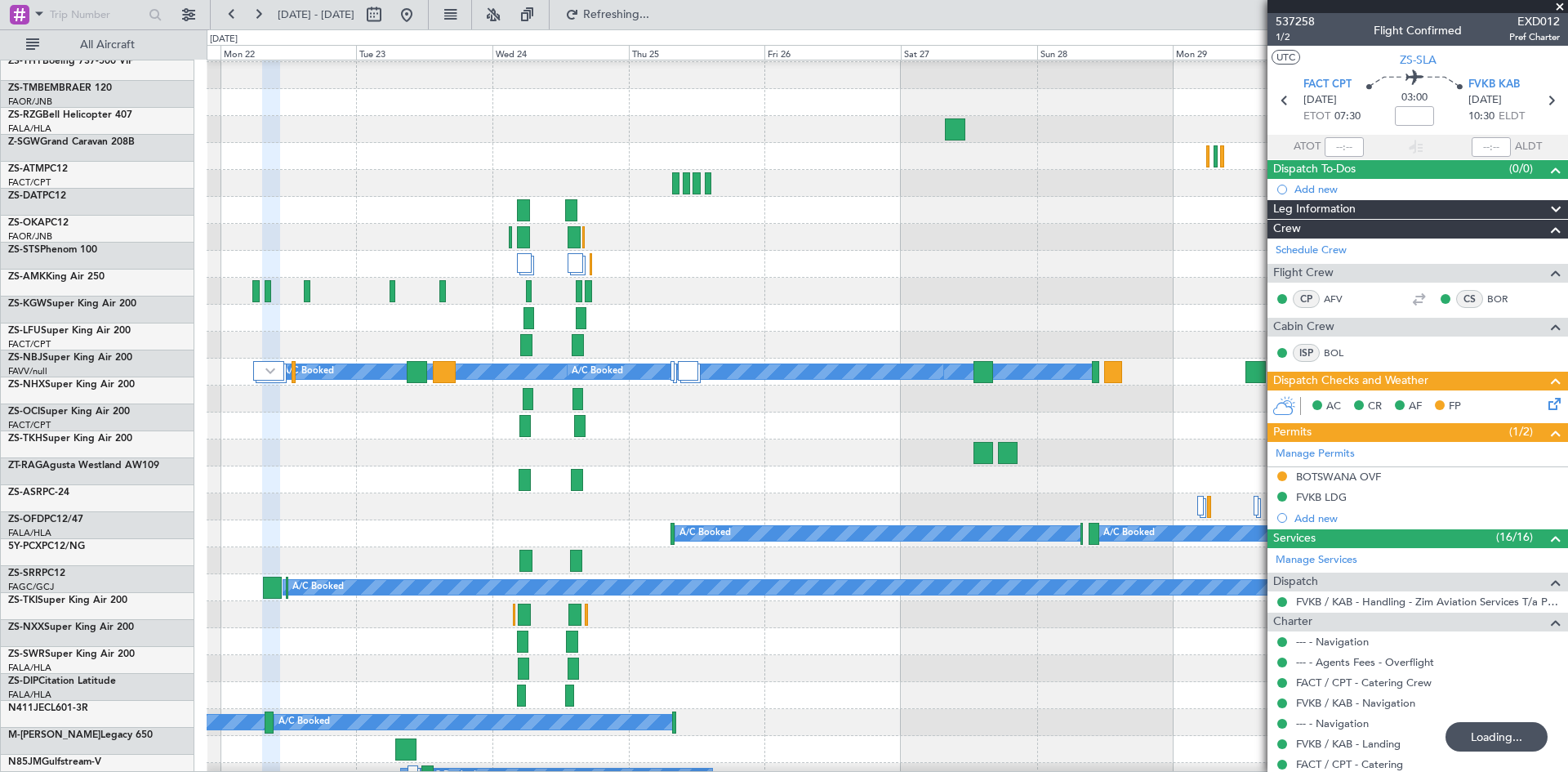
scroll to position [1625, 0]
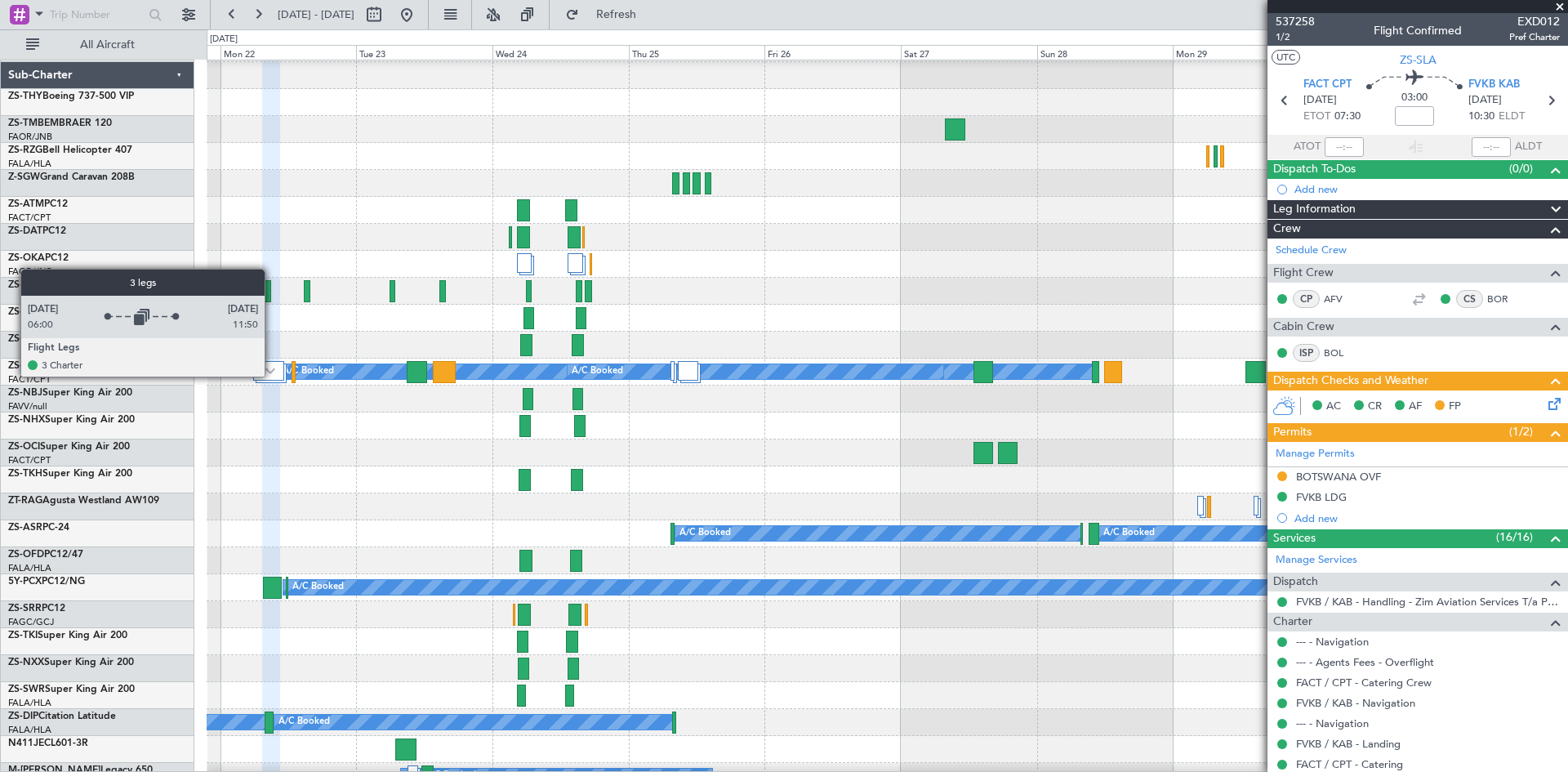
click at [271, 372] on img at bounding box center [270, 371] width 9 height 7
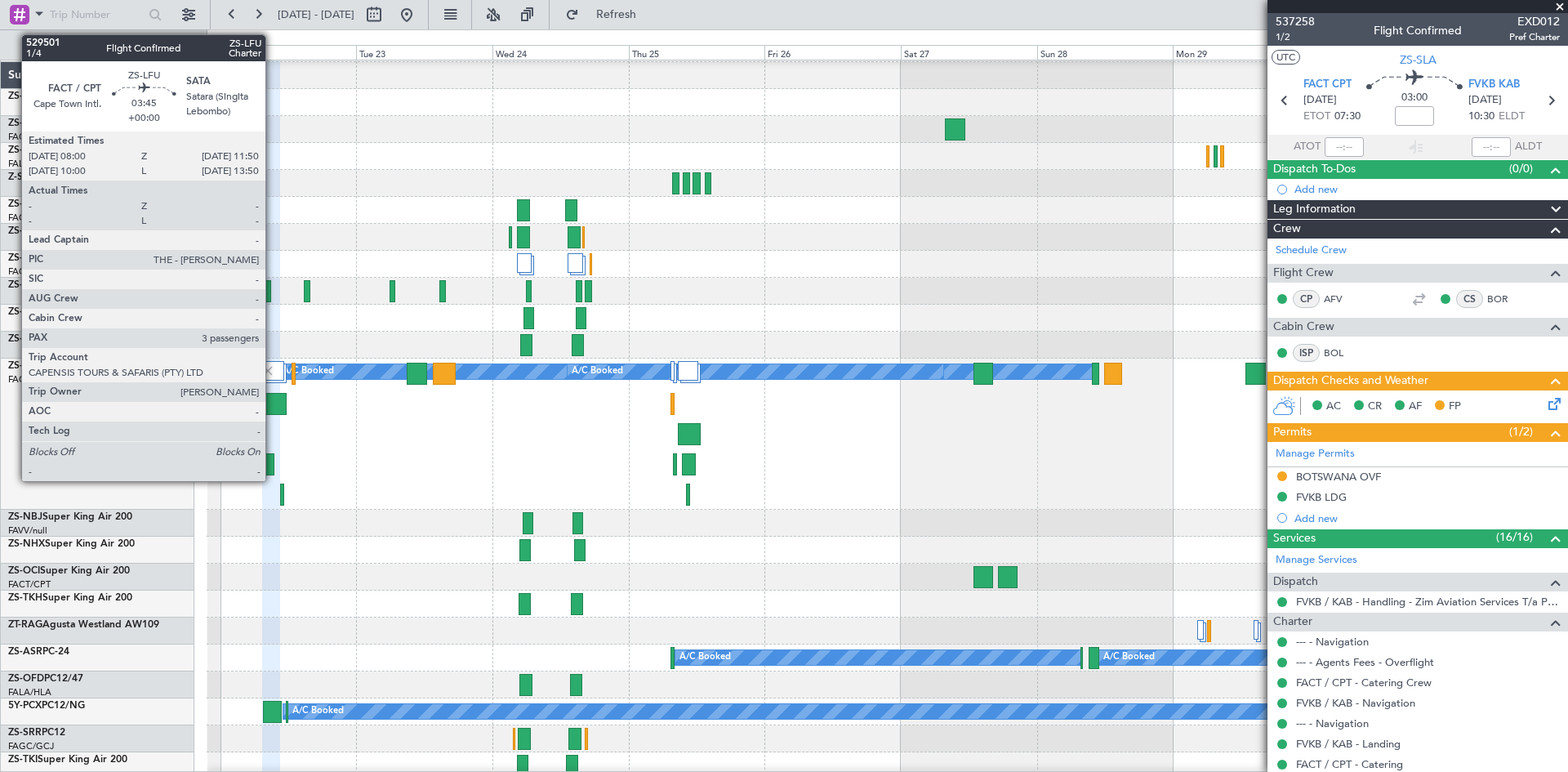
click at [273, 398] on div at bounding box center [276, 404] width 22 height 22
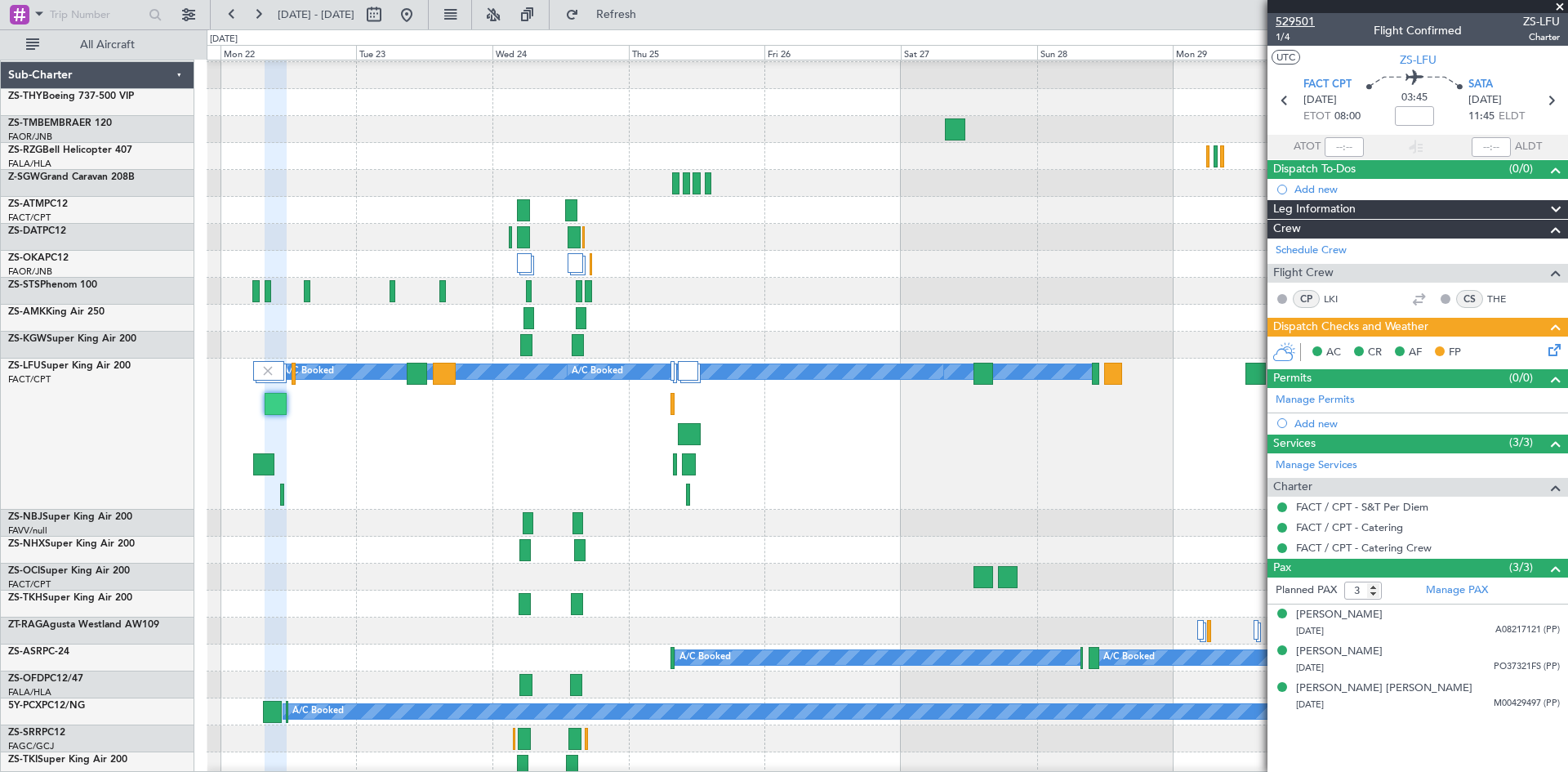
click at [1300, 21] on span "529501" at bounding box center [1296, 21] width 39 height 17
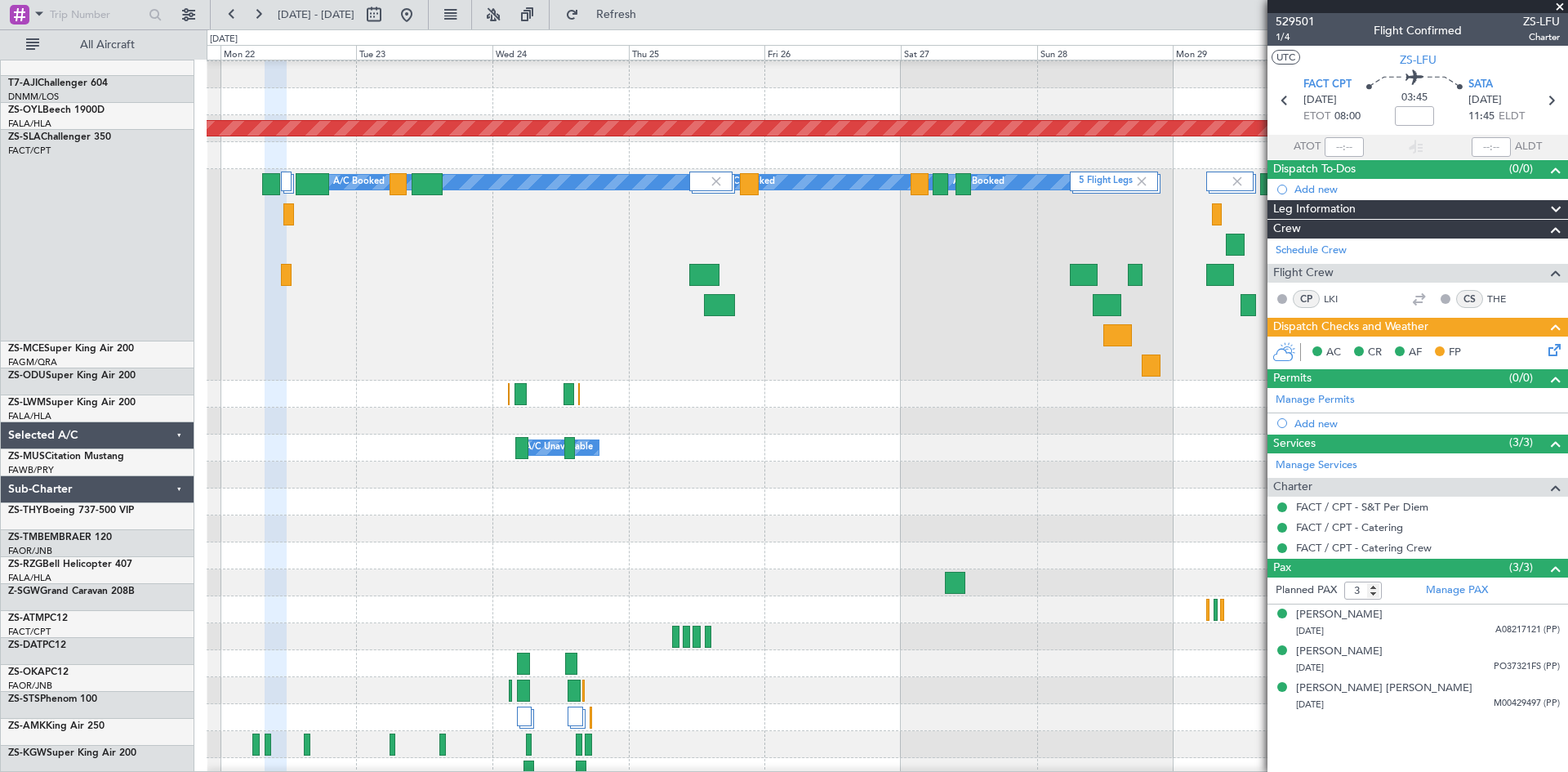
scroll to position [1165, 0]
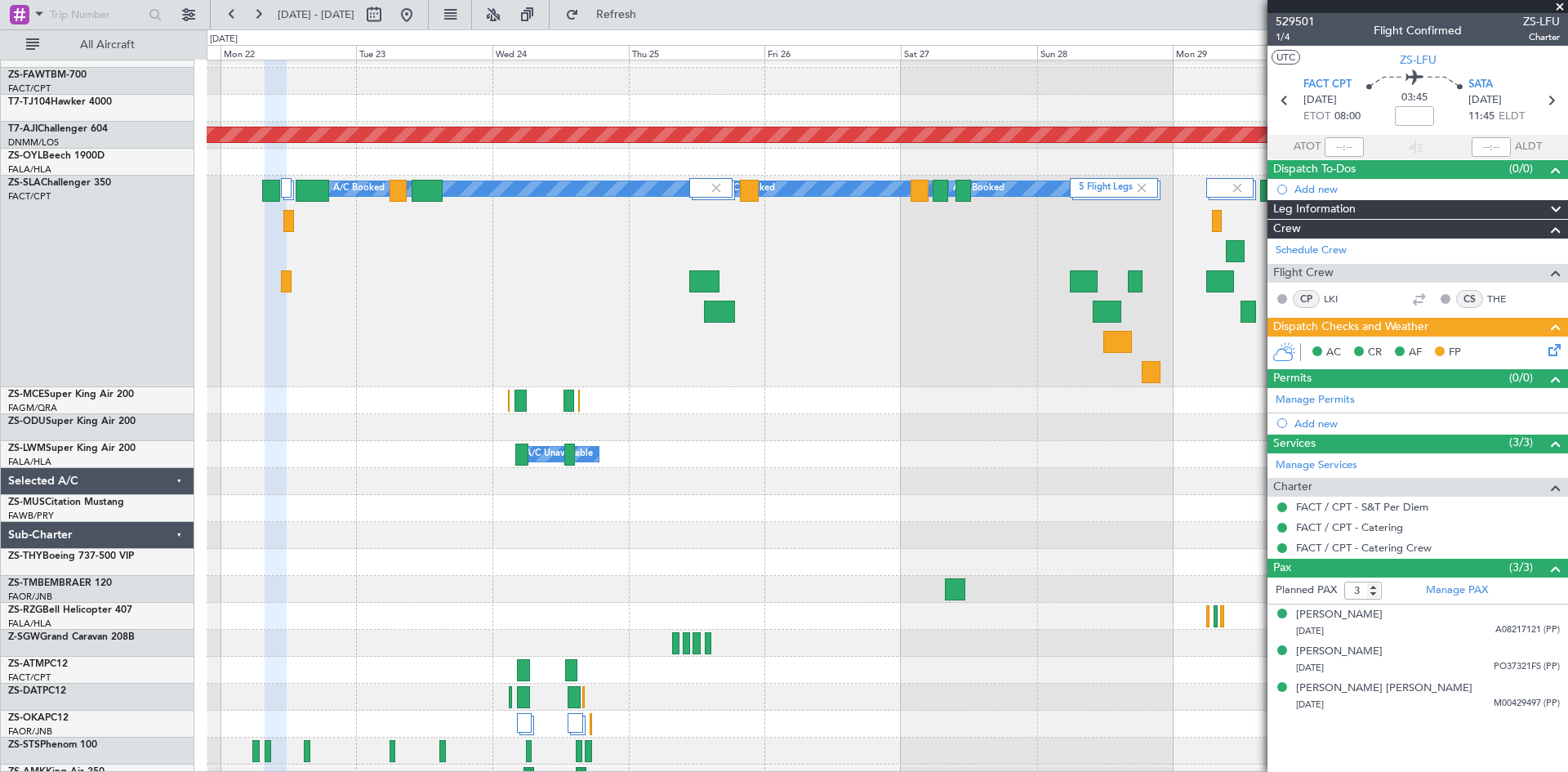
click at [1559, 3] on span at bounding box center [1559, 7] width 16 height 15
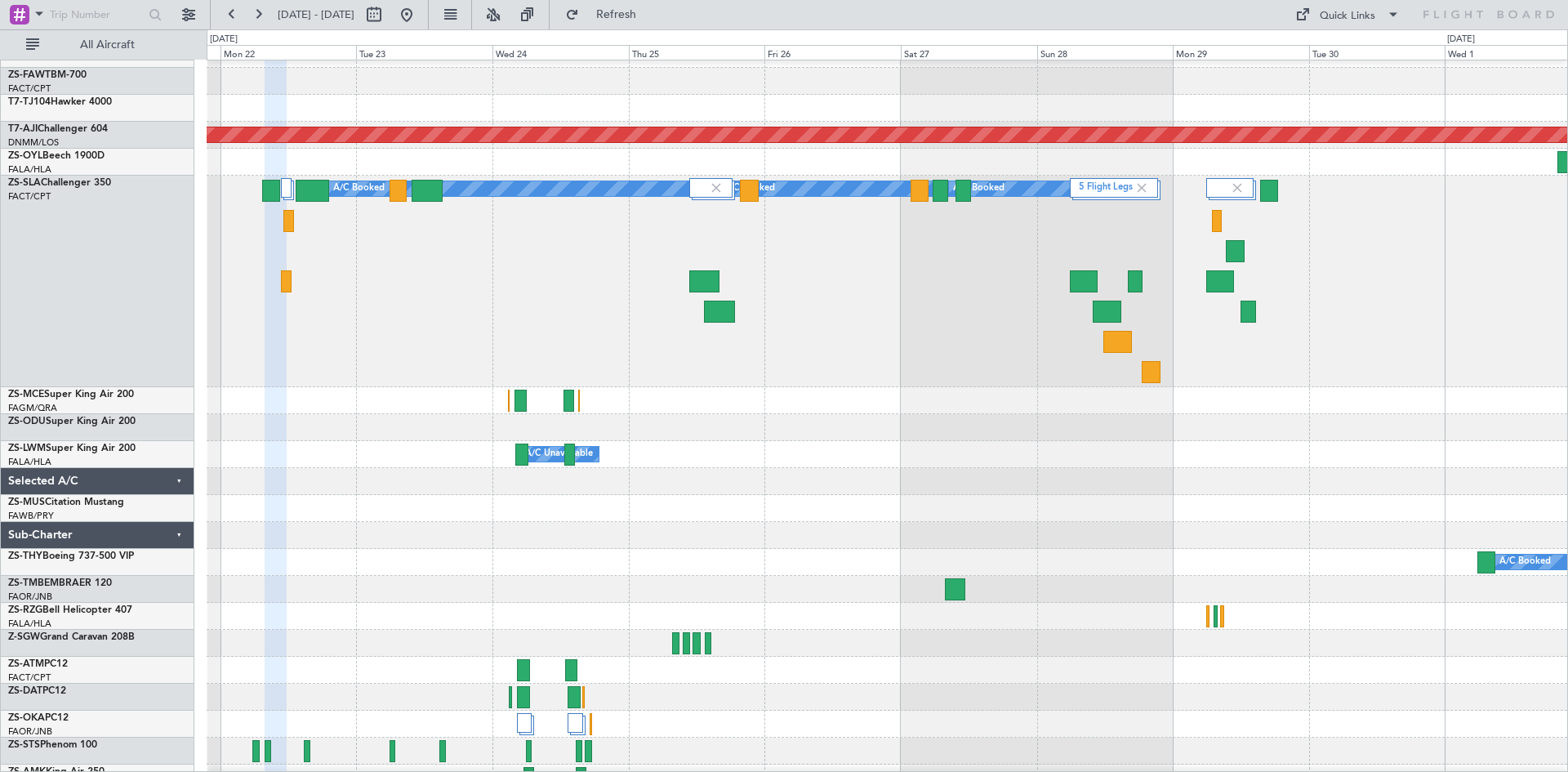
type input "0"
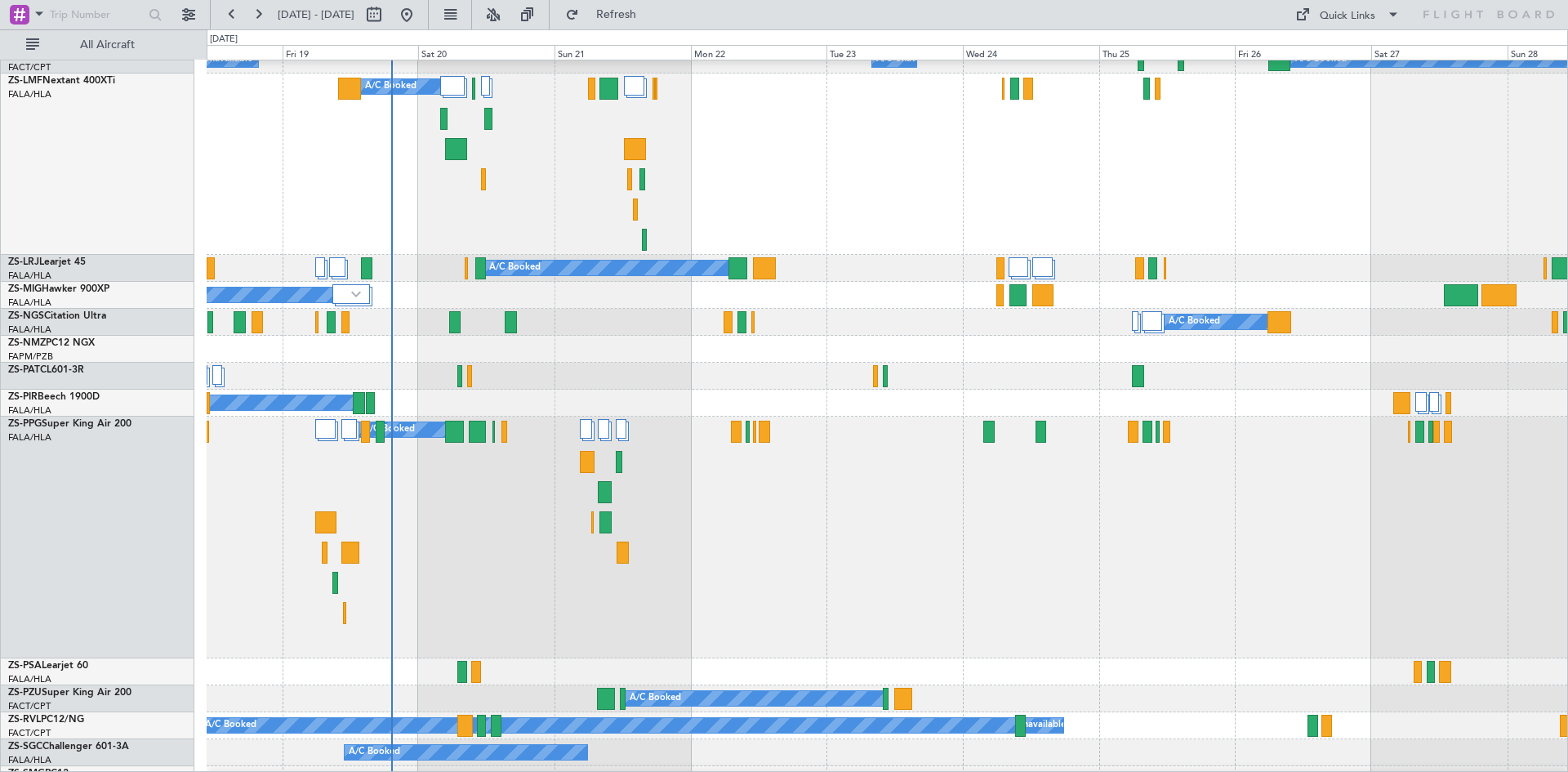
scroll to position [345, 0]
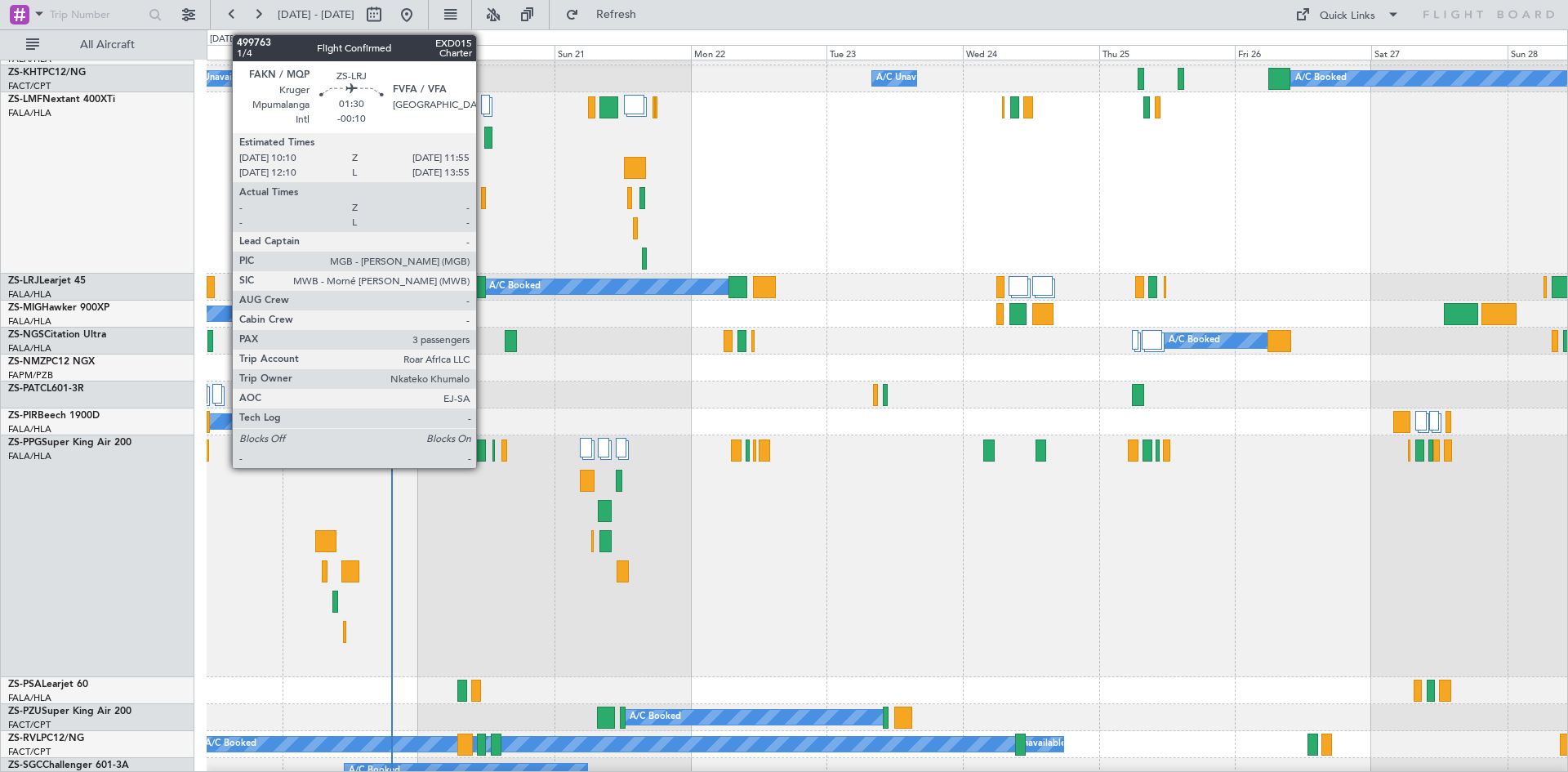
click at [484, 292] on div at bounding box center [480, 287] width 10 height 22
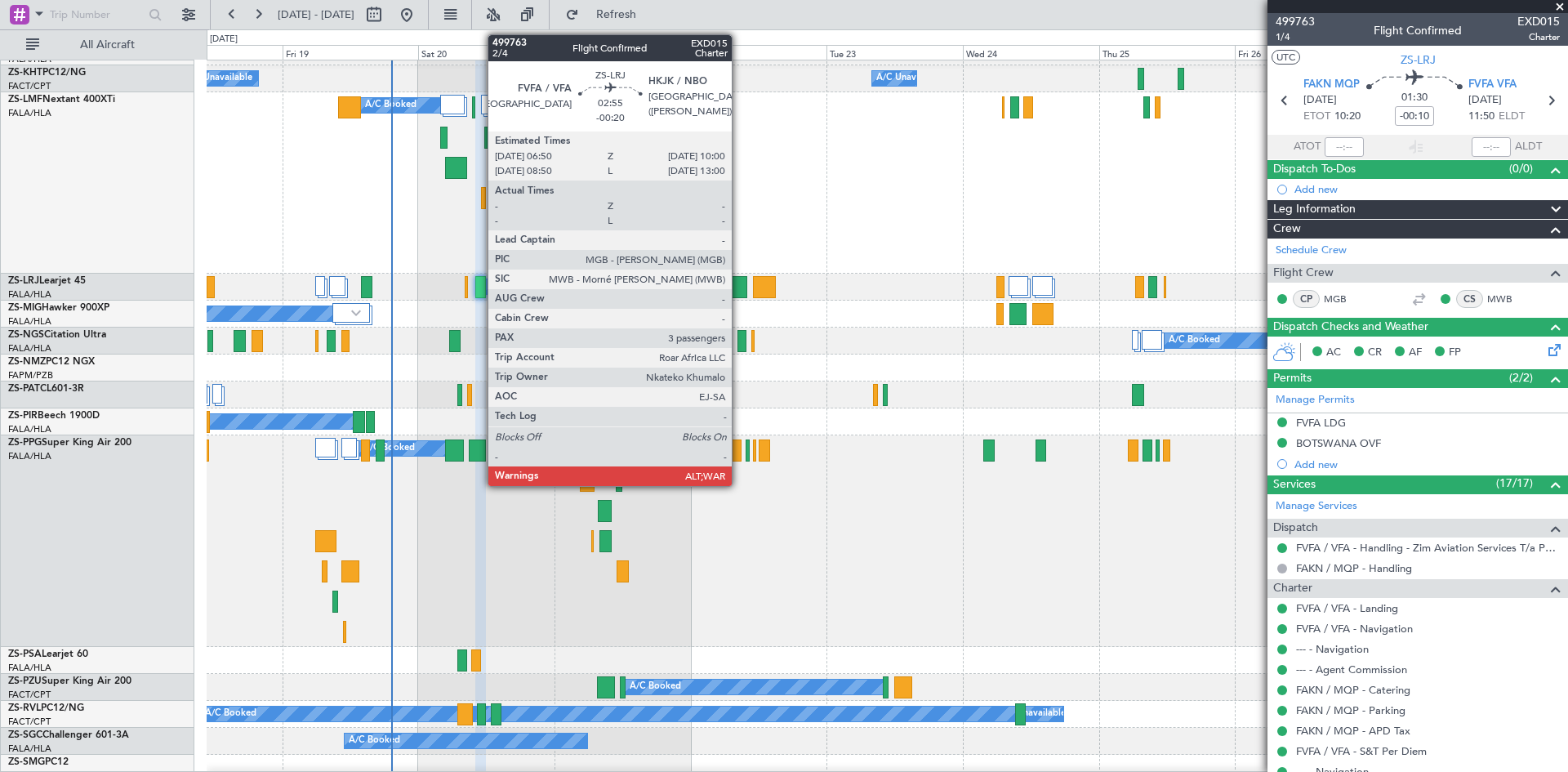
click at [739, 285] on div at bounding box center [737, 287] width 18 height 22
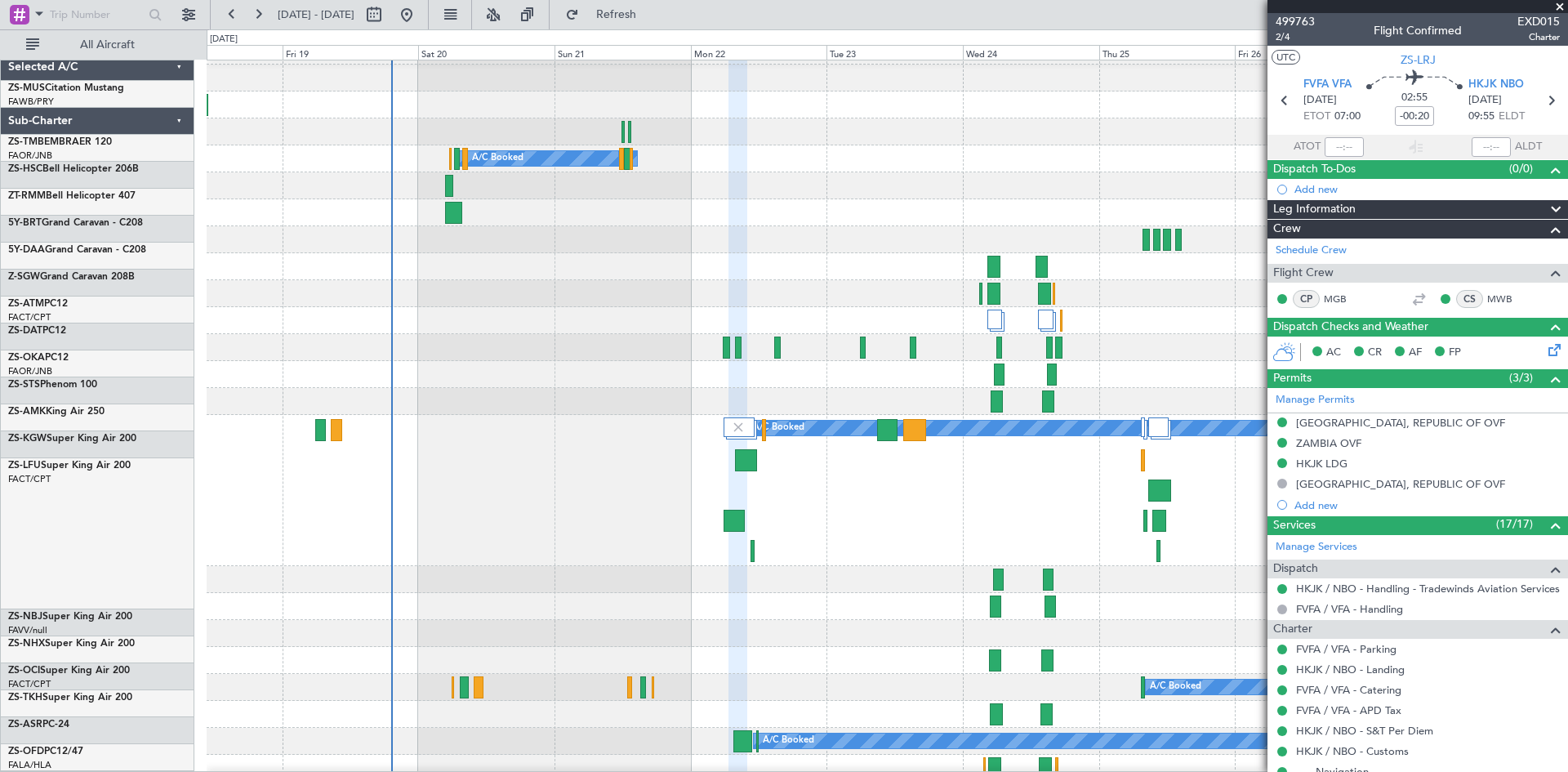
scroll to position [1816, 0]
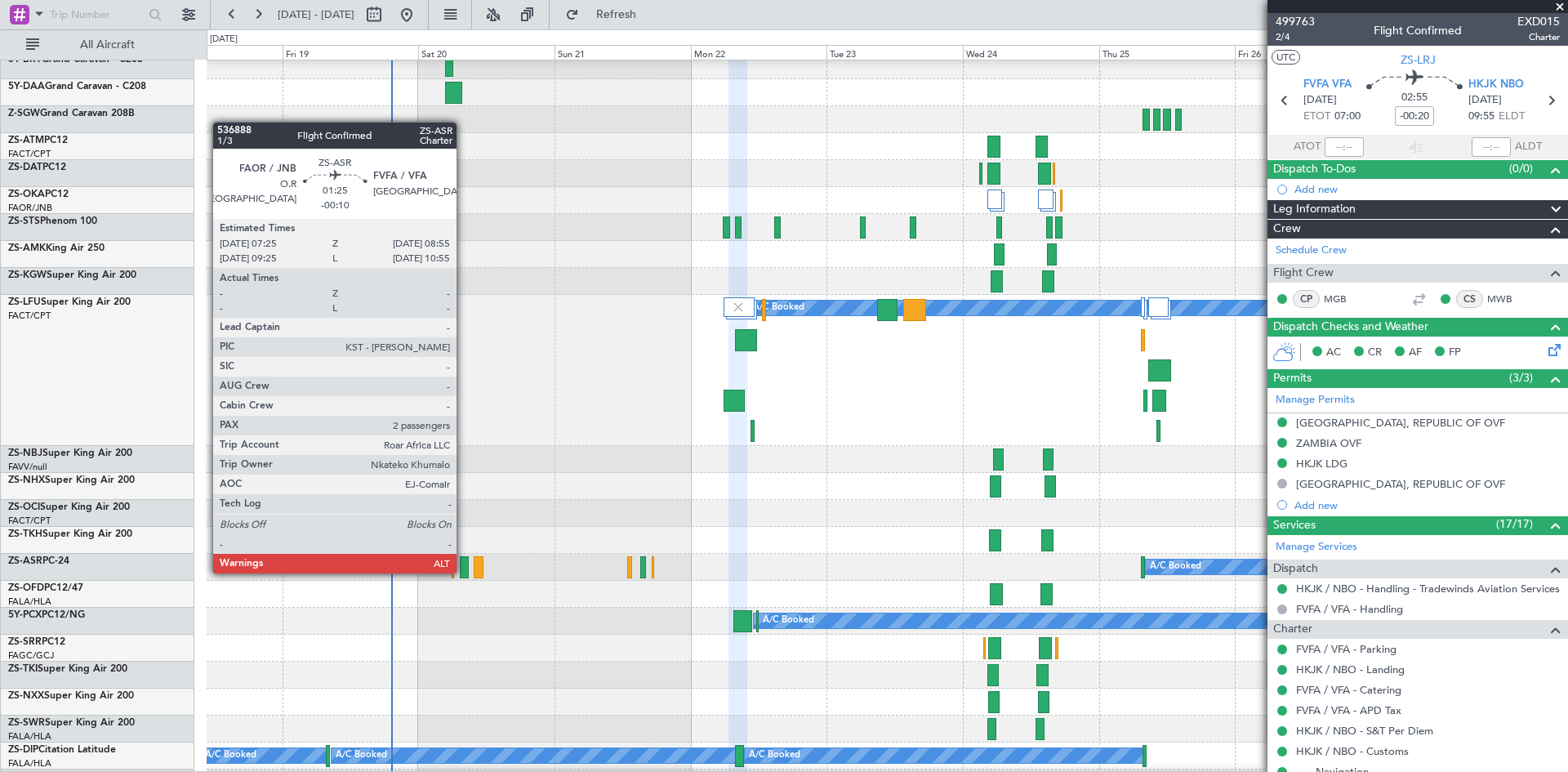
click at [464, 572] on div at bounding box center [464, 568] width 9 height 22
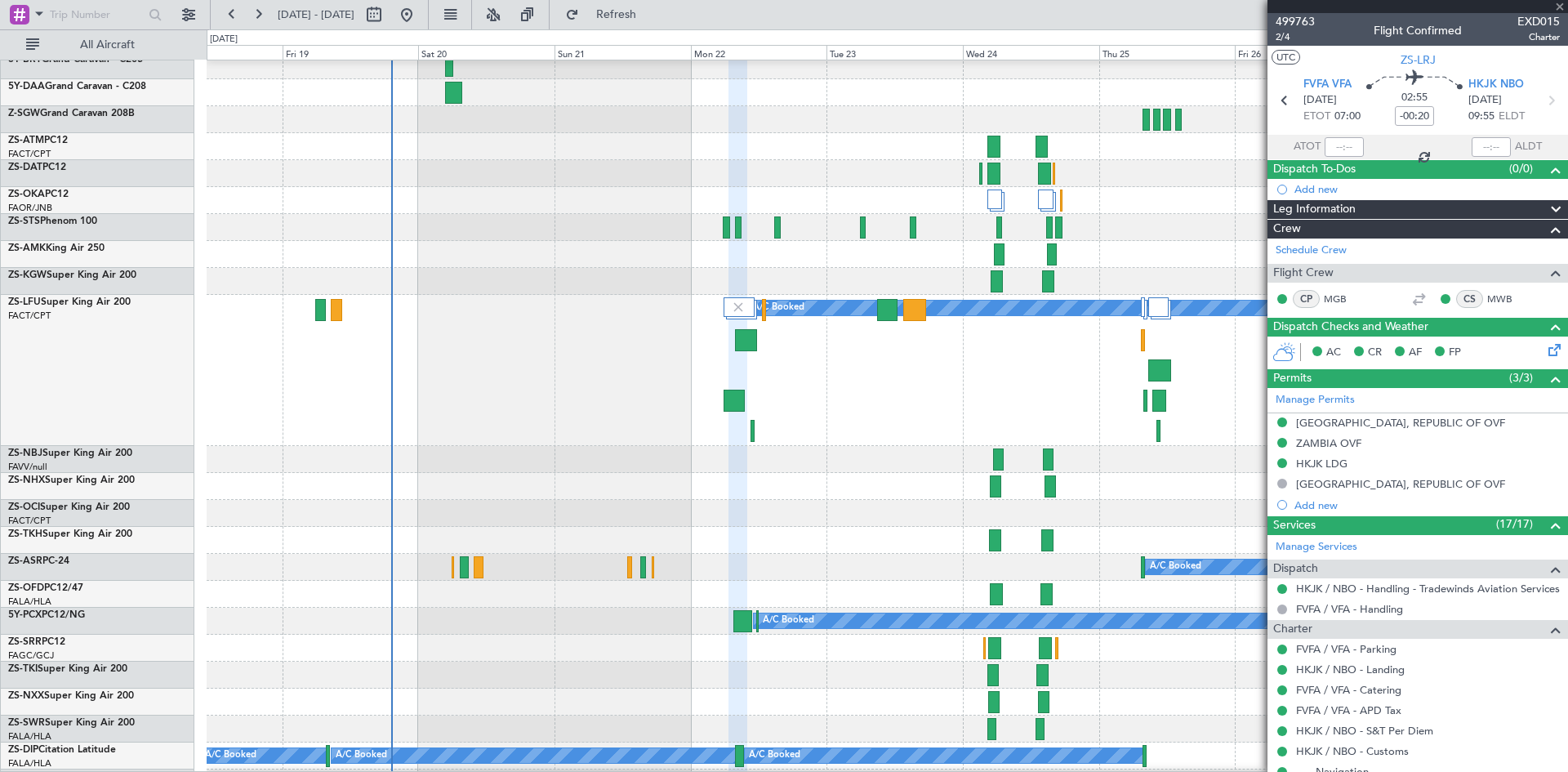
type input "-00:10"
type input "2"
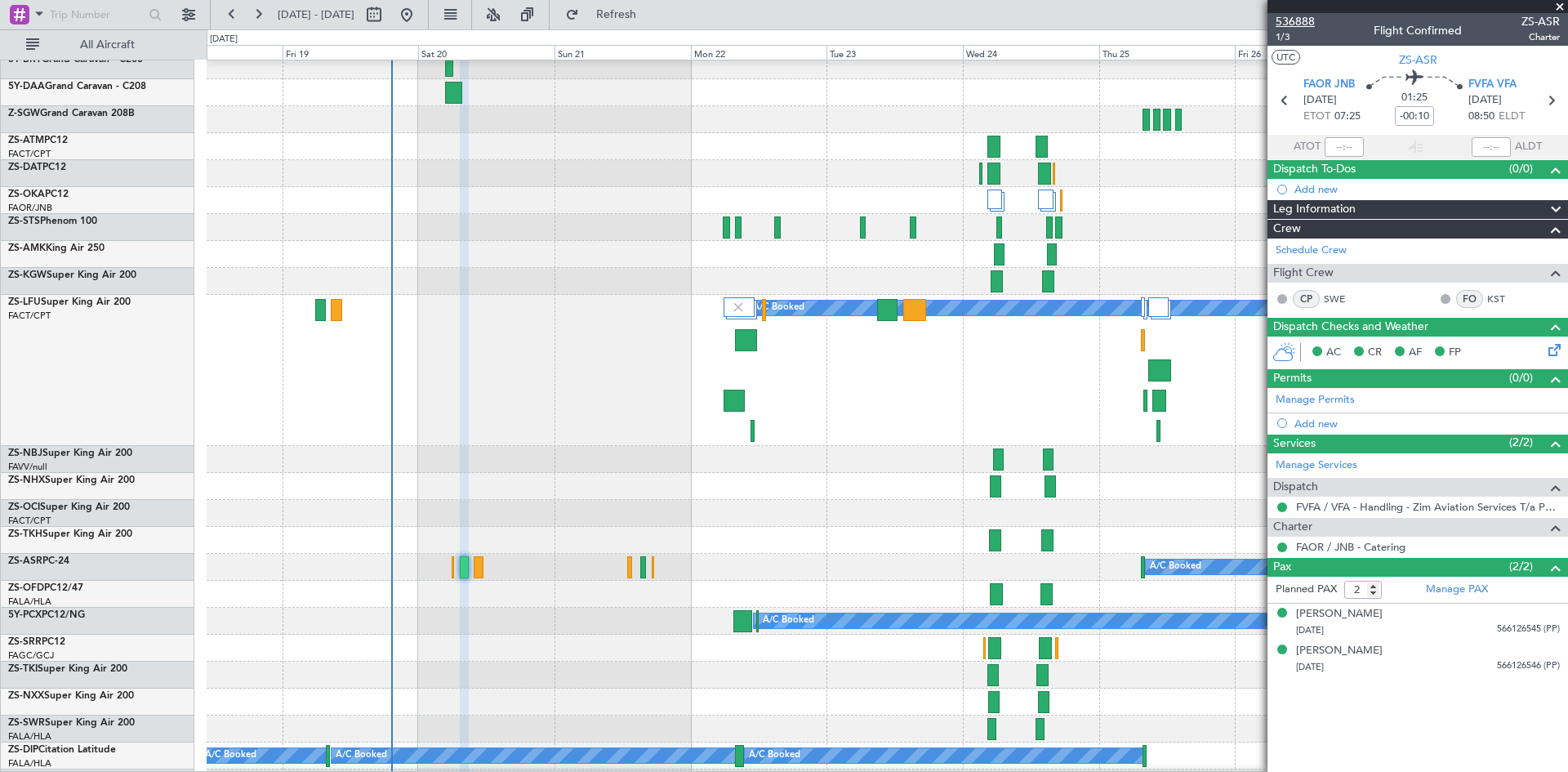
click at [1299, 24] on span "536888" at bounding box center [1296, 21] width 39 height 17
